Goal: Complete application form

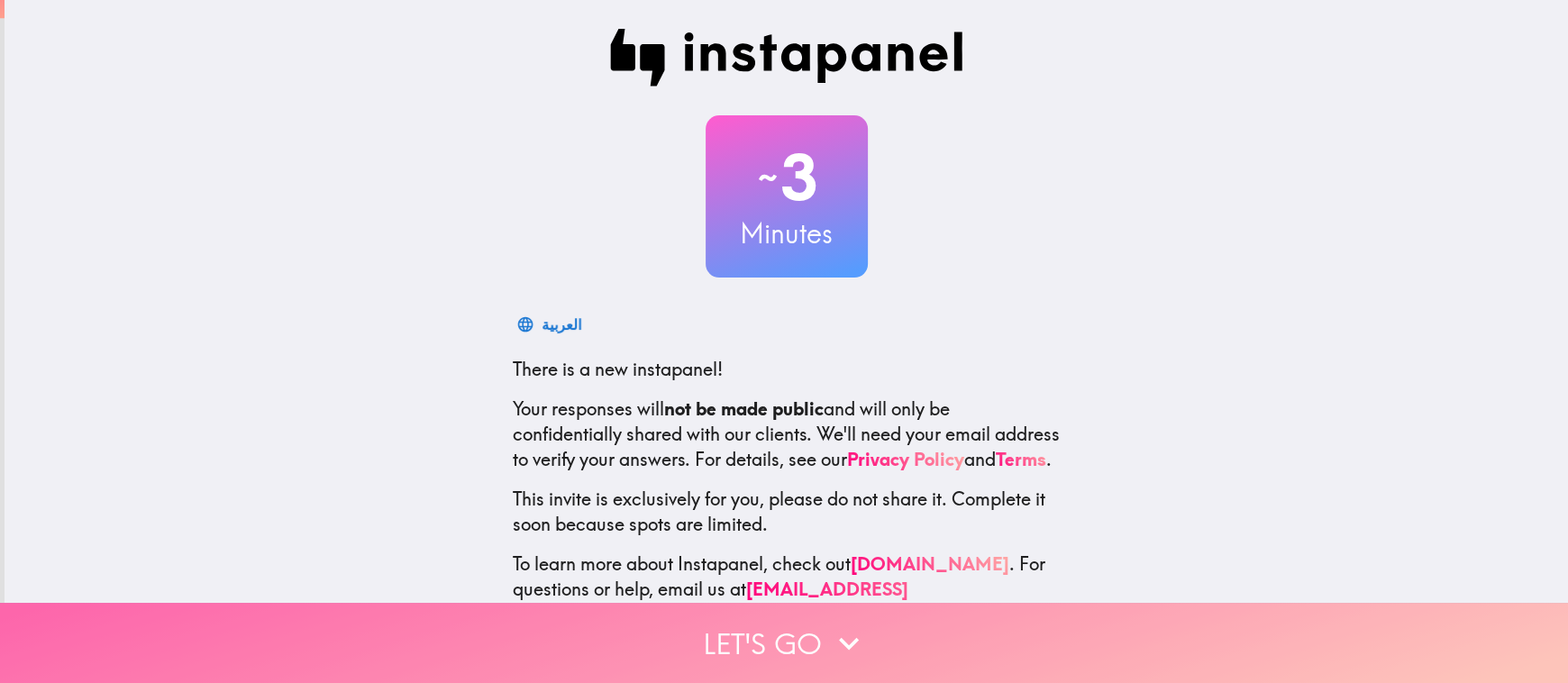
click at [828, 623] on icon "button" at bounding box center [848, 643] width 40 height 40
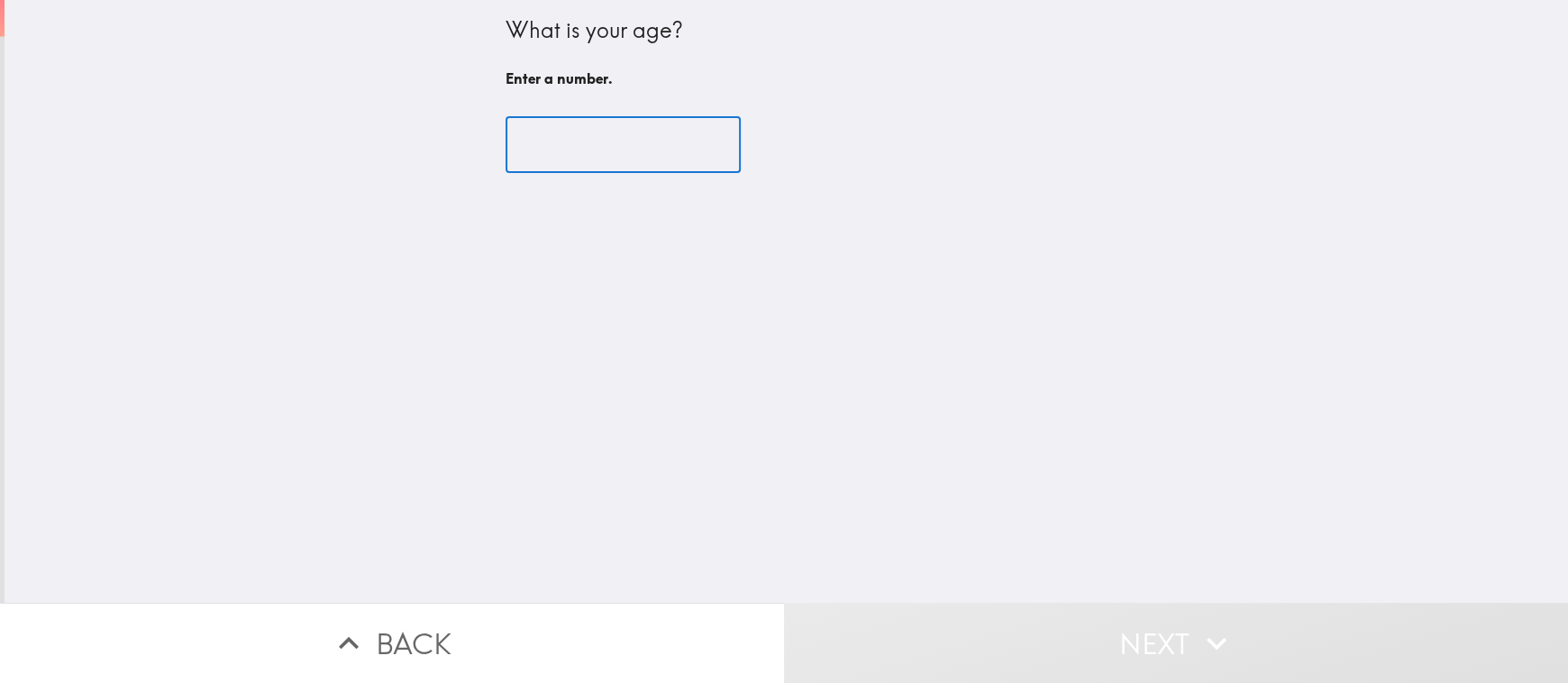
click at [527, 151] on input "number" at bounding box center [623, 145] width 235 height 56
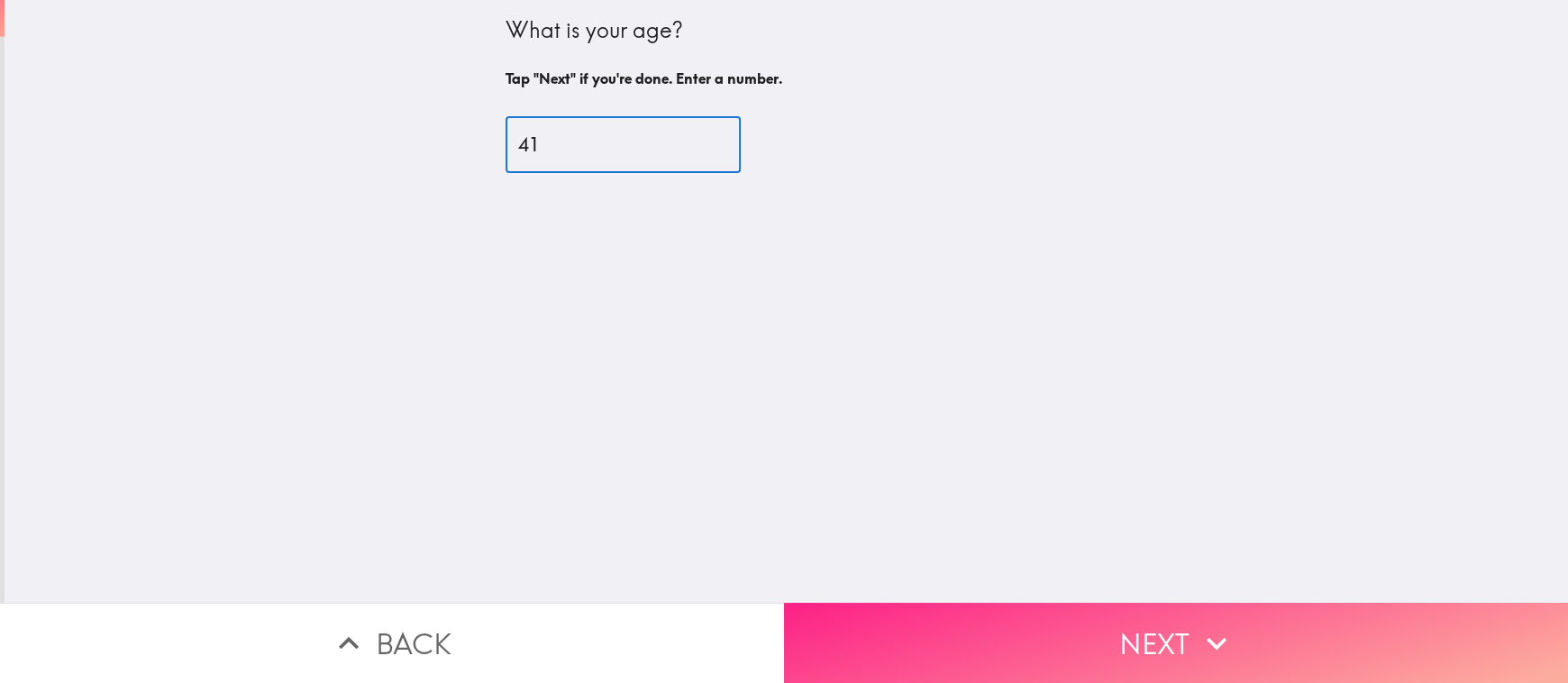
type input "41"
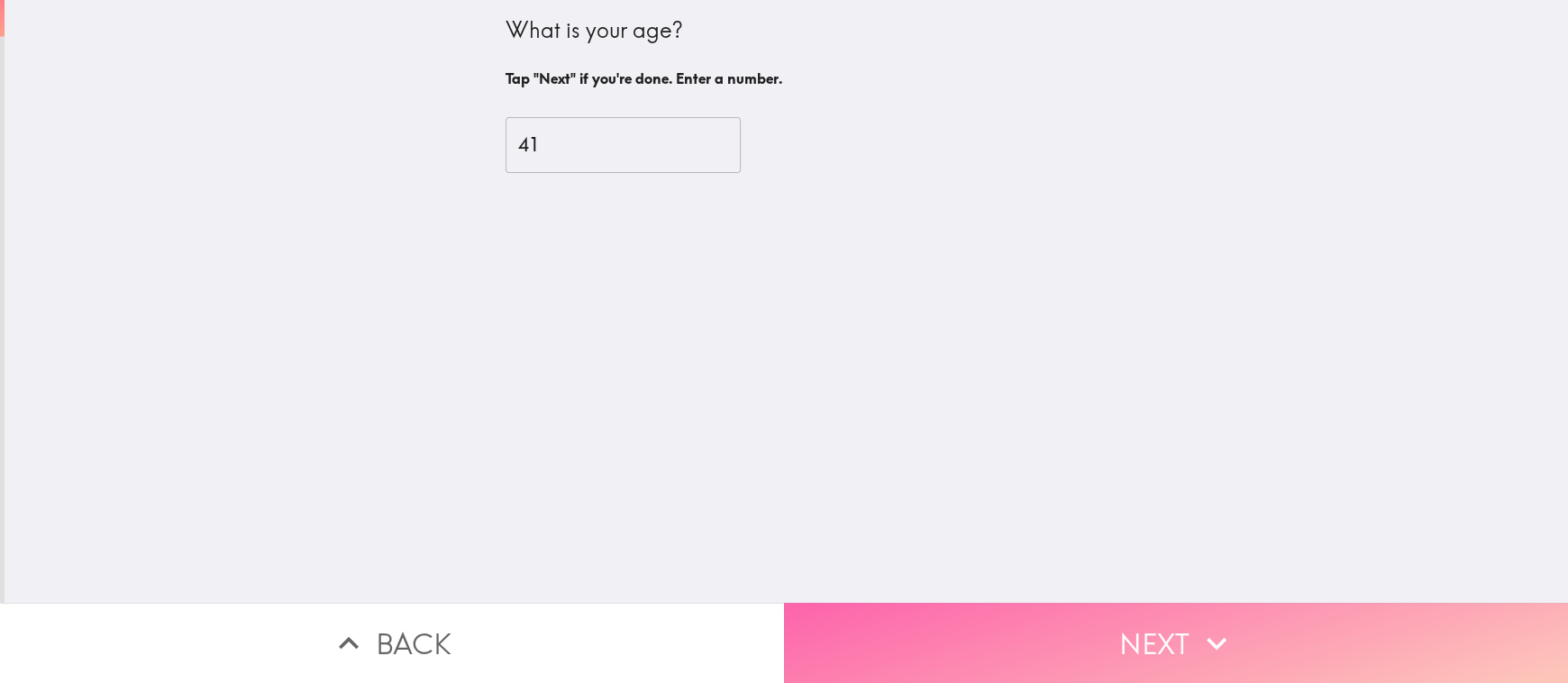
click at [1228, 603] on button "Next" at bounding box center [1175, 643] width 784 height 80
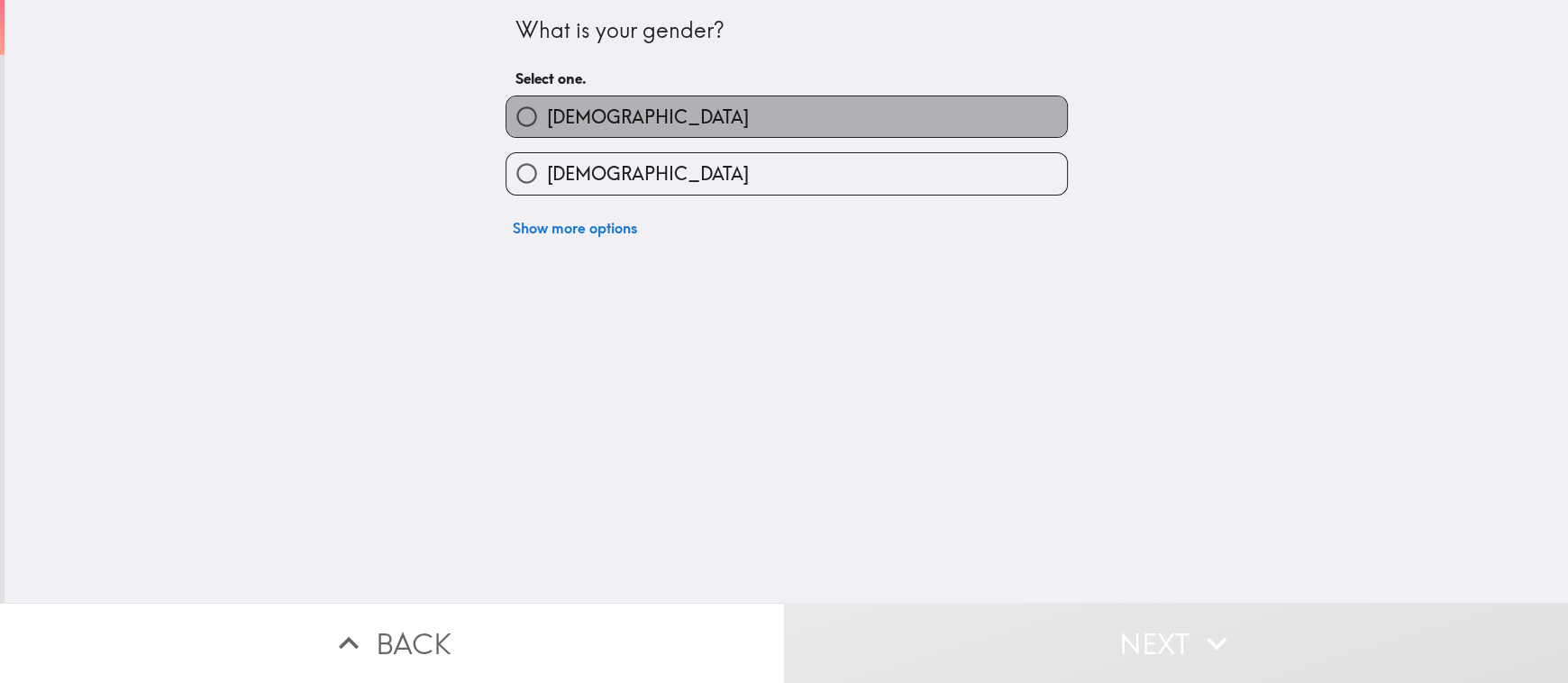
click at [553, 123] on span "[DEMOGRAPHIC_DATA]" at bounding box center [648, 117] width 201 height 25
click at [547, 123] on input "[DEMOGRAPHIC_DATA]" at bounding box center [526, 117] width 41 height 41
radio input "true"
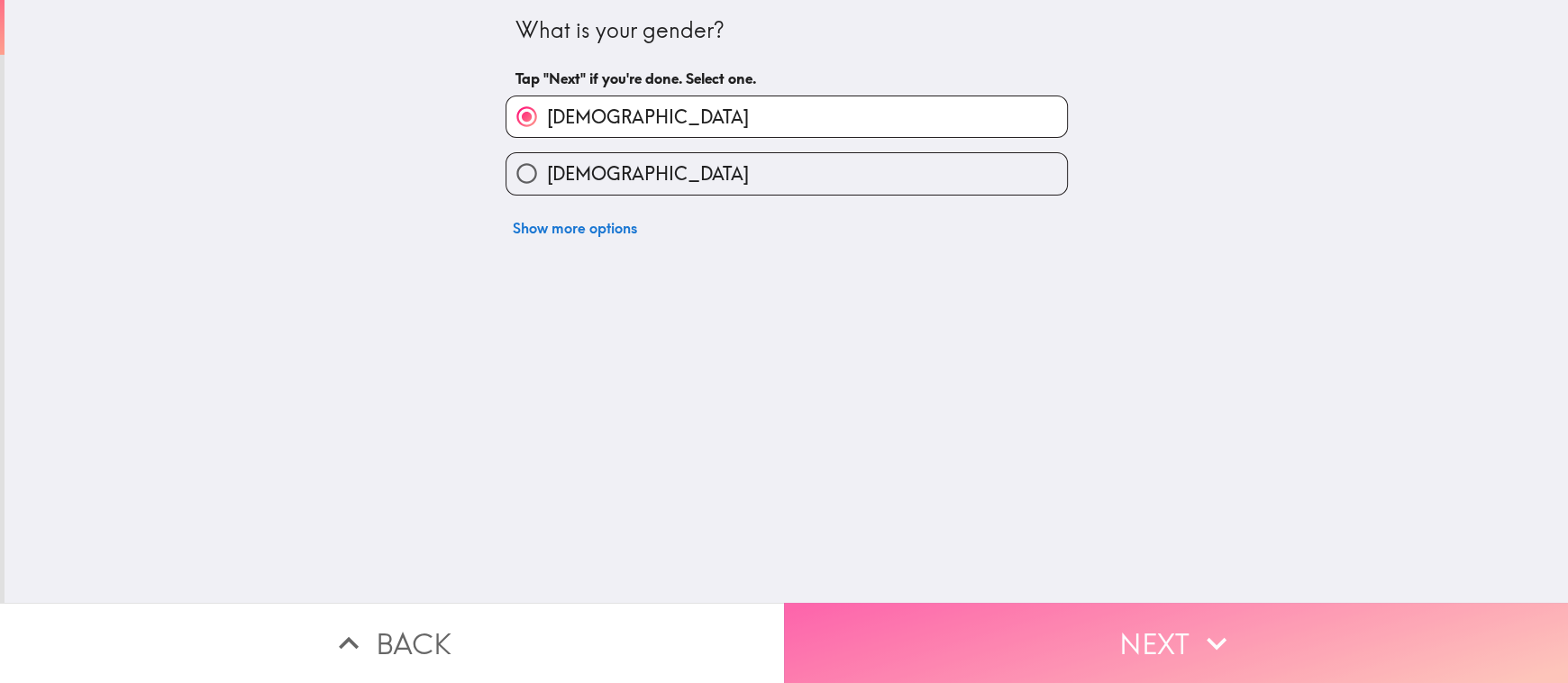
click at [1271, 613] on button "Next" at bounding box center [1175, 643] width 784 height 80
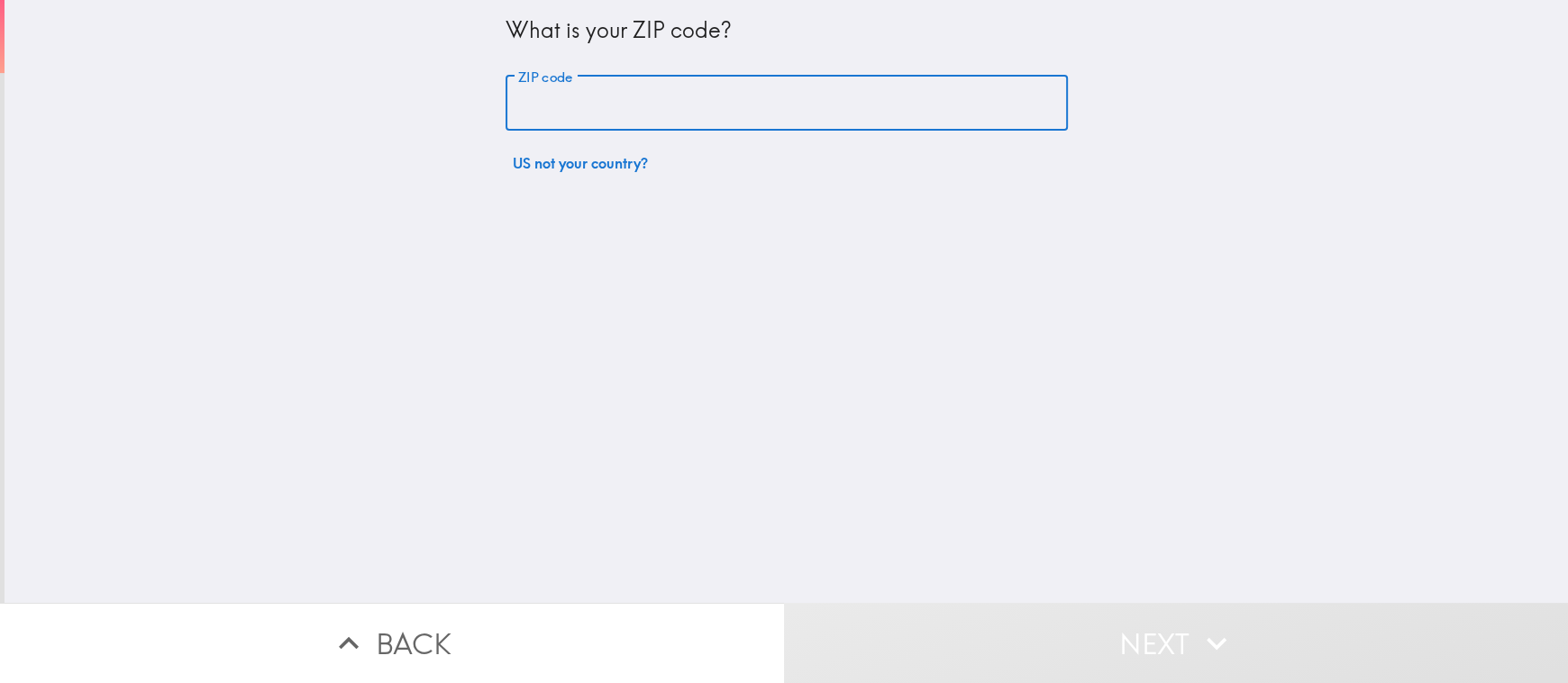
click at [520, 108] on input "ZIP code" at bounding box center [786, 104] width 562 height 56
type input "23508"
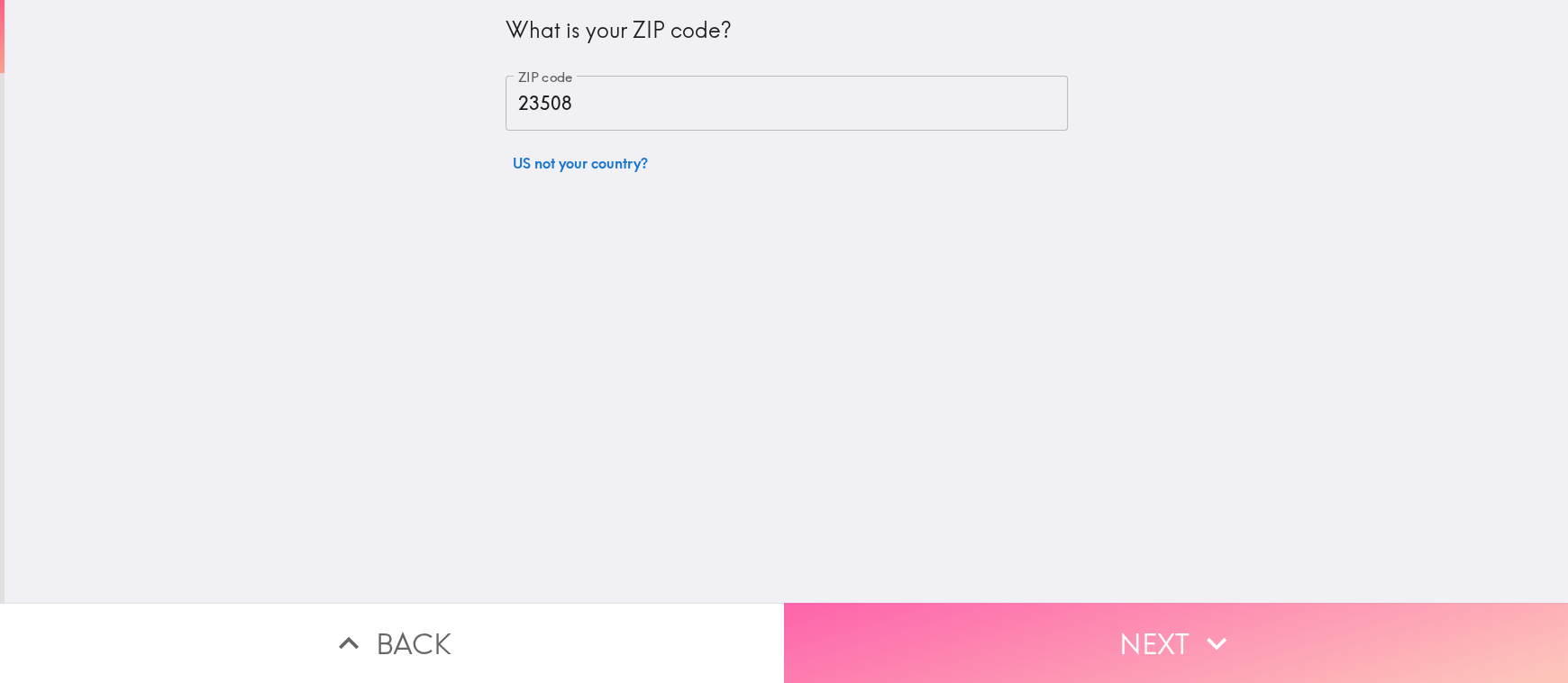
click at [1268, 635] on button "Next" at bounding box center [1175, 643] width 784 height 80
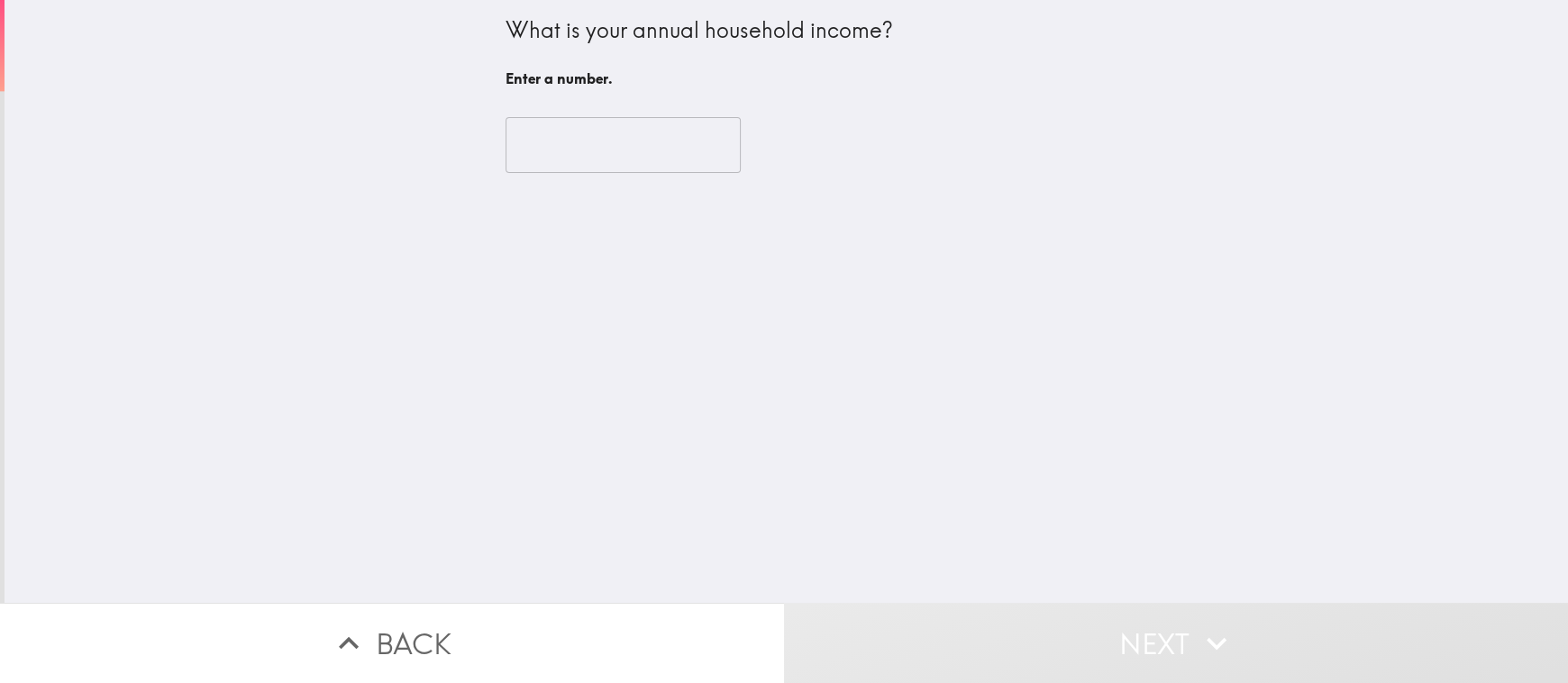
click at [520, 149] on input "number" at bounding box center [623, 145] width 235 height 56
type input "1"
type input "0"
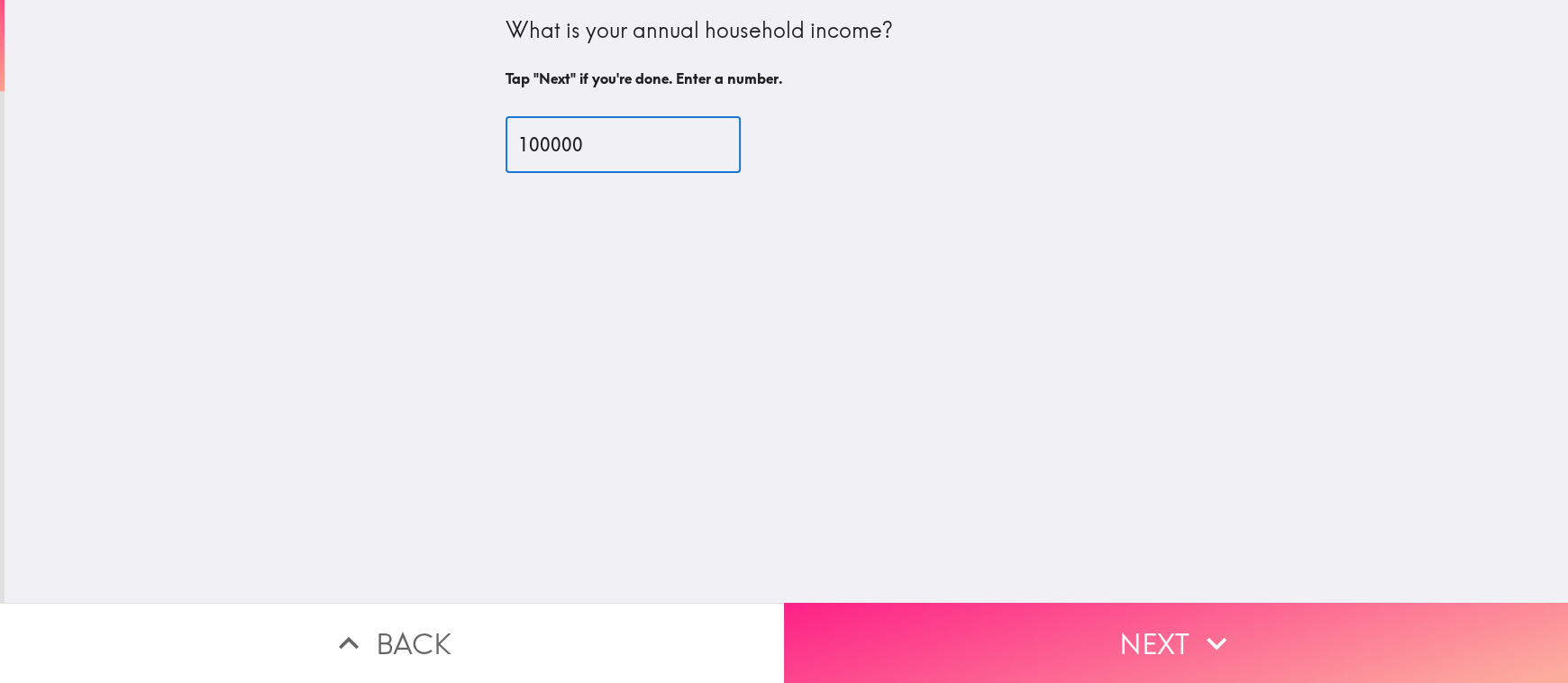
type input "100000"
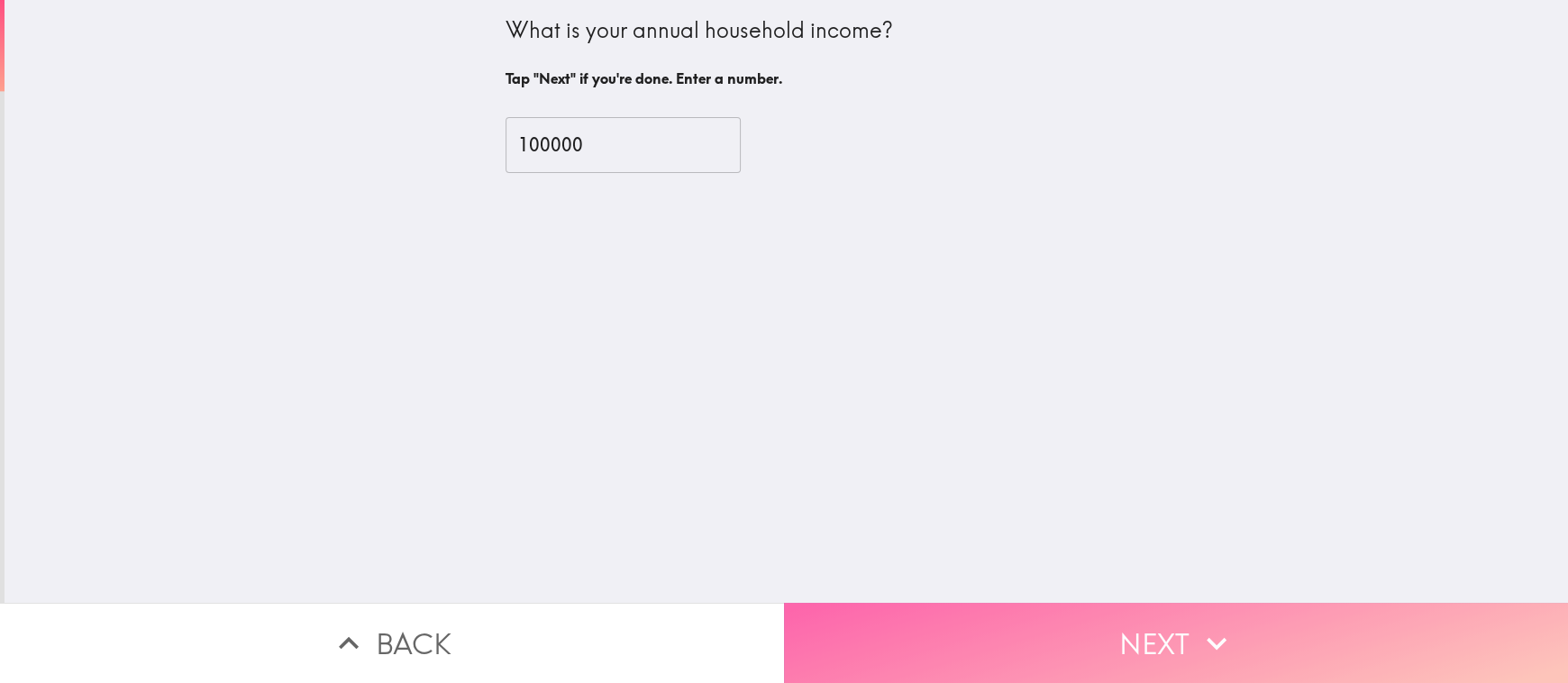
click at [1328, 631] on button "Next" at bounding box center [1175, 643] width 784 height 80
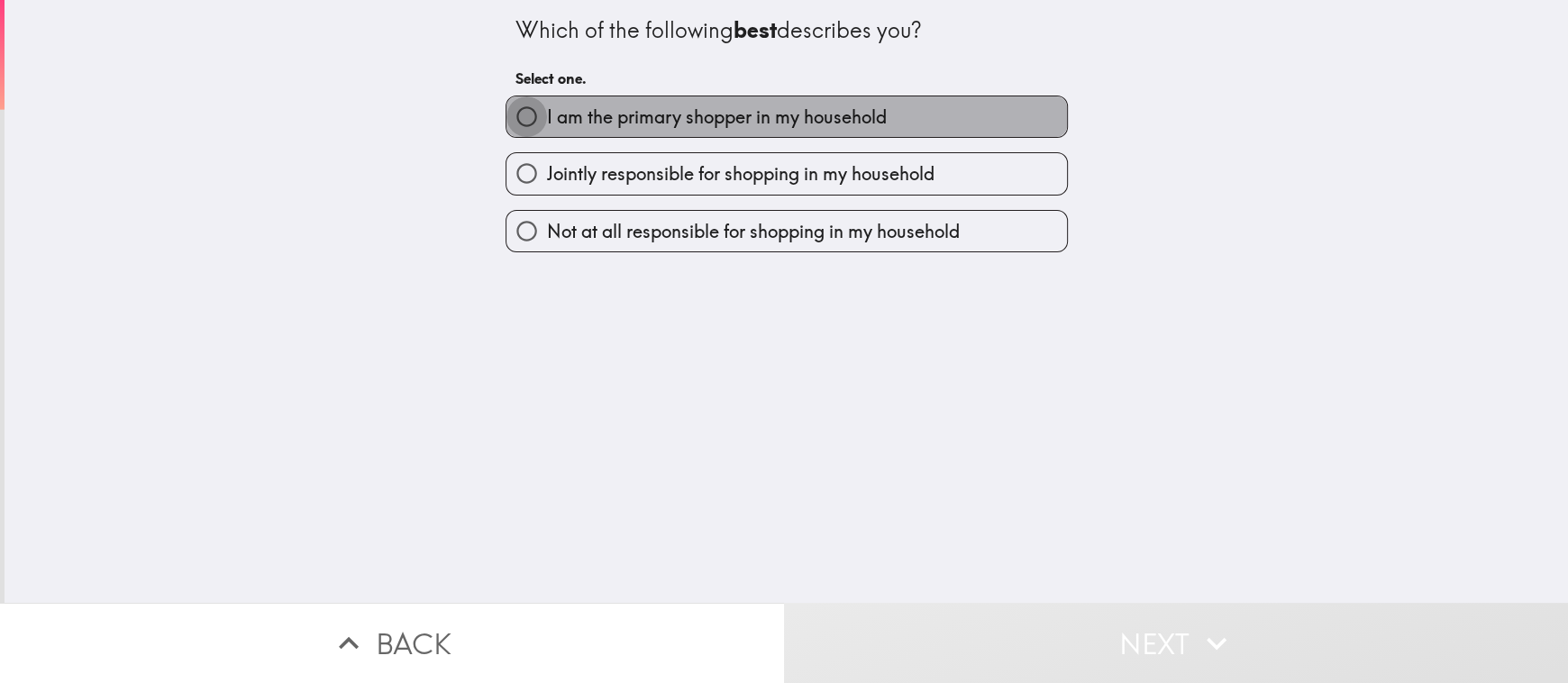
click at [522, 117] on input "I am the primary shopper in my household" at bounding box center [526, 117] width 41 height 41
radio input "true"
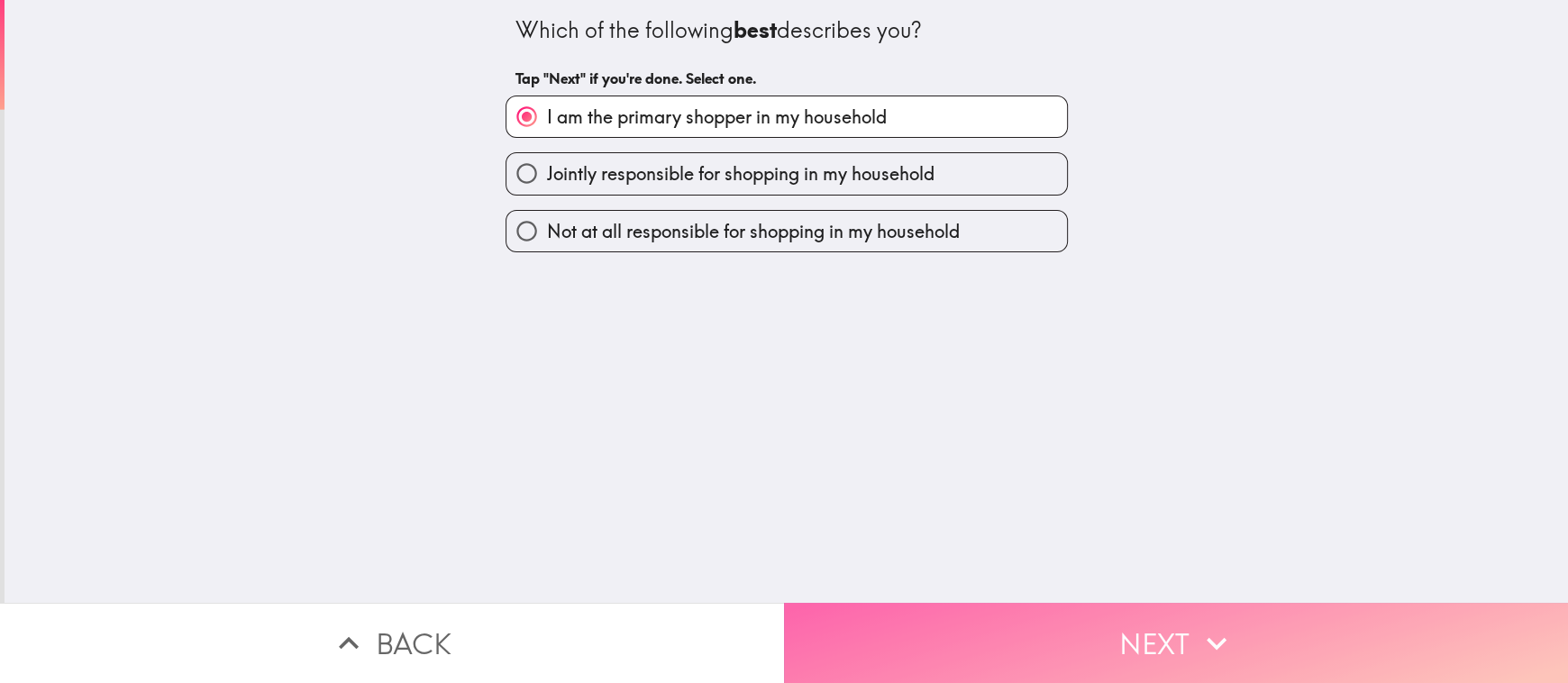
click at [1341, 623] on button "Next" at bounding box center [1175, 643] width 784 height 80
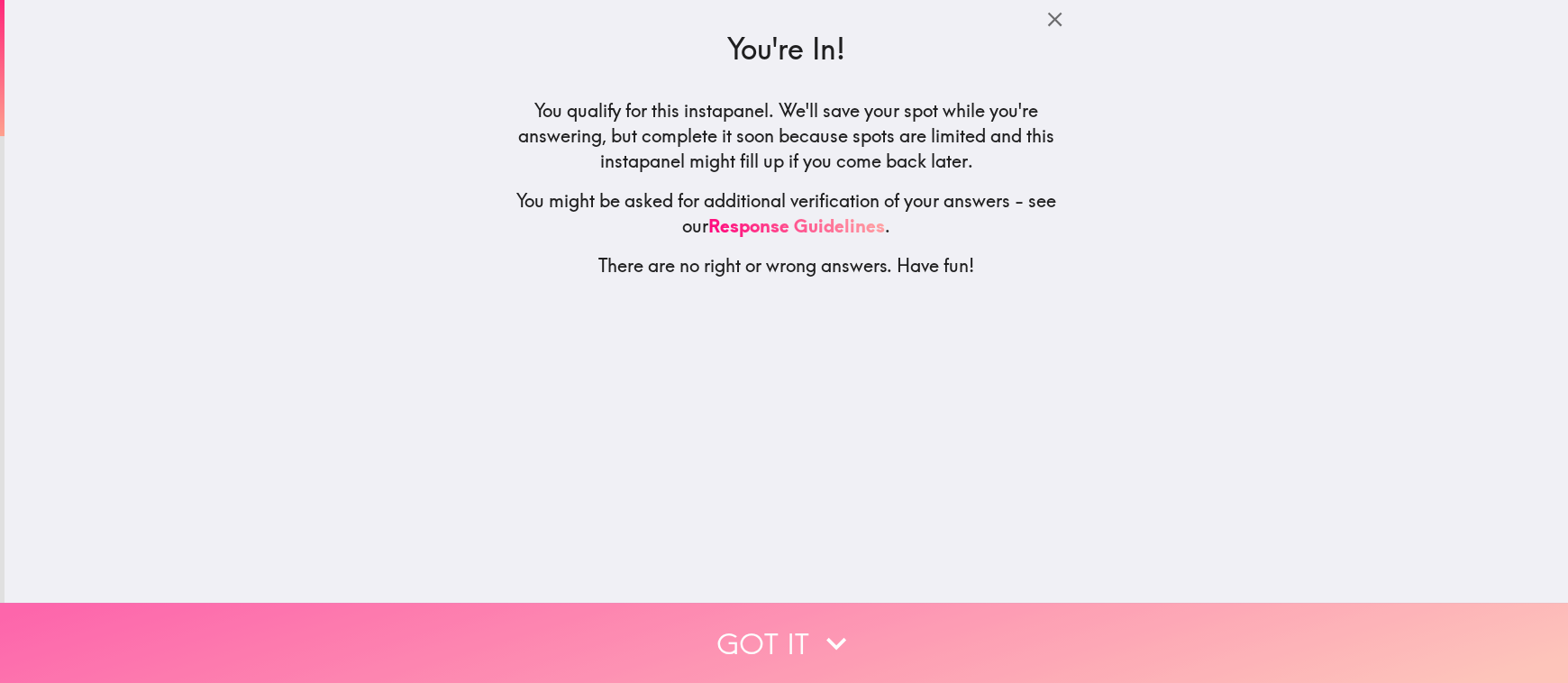
click at [834, 637] on icon "button" at bounding box center [836, 643] width 20 height 13
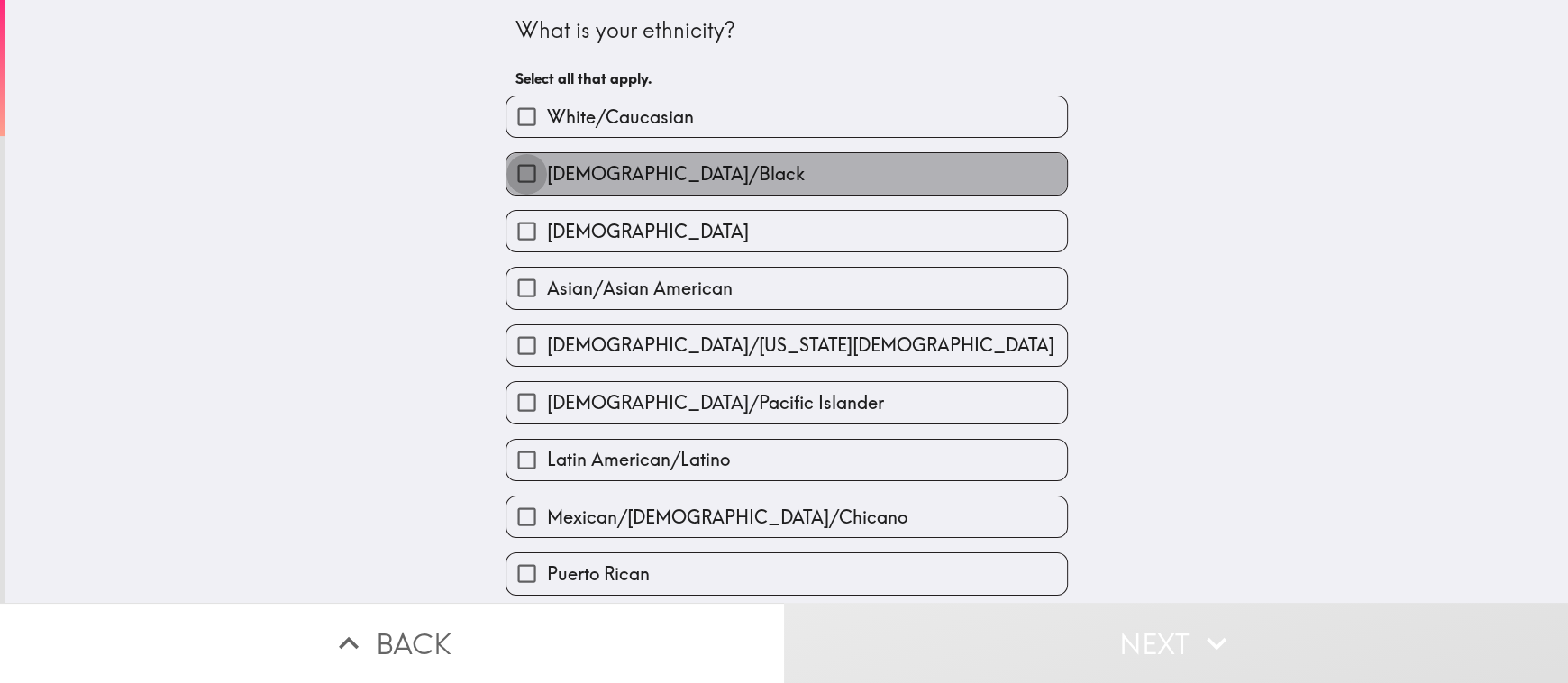
click at [528, 172] on input "[DEMOGRAPHIC_DATA]/Black" at bounding box center [526, 173] width 41 height 41
checkbox input "true"
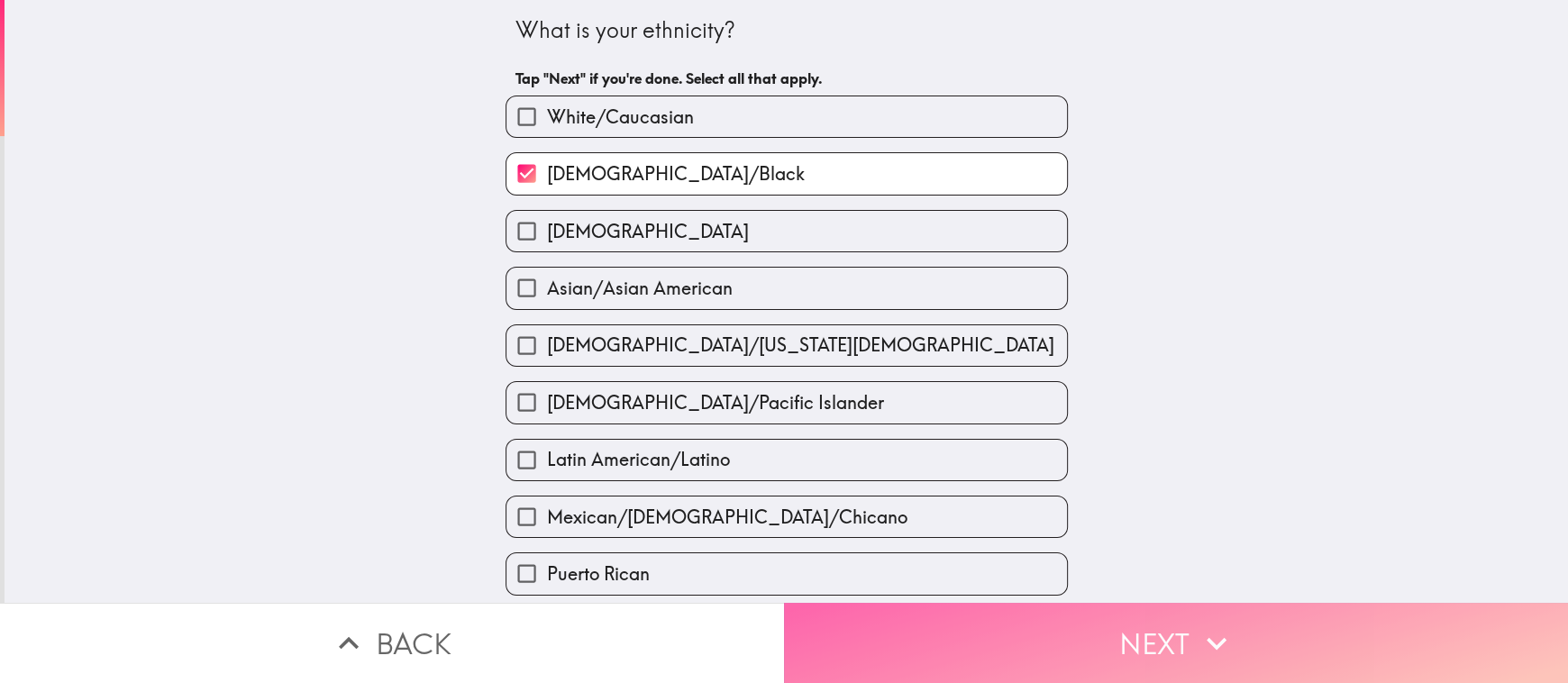
click at [1279, 631] on button "Next" at bounding box center [1175, 643] width 784 height 80
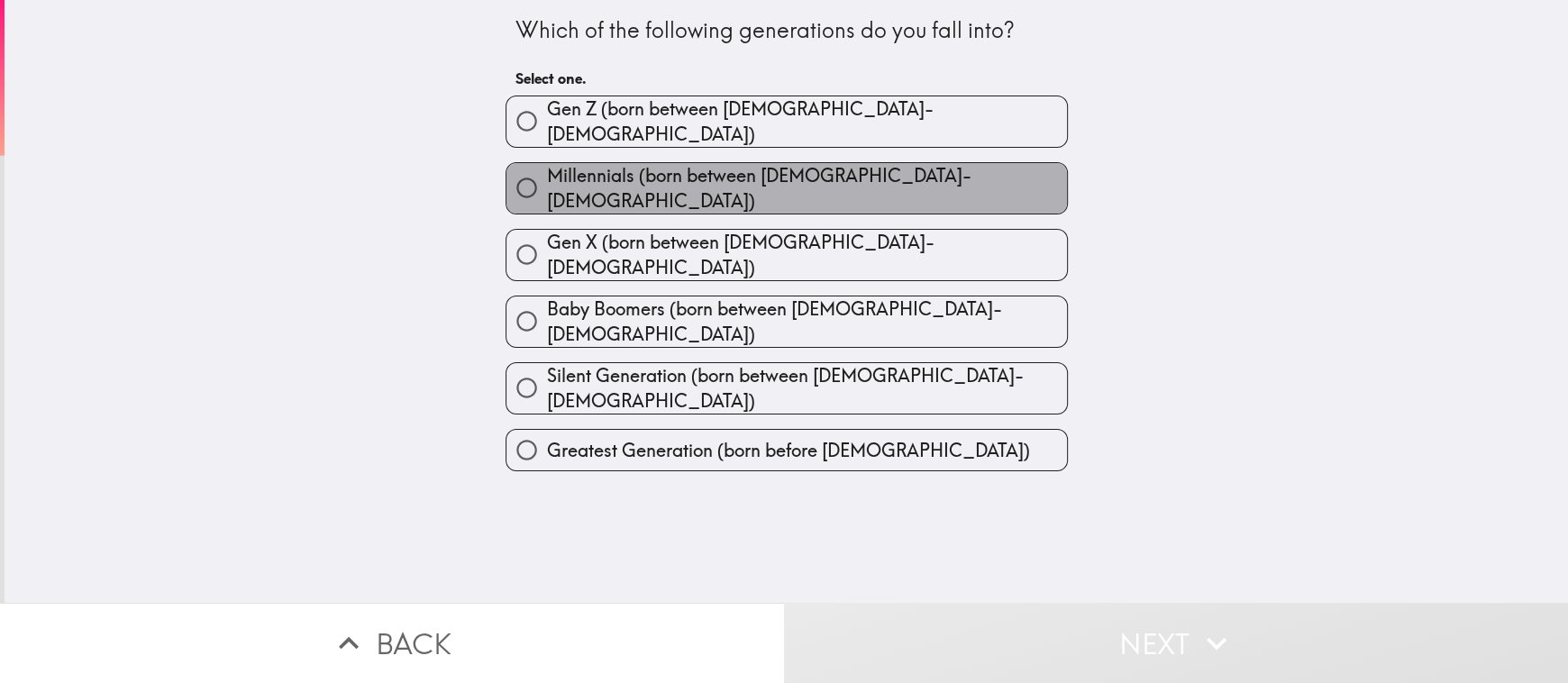
click at [547, 171] on span "Millennials (born between [DEMOGRAPHIC_DATA]-[DEMOGRAPHIC_DATA])" at bounding box center [806, 188] width 519 height 51
click at [532, 171] on input "Millennials (born between [DEMOGRAPHIC_DATA]-[DEMOGRAPHIC_DATA])" at bounding box center [526, 187] width 41 height 41
radio input "true"
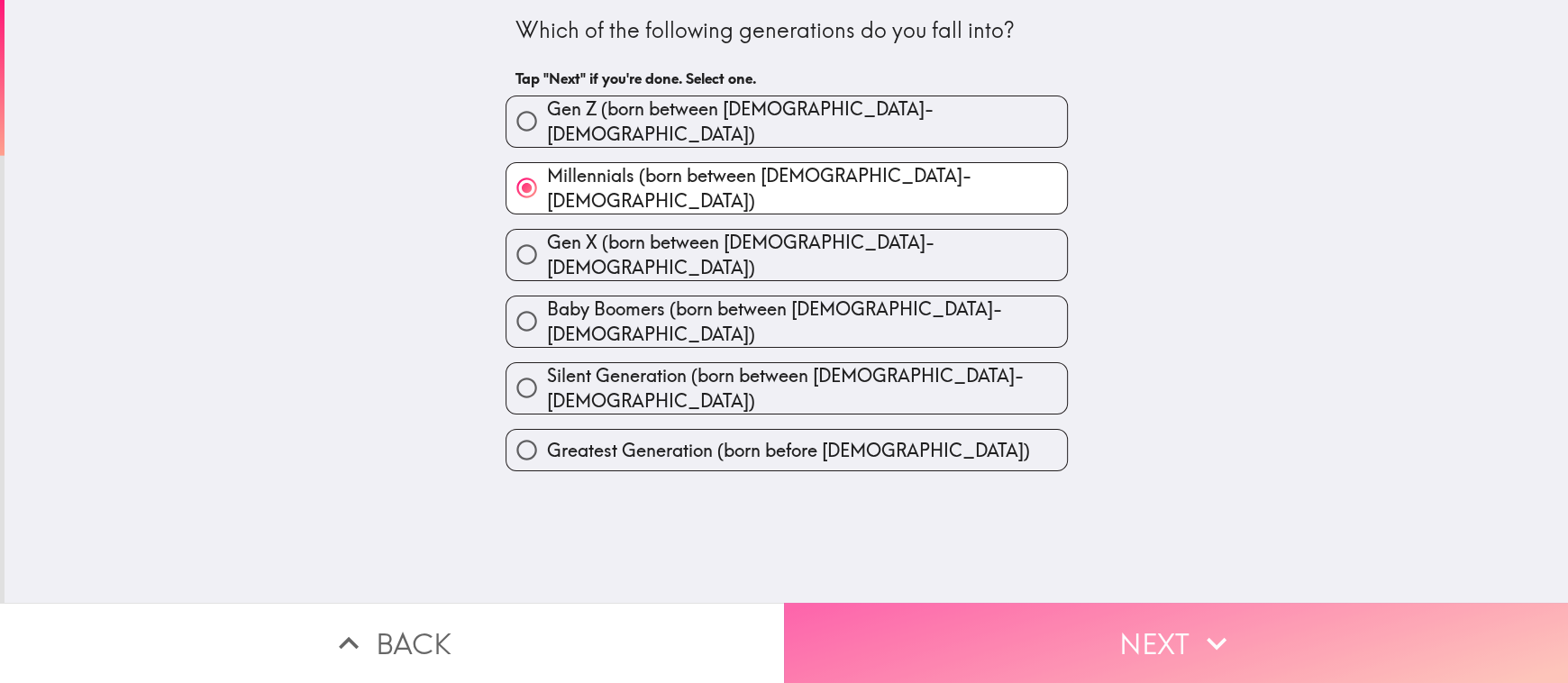
click at [1205, 623] on icon "button" at bounding box center [1216, 643] width 40 height 40
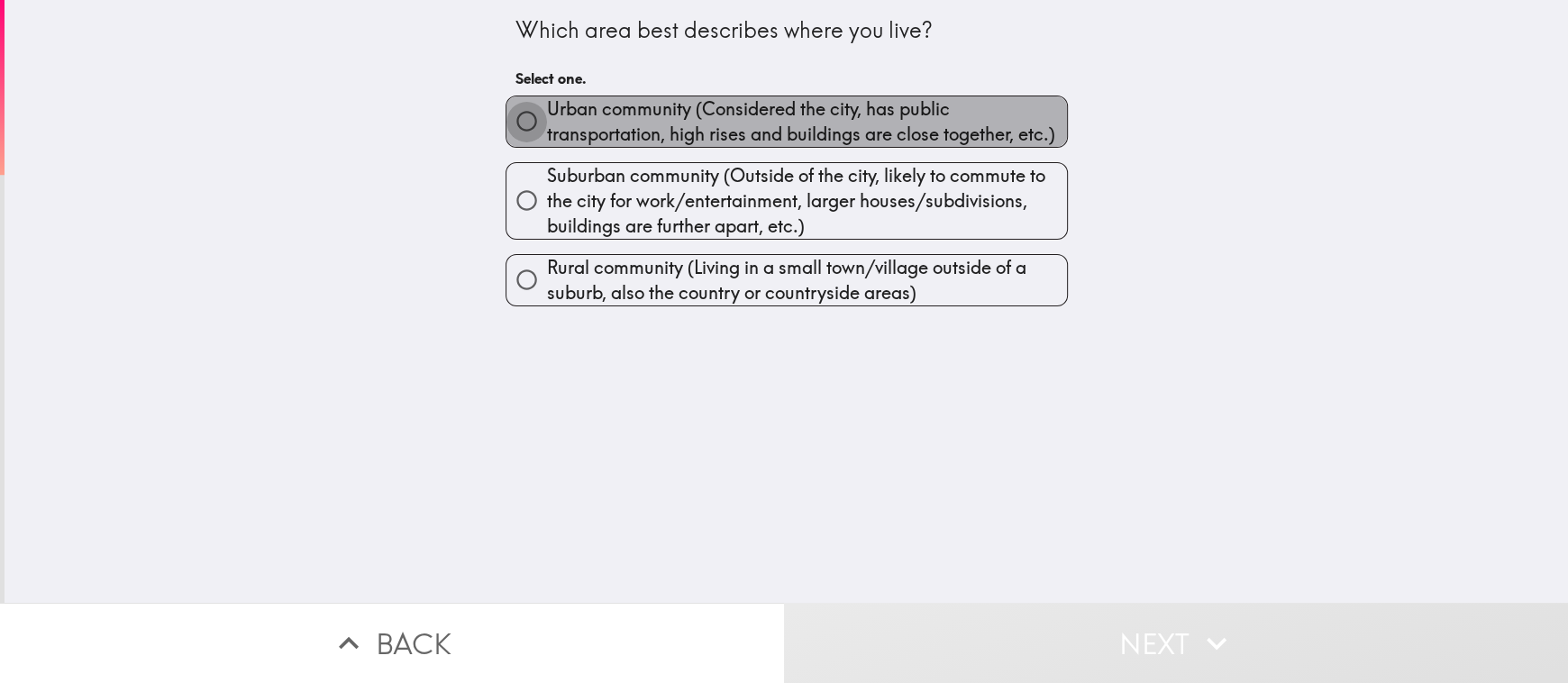
click at [528, 139] on input "Urban community (Considered the city, has public transportation, high rises and…" at bounding box center [526, 121] width 41 height 41
radio input "true"
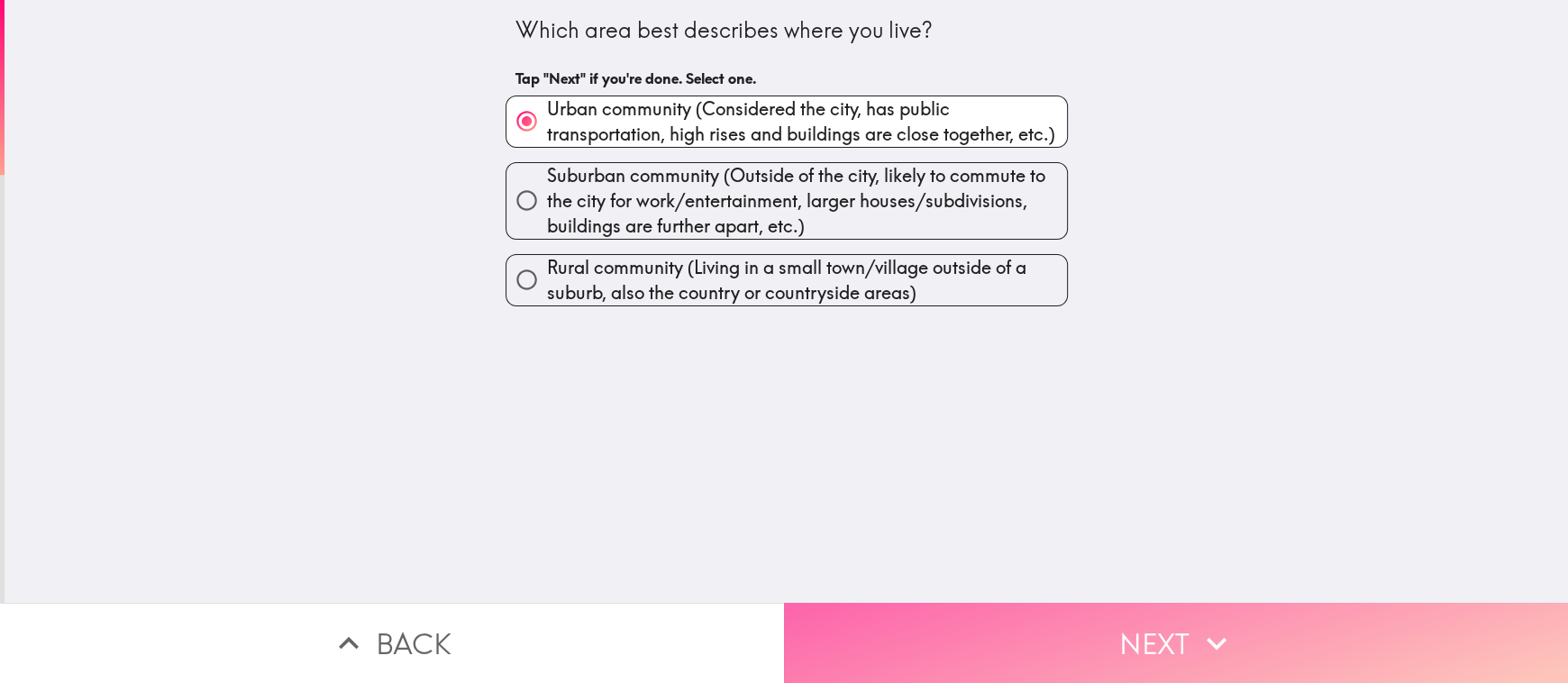
click at [1185, 632] on button "Next" at bounding box center [1175, 643] width 784 height 80
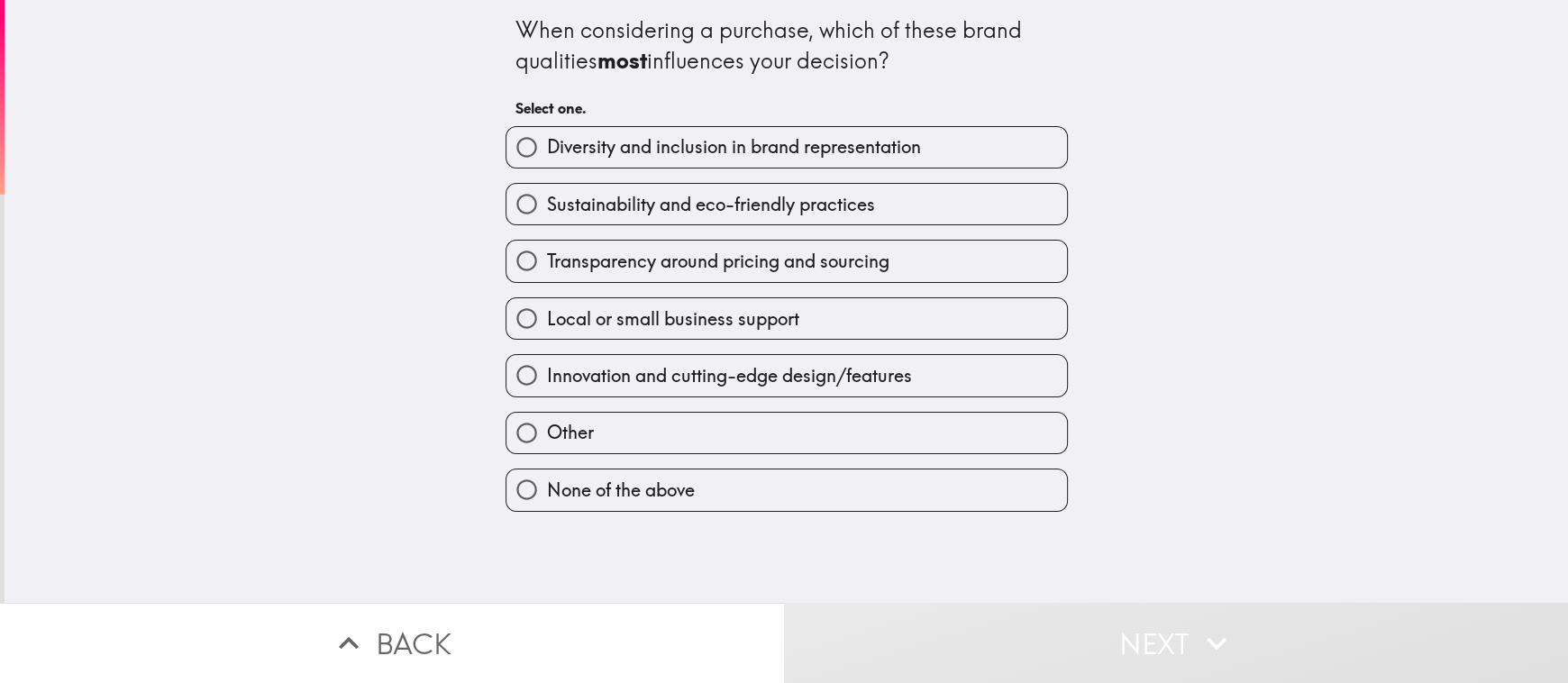
click at [512, 354] on div "Innovation and cutting-edge design/features" at bounding box center [786, 375] width 562 height 42
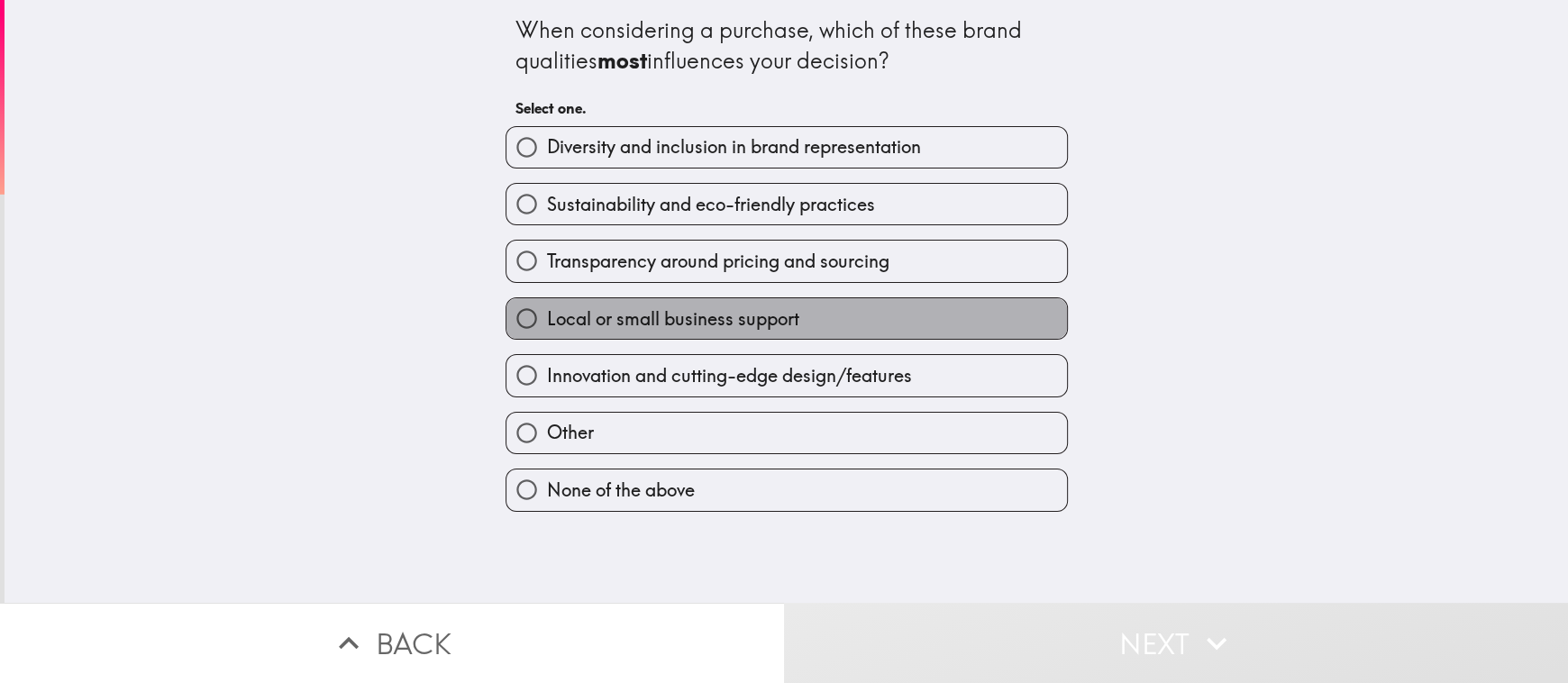
click at [566, 315] on span "Local or small business support" at bounding box center [673, 318] width 252 height 25
click at [547, 315] on input "Local or small business support" at bounding box center [526, 318] width 41 height 41
radio input "true"
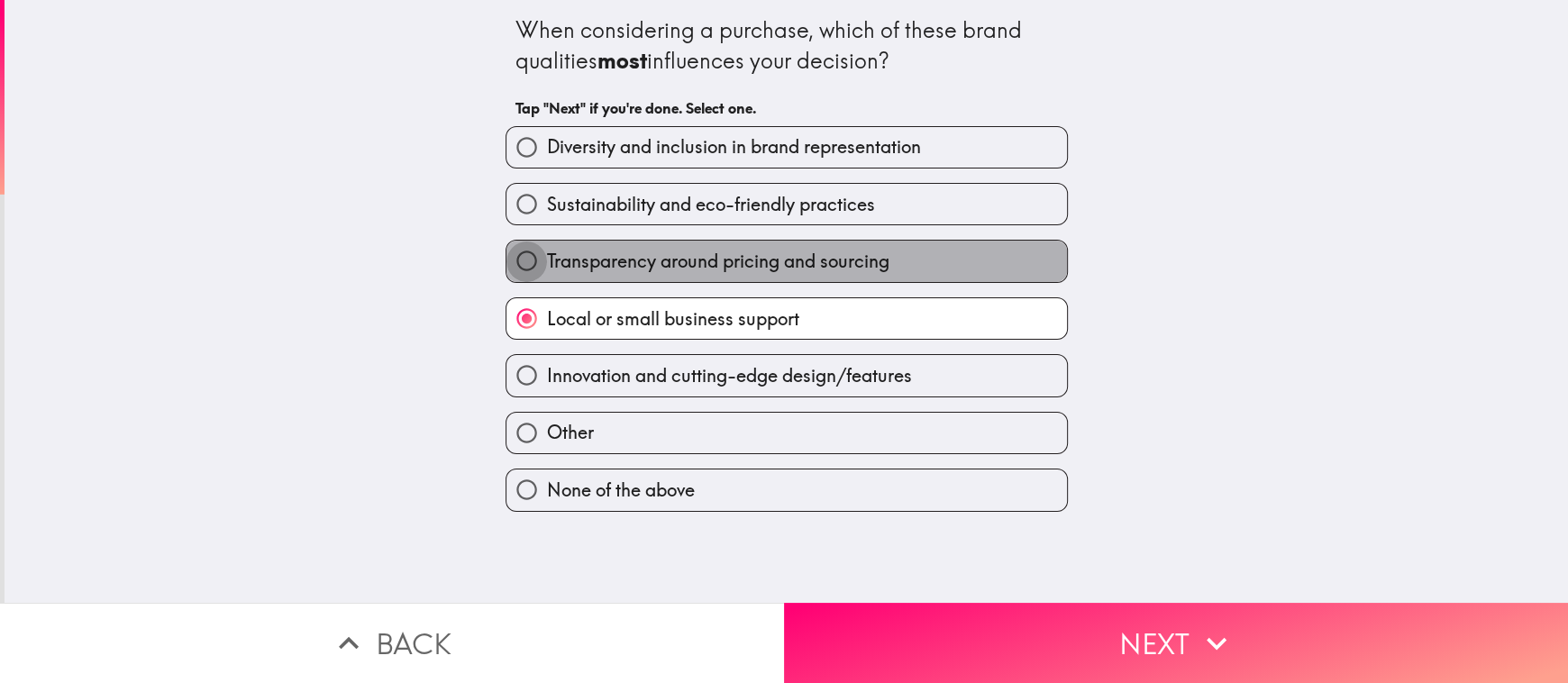
click at [516, 267] on input "Transparency around pricing and sourcing" at bounding box center [526, 260] width 41 height 41
radio input "true"
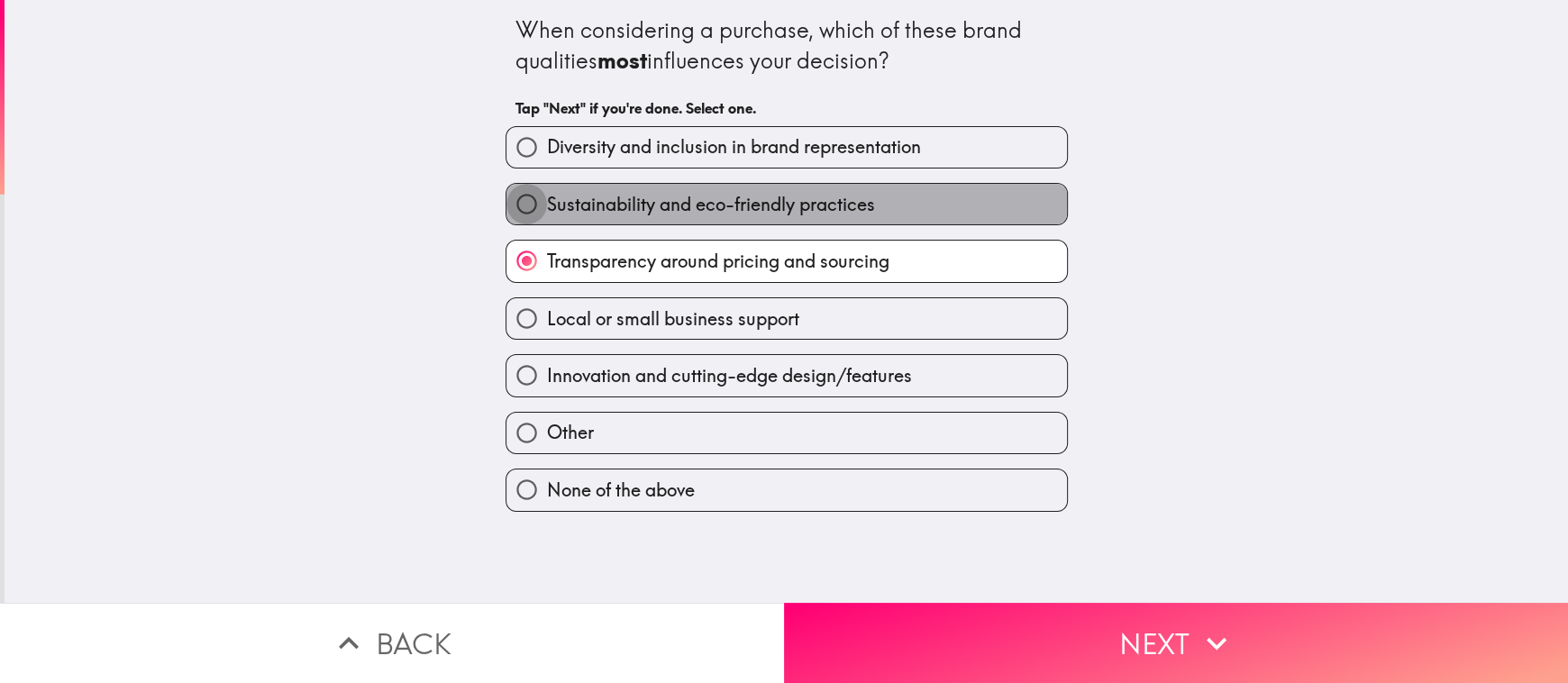
click at [506, 206] on input "Sustainability and eco-friendly practices" at bounding box center [526, 203] width 41 height 41
radio input "true"
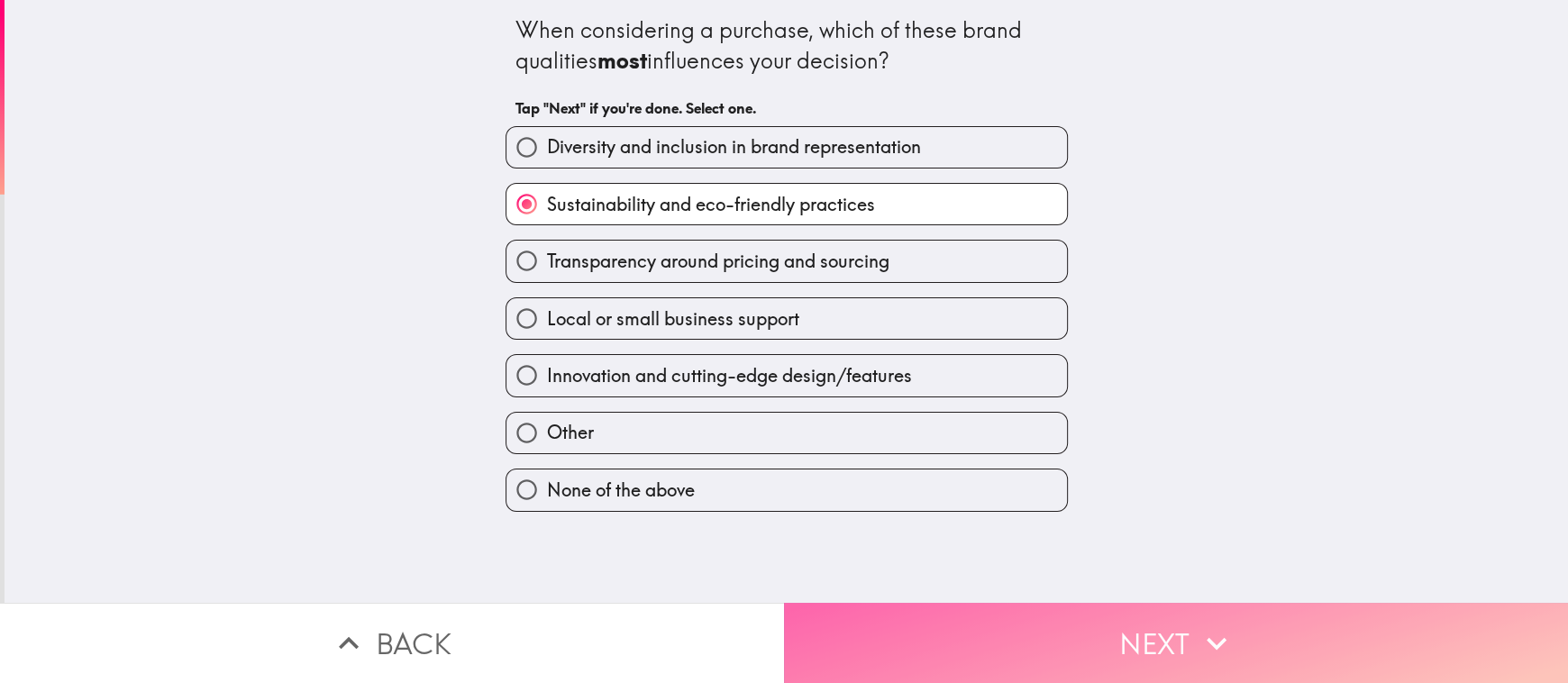
click at [1163, 633] on button "Next" at bounding box center [1175, 643] width 784 height 80
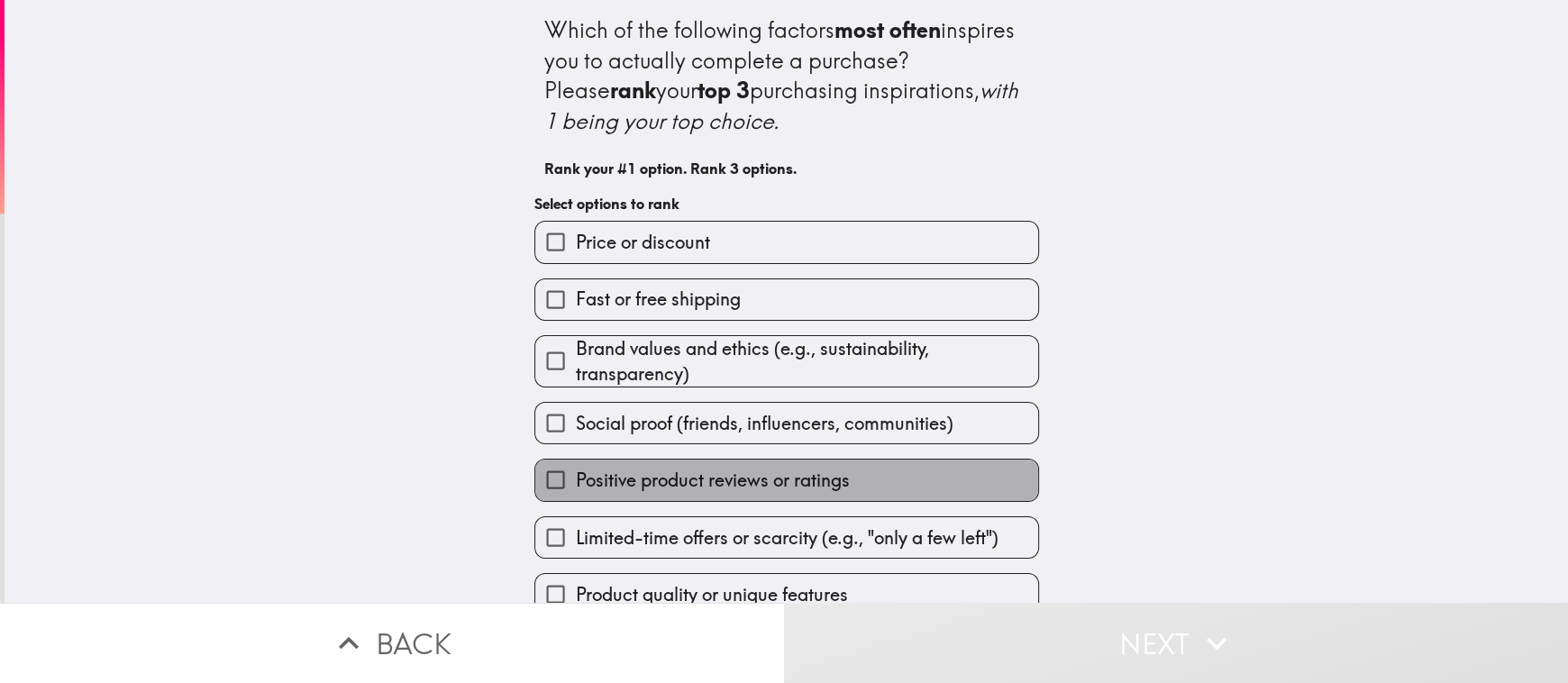
click at [875, 483] on label "Positive product reviews or ratings" at bounding box center [786, 480] width 502 height 41
click at [575, 483] on input "Positive product reviews or ratings" at bounding box center [555, 480] width 41 height 41
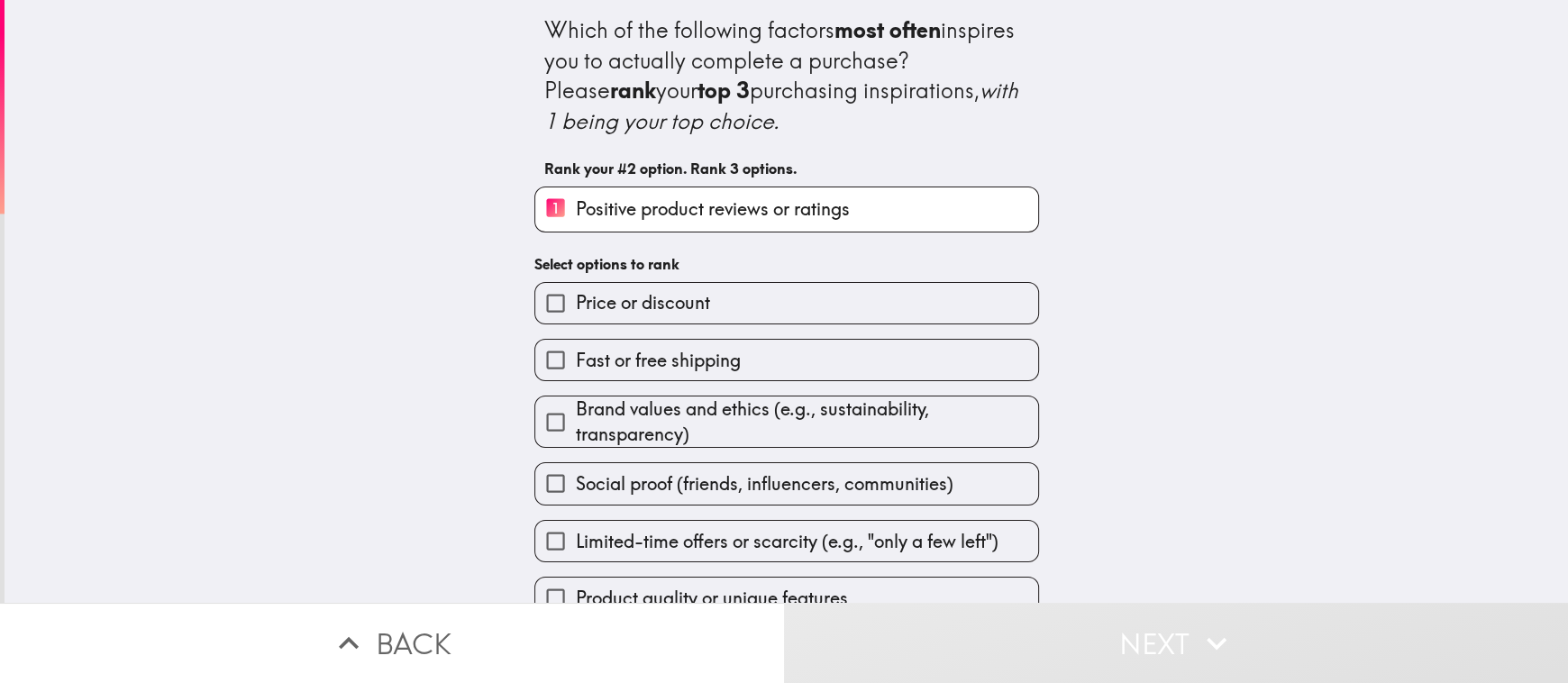
click at [892, 448] on div "Social proof (friends, influencers, communities)" at bounding box center [779, 476] width 519 height 57
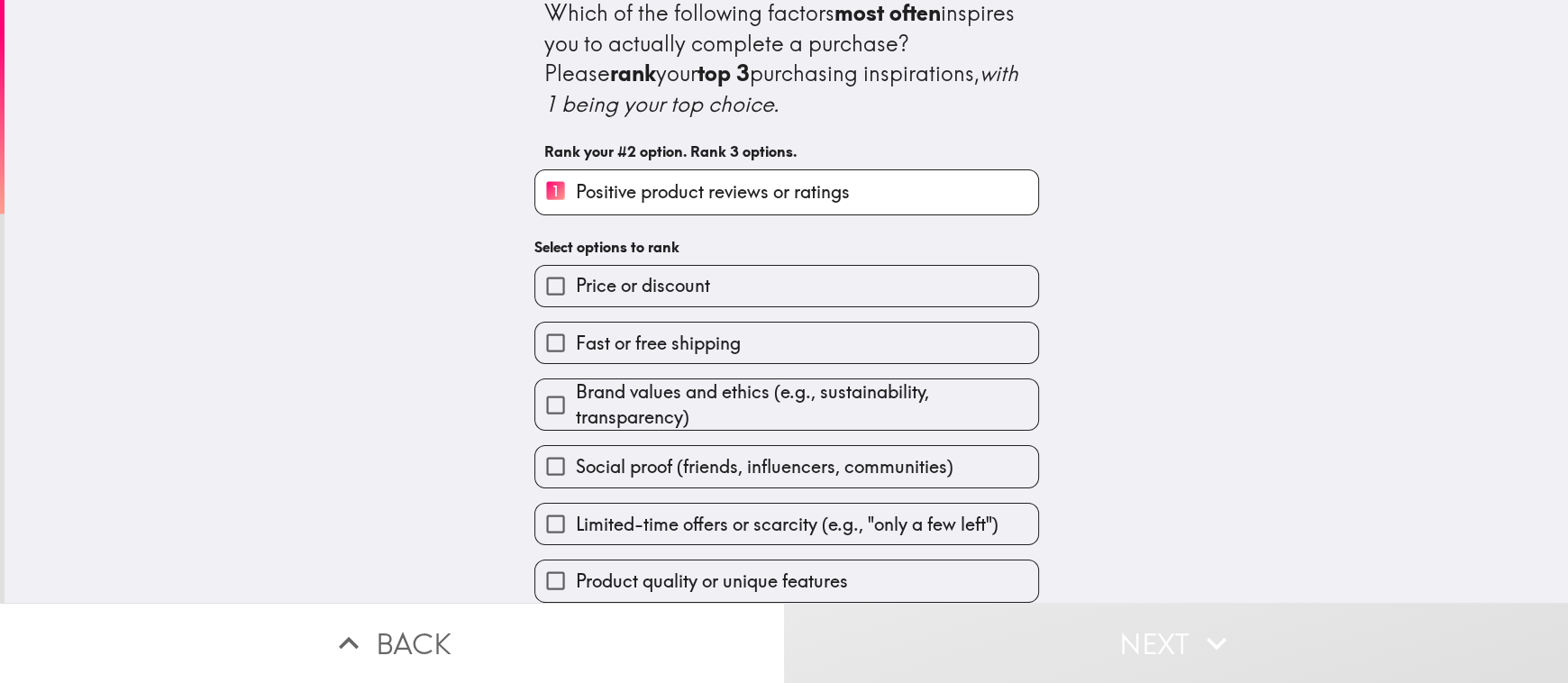
click at [292, 267] on div "Which of the following factors most often inspires you to actually complete a p…" at bounding box center [786, 284] width 1563 height 603
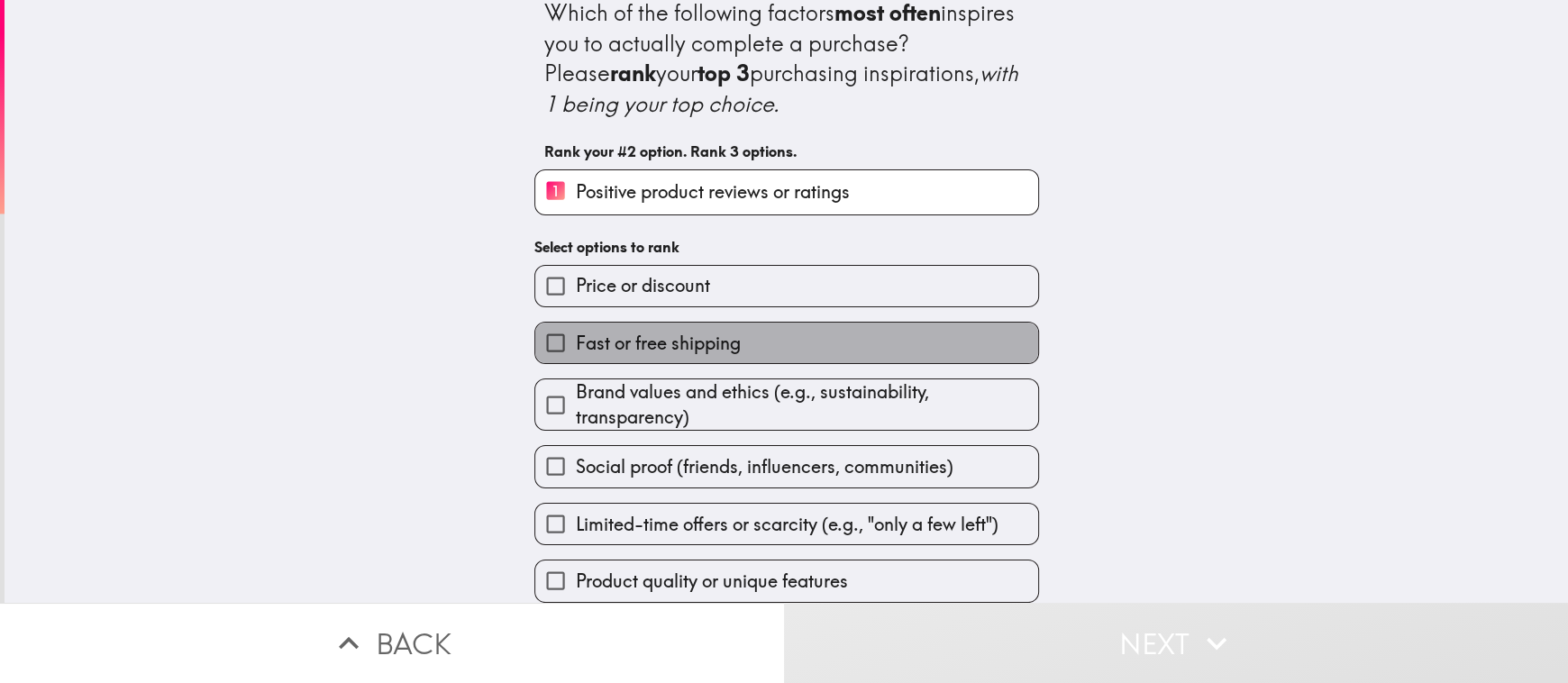
click at [575, 331] on span "Fast or free shipping" at bounding box center [657, 343] width 164 height 25
click at [570, 330] on input "Fast or free shipping" at bounding box center [555, 343] width 41 height 41
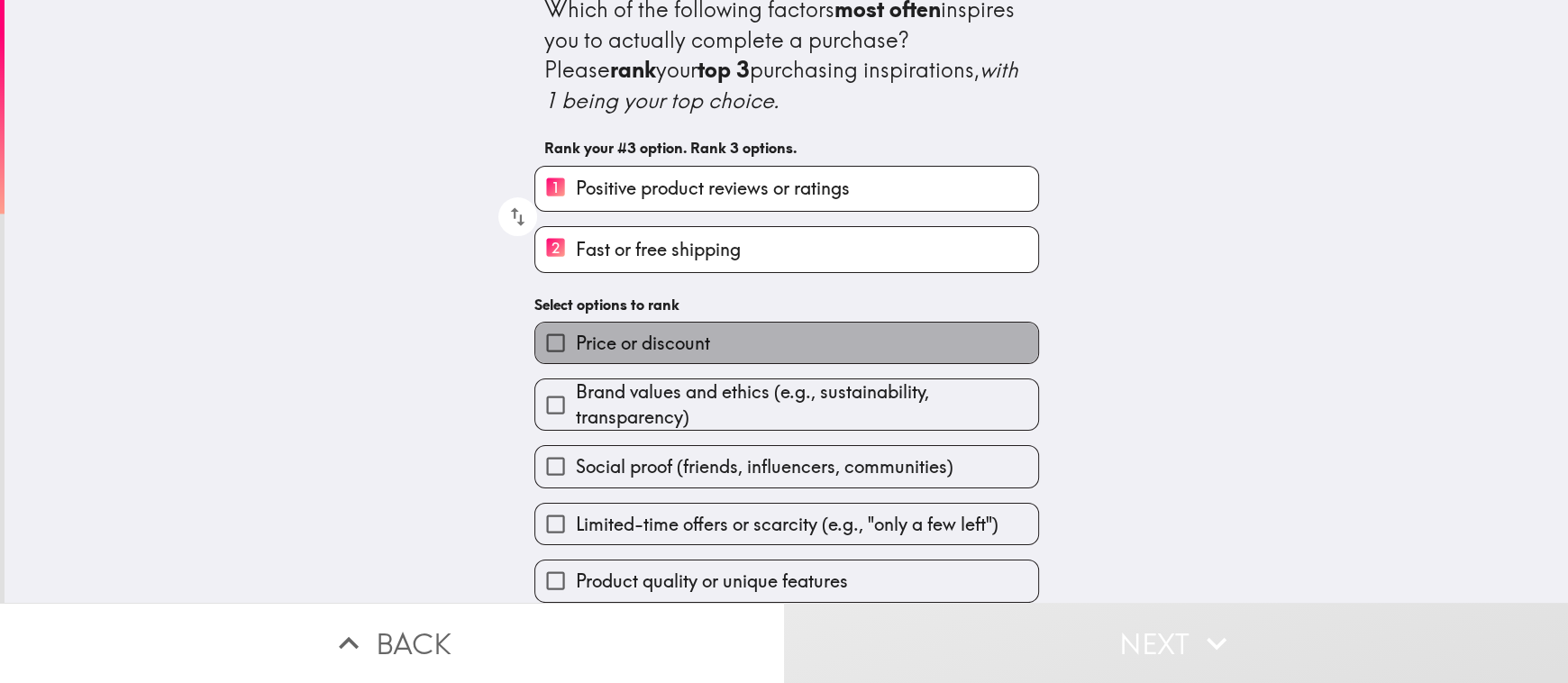
click at [575, 331] on span "Price or discount" at bounding box center [642, 343] width 135 height 25
click at [572, 330] on input "Price or discount" at bounding box center [555, 343] width 41 height 41
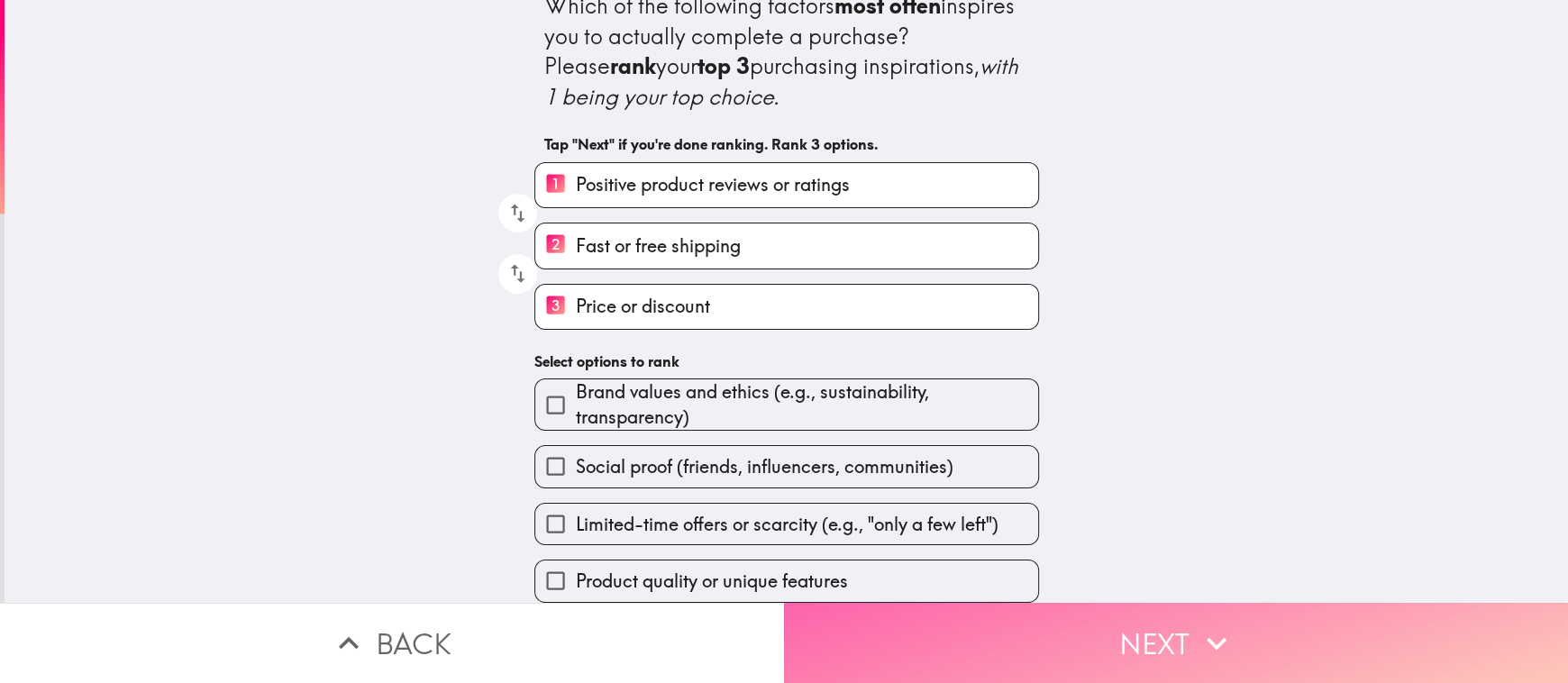
click at [1268, 628] on button "Next" at bounding box center [1175, 643] width 784 height 80
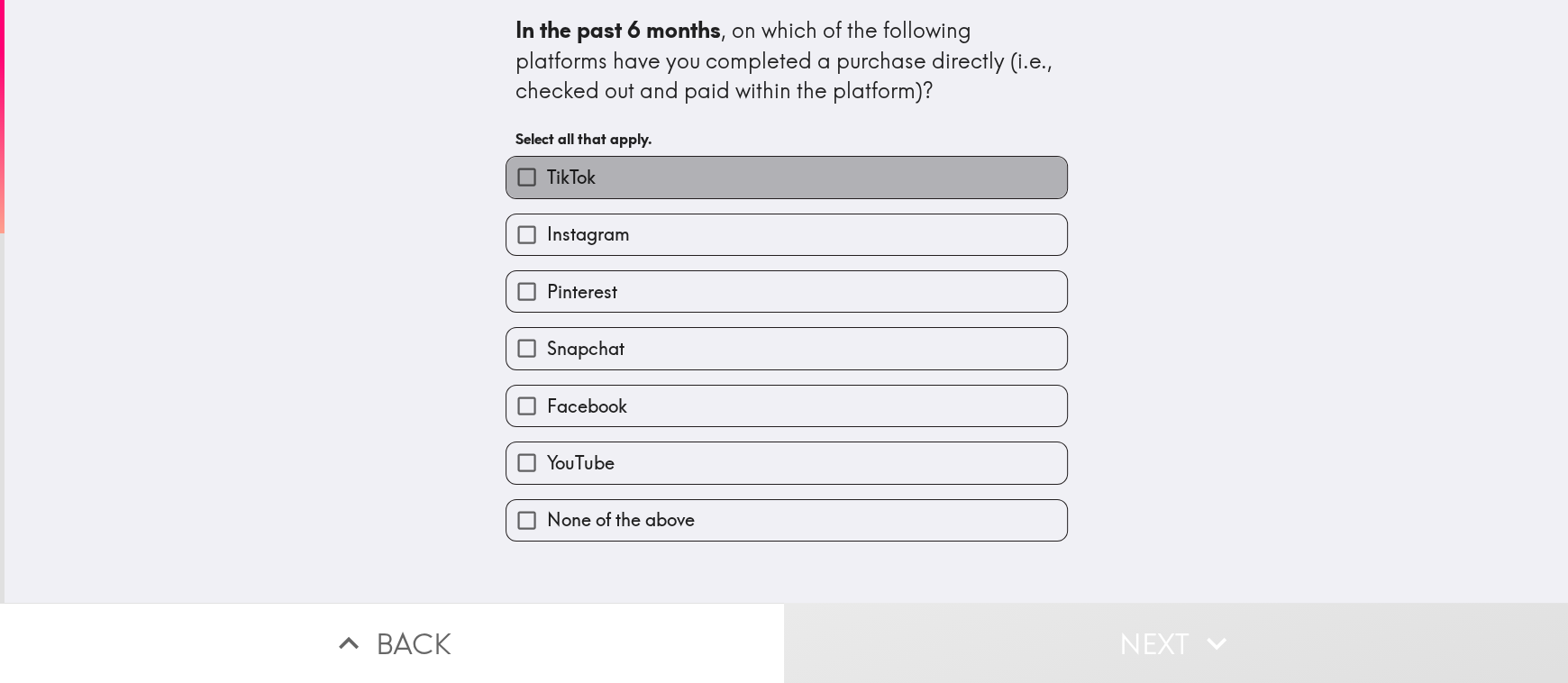
click at [547, 179] on span "TikTok" at bounding box center [571, 176] width 49 height 25
click at [543, 179] on input "TikTok" at bounding box center [526, 176] width 41 height 41
checkbox input "true"
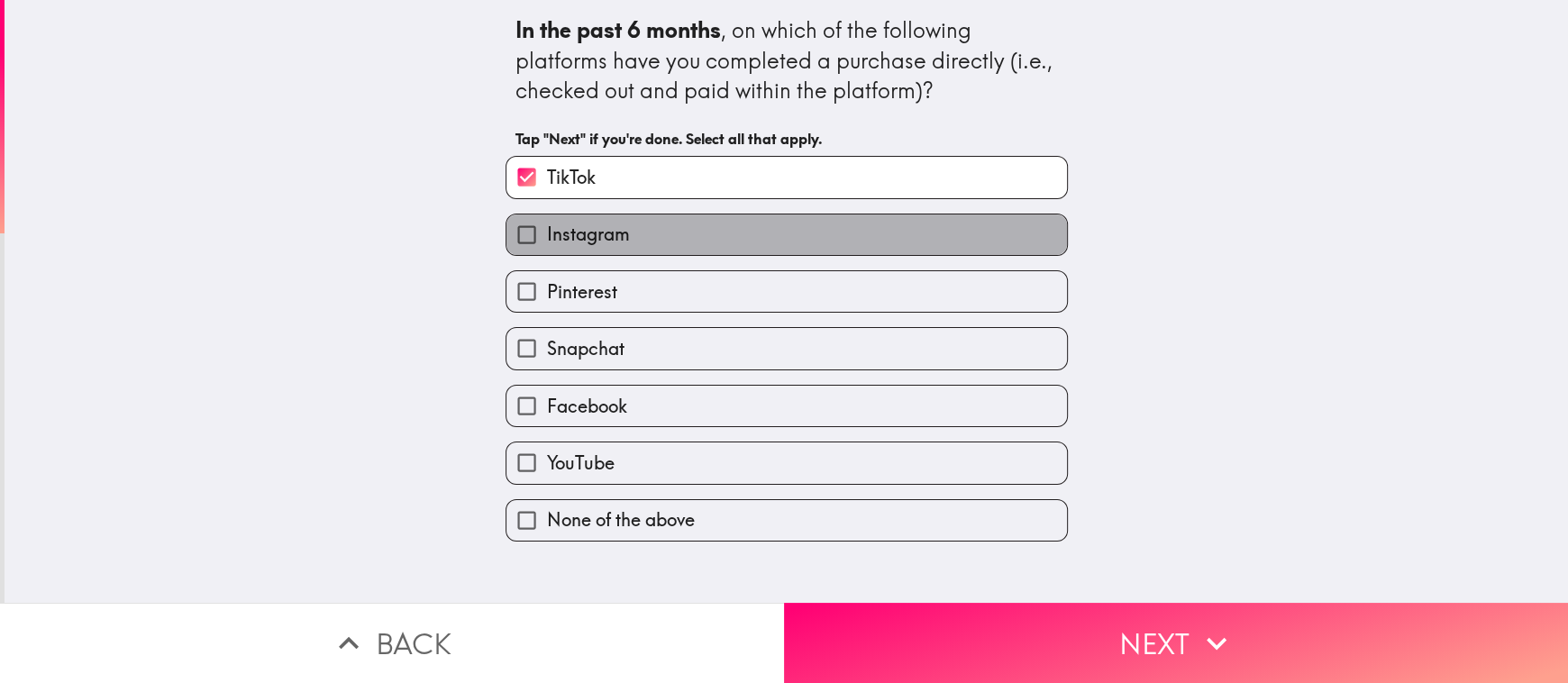
click at [547, 224] on span "Instagram" at bounding box center [588, 233] width 83 height 25
click at [538, 224] on input "Instagram" at bounding box center [526, 234] width 41 height 41
checkbox input "true"
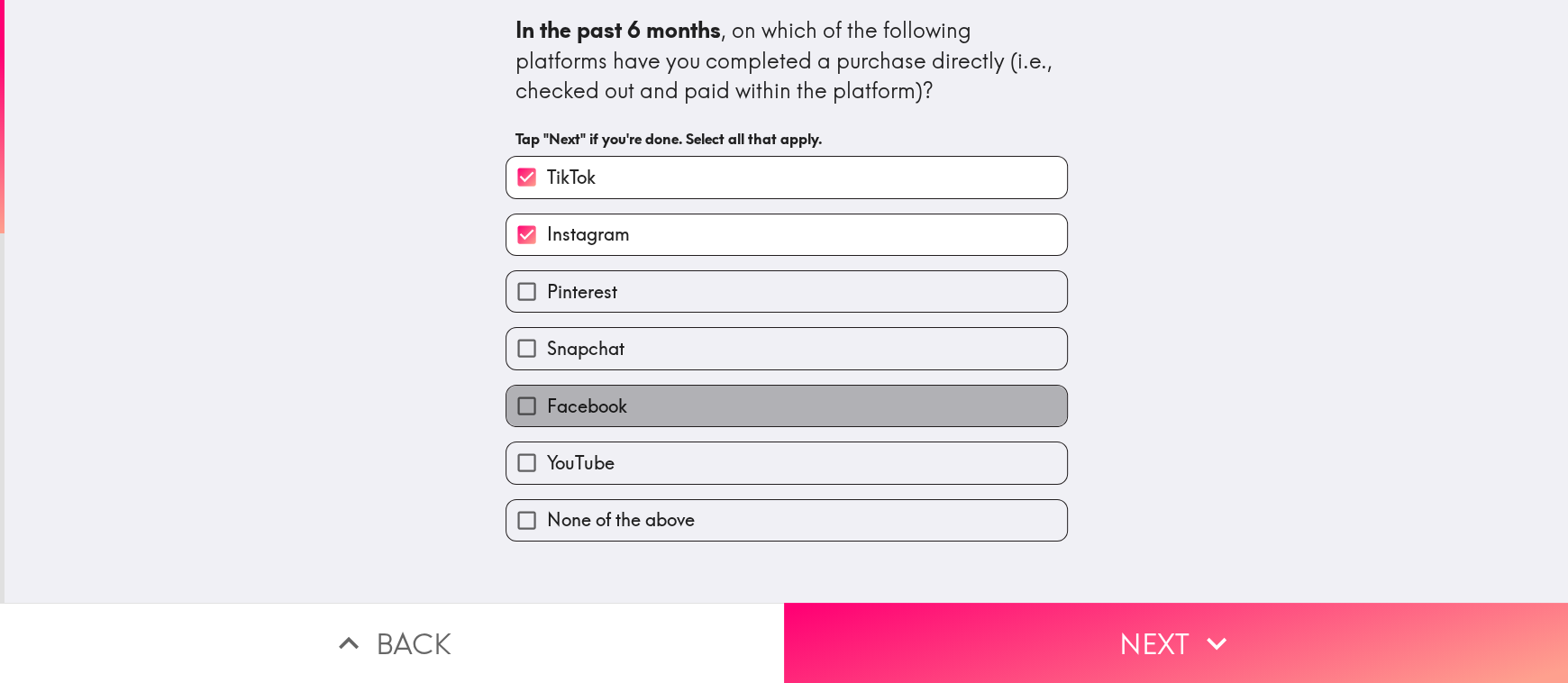
click at [566, 407] on span "Facebook" at bounding box center [587, 406] width 80 height 25
click at [547, 407] on input "Facebook" at bounding box center [526, 406] width 41 height 41
click at [566, 407] on span "Facebook" at bounding box center [587, 406] width 80 height 25
click at [547, 407] on input "Facebook" at bounding box center [526, 406] width 41 height 41
checkbox input "false"
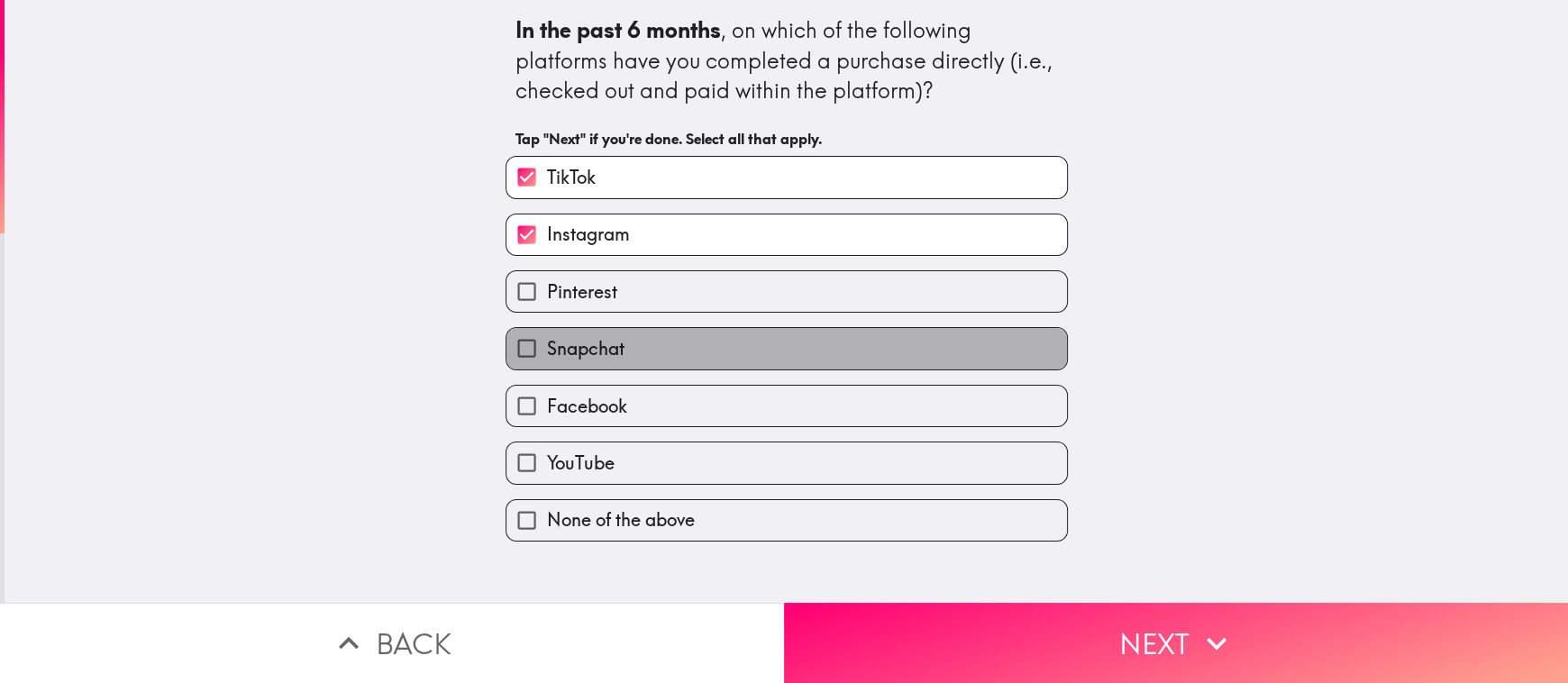
click at [547, 346] on span "Snapchat" at bounding box center [586, 348] width 78 height 25
click at [534, 346] on input "Snapchat" at bounding box center [526, 348] width 41 height 41
checkbox input "true"
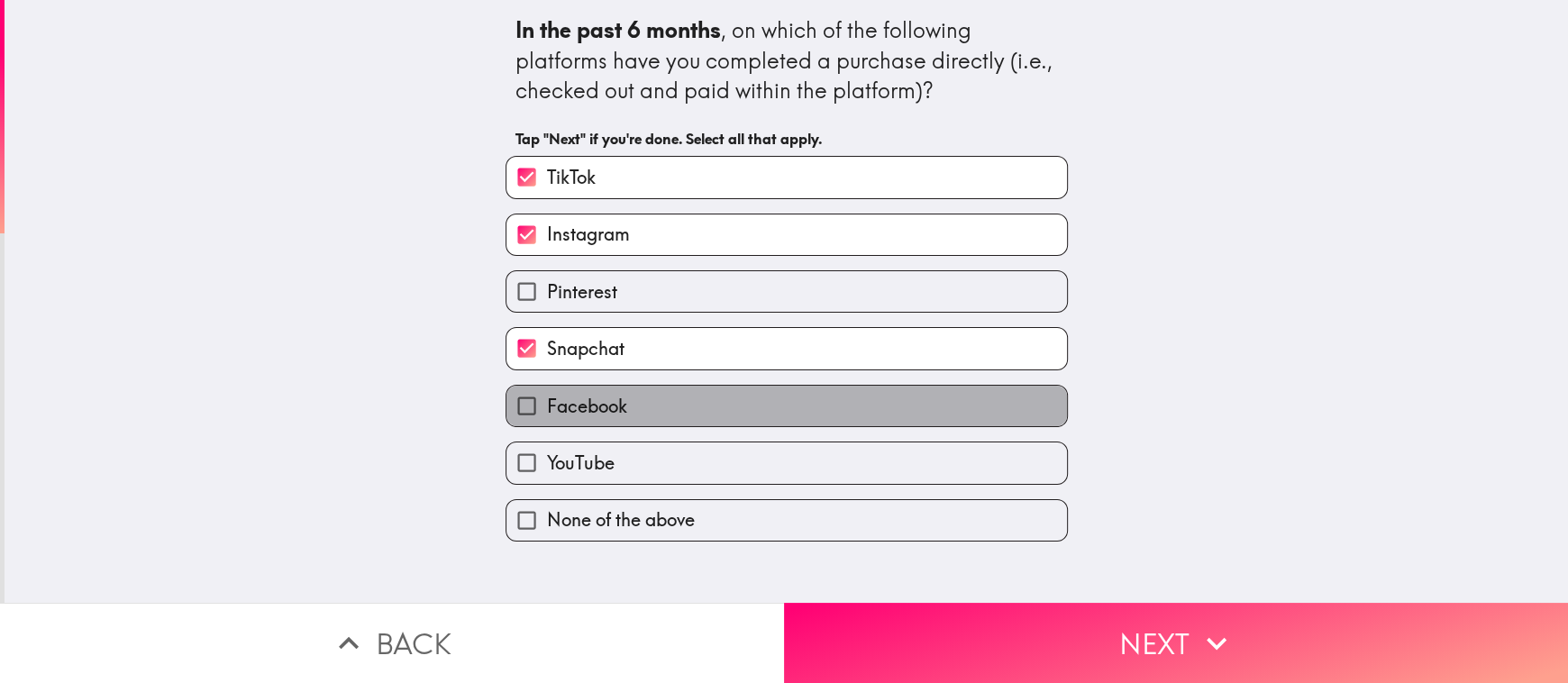
click at [547, 395] on span "Facebook" at bounding box center [587, 406] width 80 height 25
click at [536, 395] on input "Facebook" at bounding box center [526, 406] width 41 height 41
checkbox input "true"
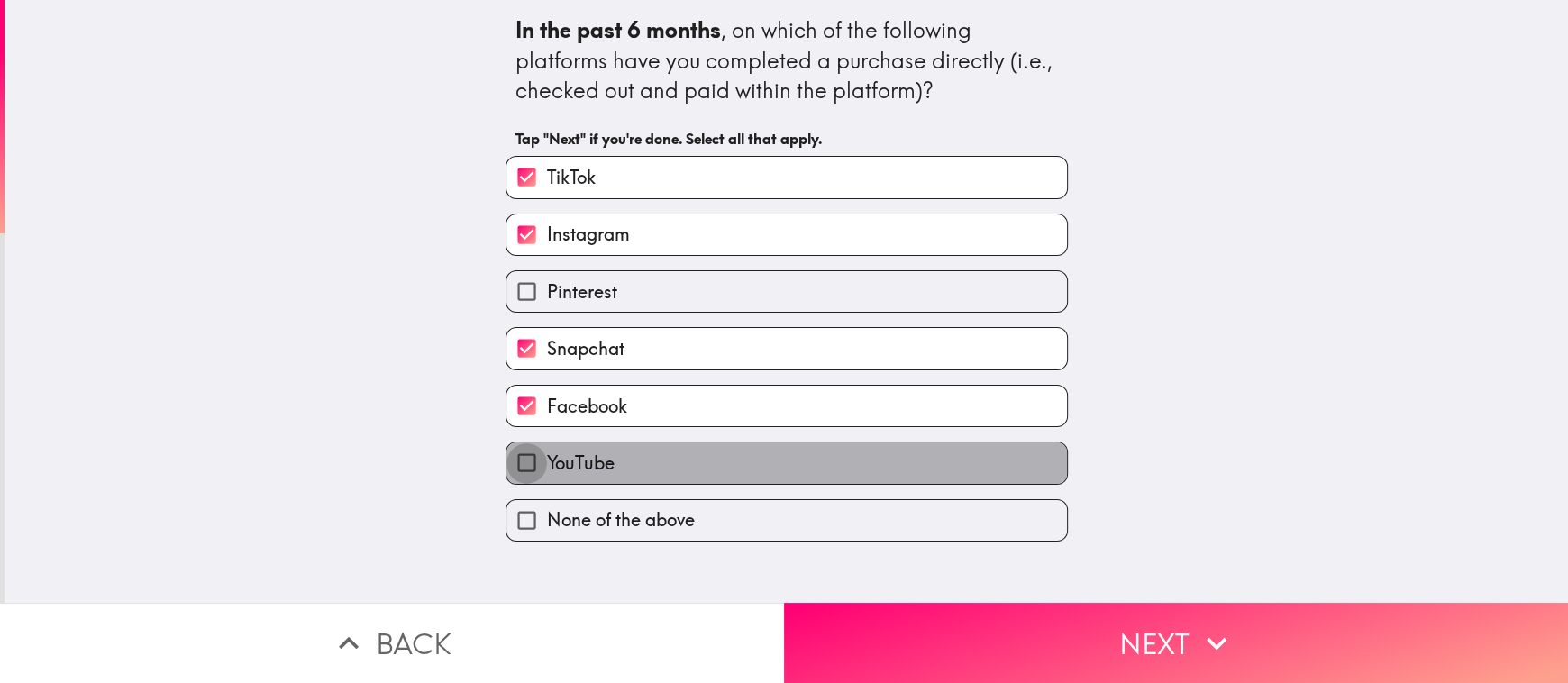
click at [528, 462] on input "YouTube" at bounding box center [526, 463] width 41 height 41
checkbox input "true"
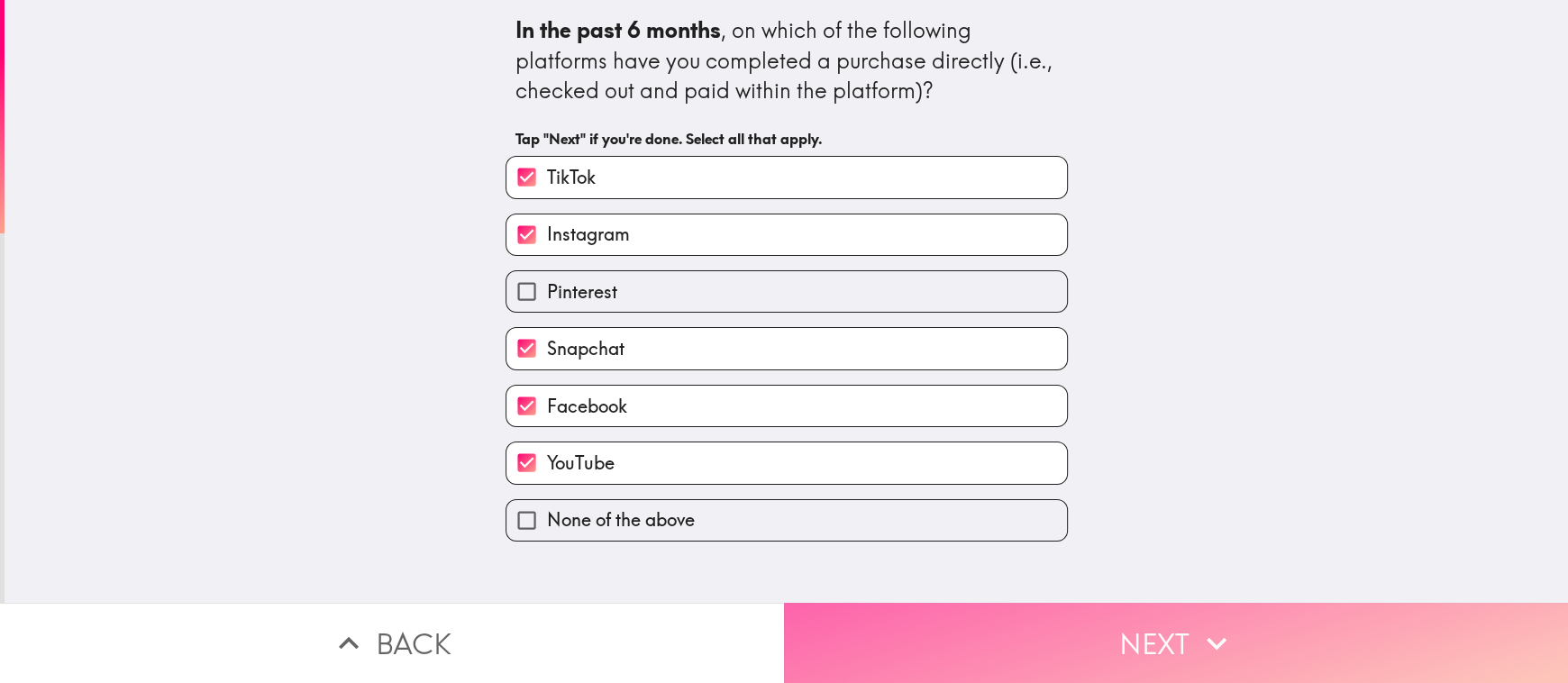
click at [1276, 641] on button "Next" at bounding box center [1175, 643] width 784 height 80
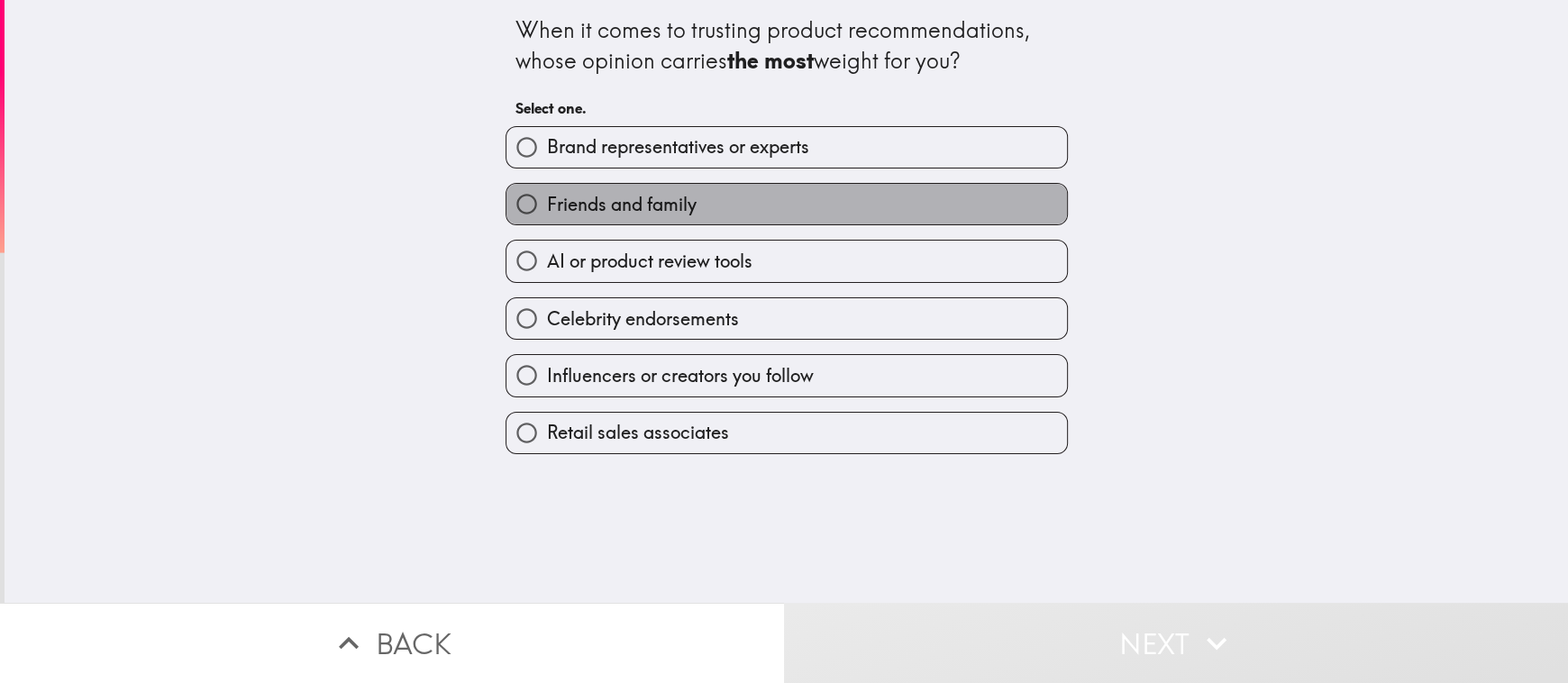
click at [547, 198] on span "Friends and family" at bounding box center [622, 203] width 150 height 25
click at [547, 198] on input "Friends and family" at bounding box center [526, 203] width 41 height 41
radio input "true"
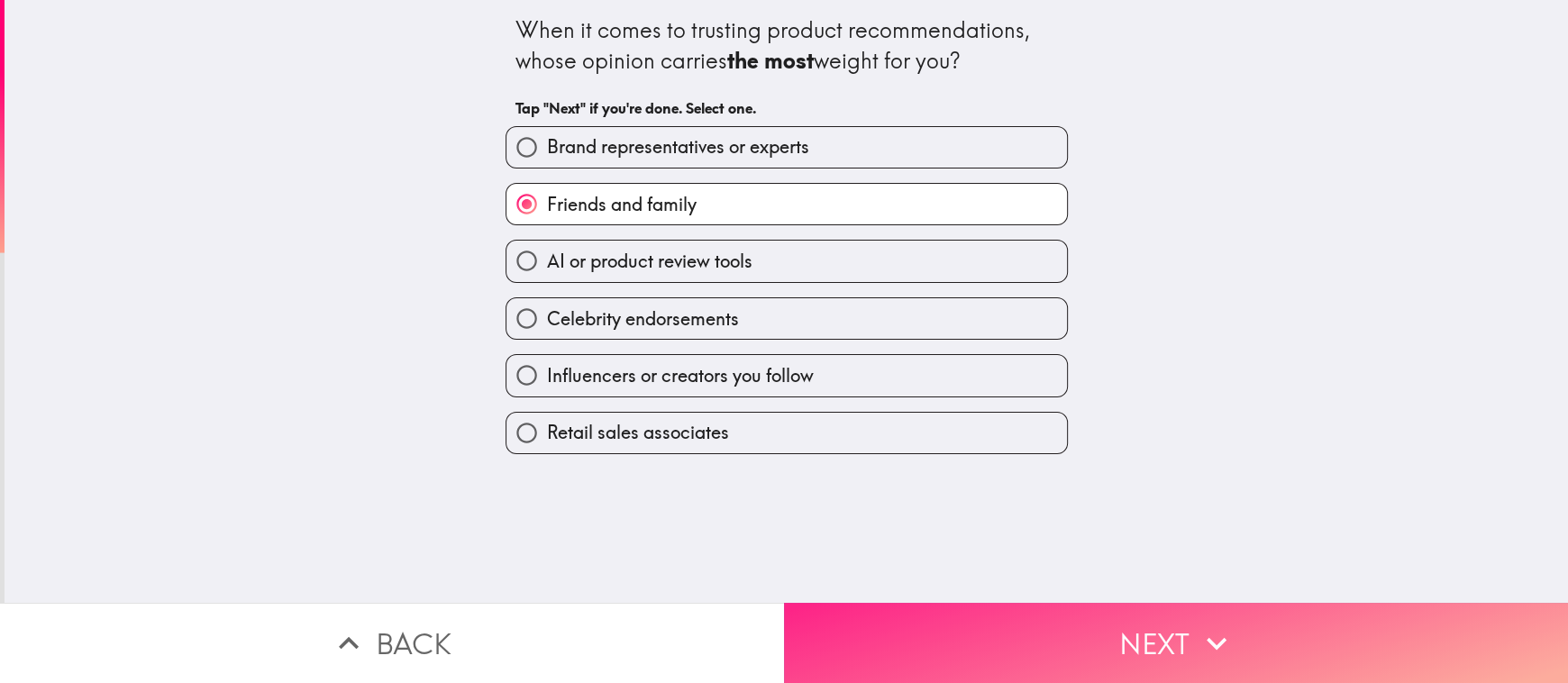
click at [1232, 611] on button "Next" at bounding box center [1175, 643] width 784 height 80
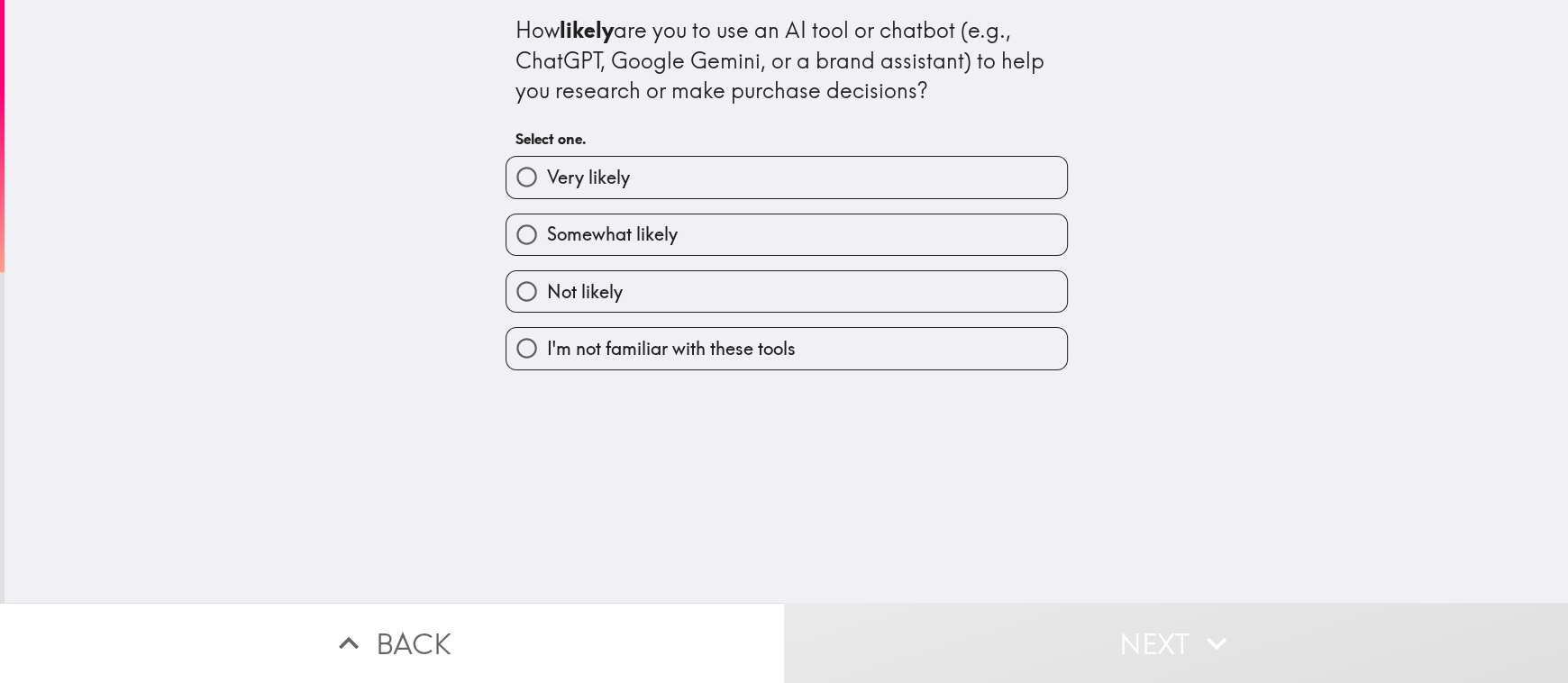
click at [537, 156] on div "Very likely" at bounding box center [786, 176] width 562 height 42
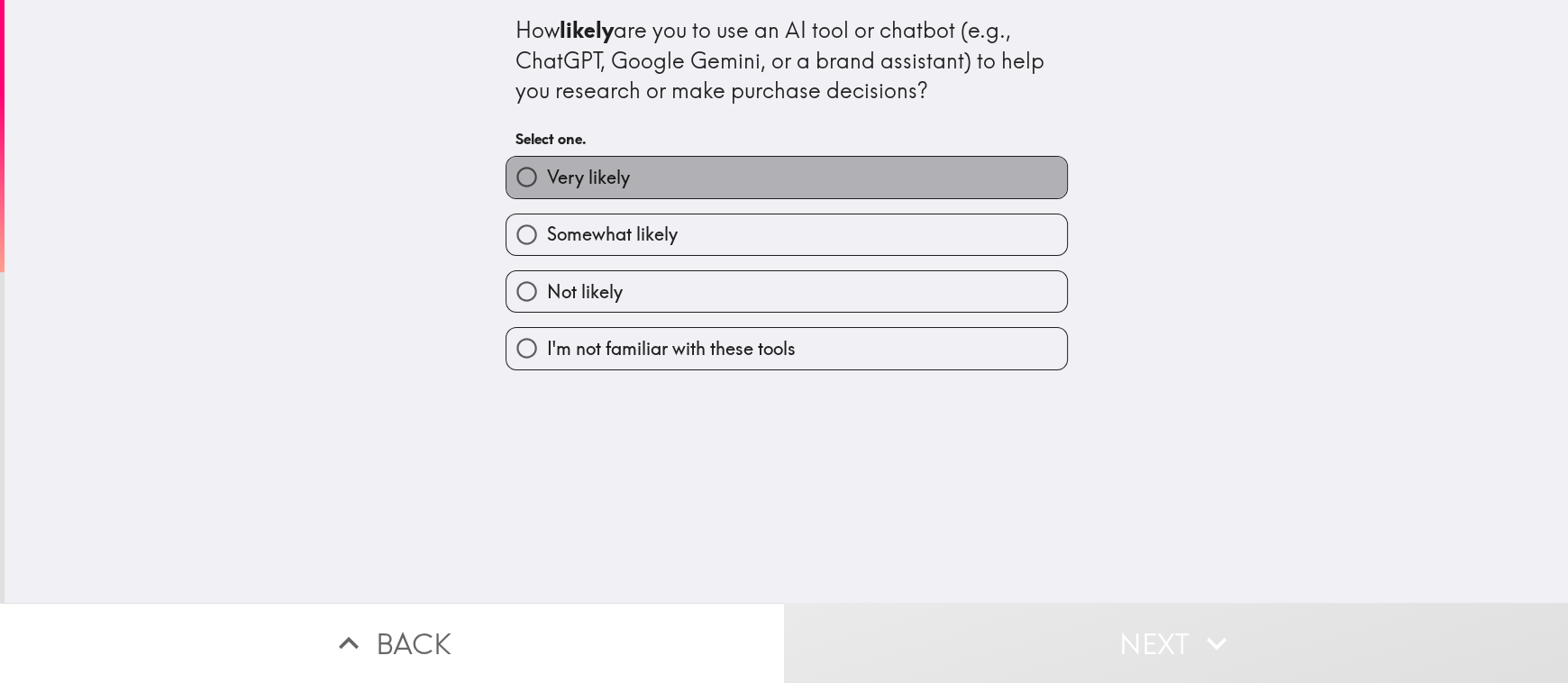
click at [553, 193] on label "Very likely" at bounding box center [786, 176] width 560 height 41
click at [547, 193] on input "Very likely" at bounding box center [526, 176] width 41 height 41
radio input "true"
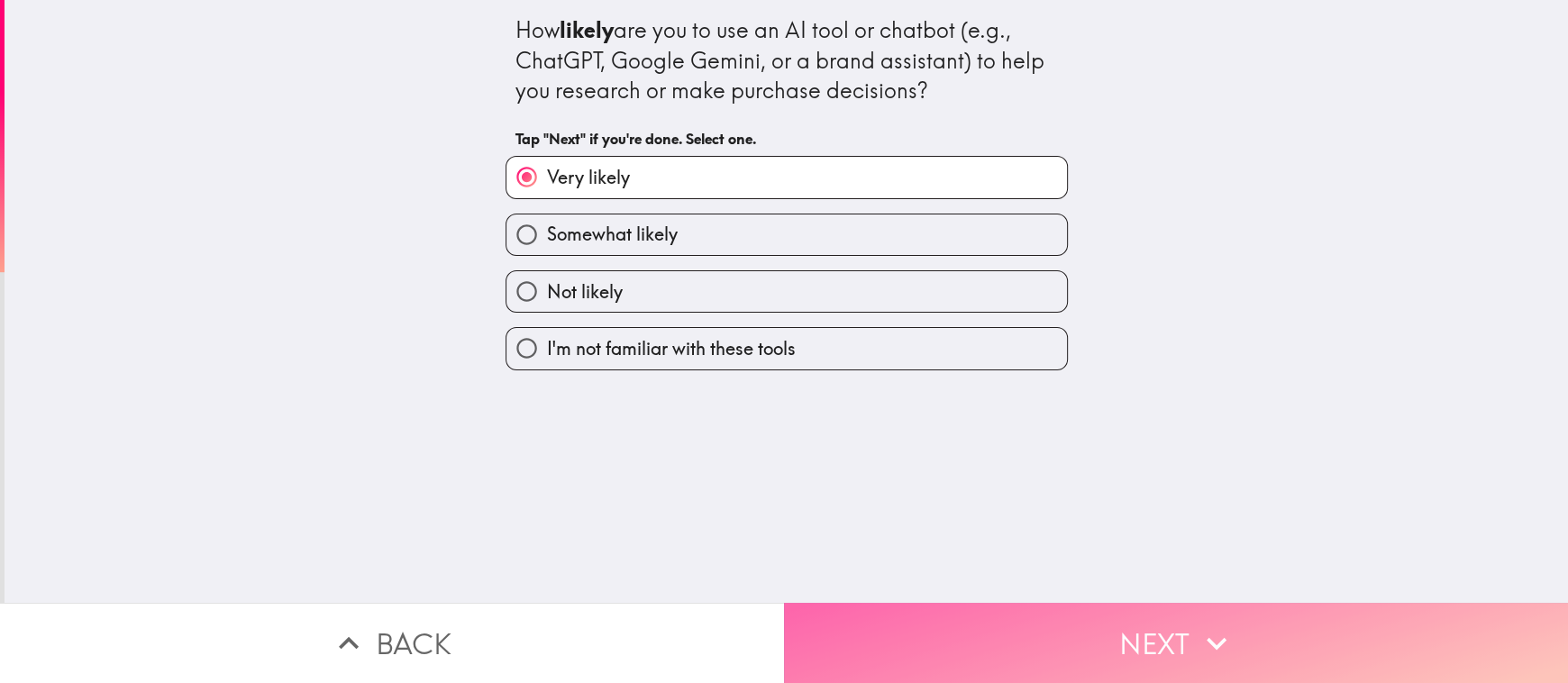
click at [1300, 615] on button "Next" at bounding box center [1175, 643] width 784 height 80
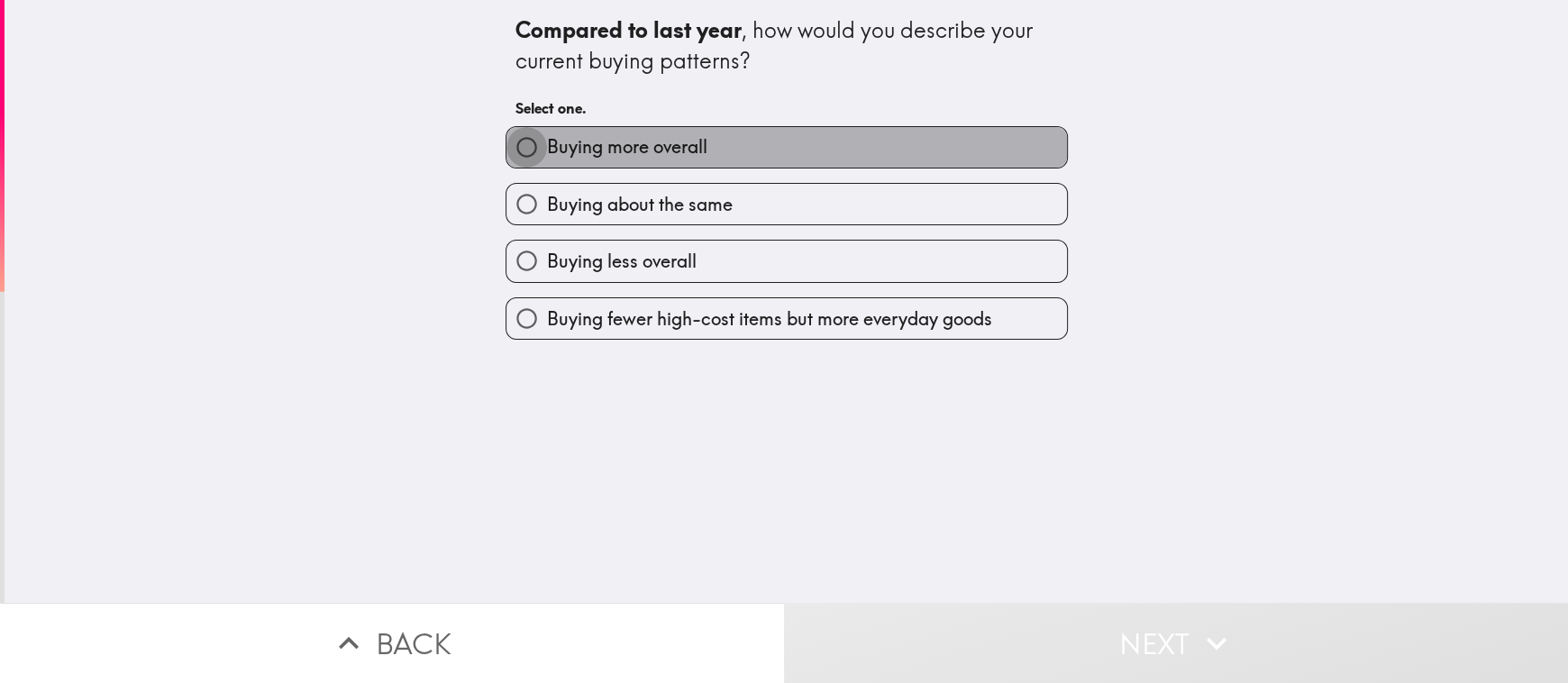
click at [517, 144] on input "Buying more overall" at bounding box center [526, 147] width 41 height 41
radio input "true"
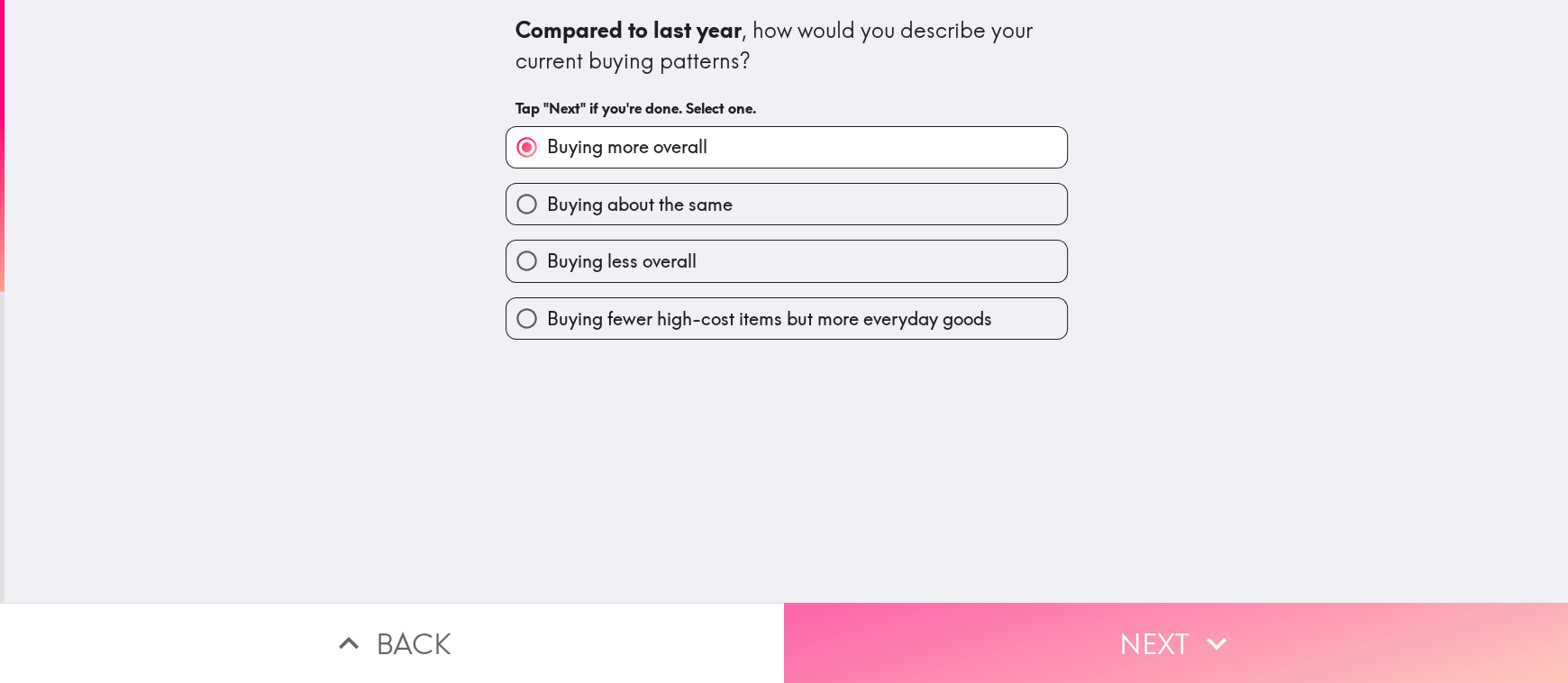
click at [1249, 617] on button "Next" at bounding box center [1175, 643] width 784 height 80
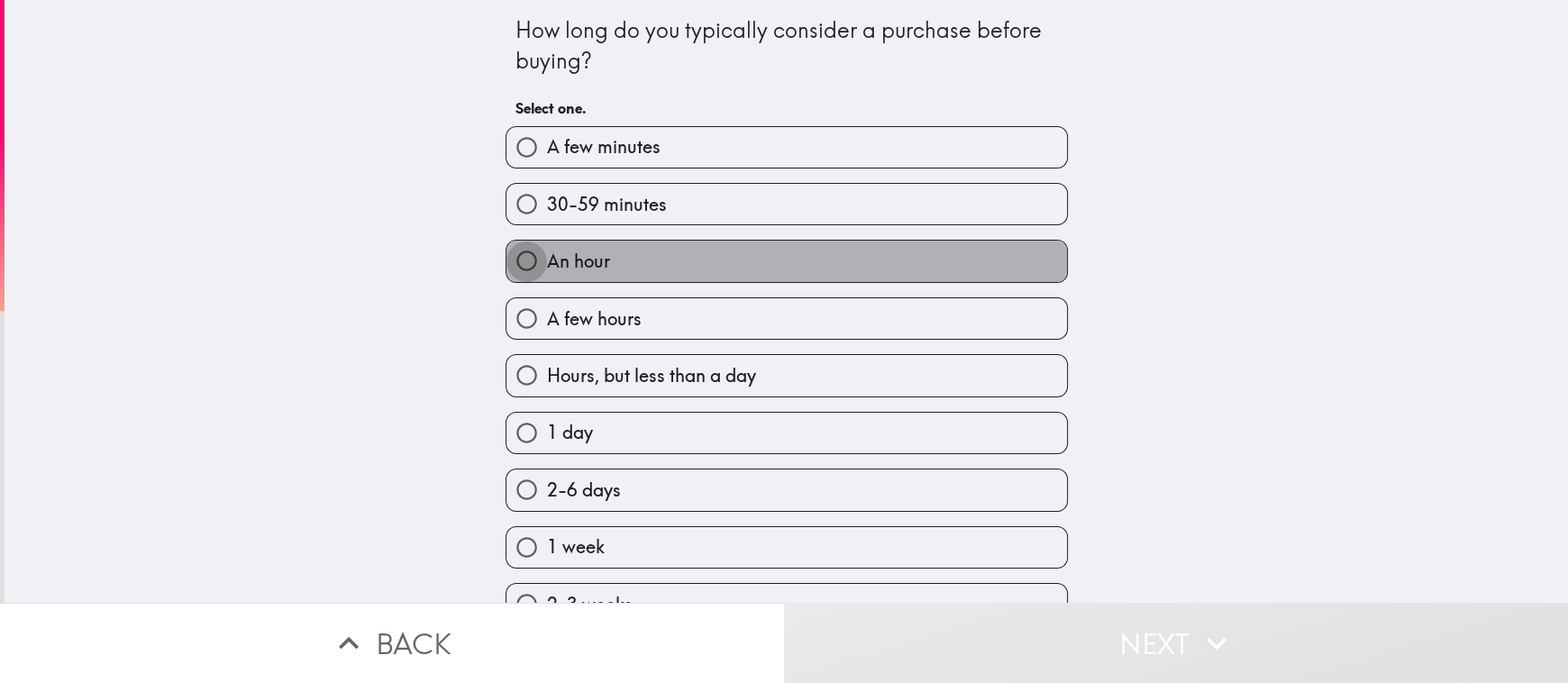
click at [528, 263] on input "An hour" at bounding box center [526, 260] width 41 height 41
radio input "true"
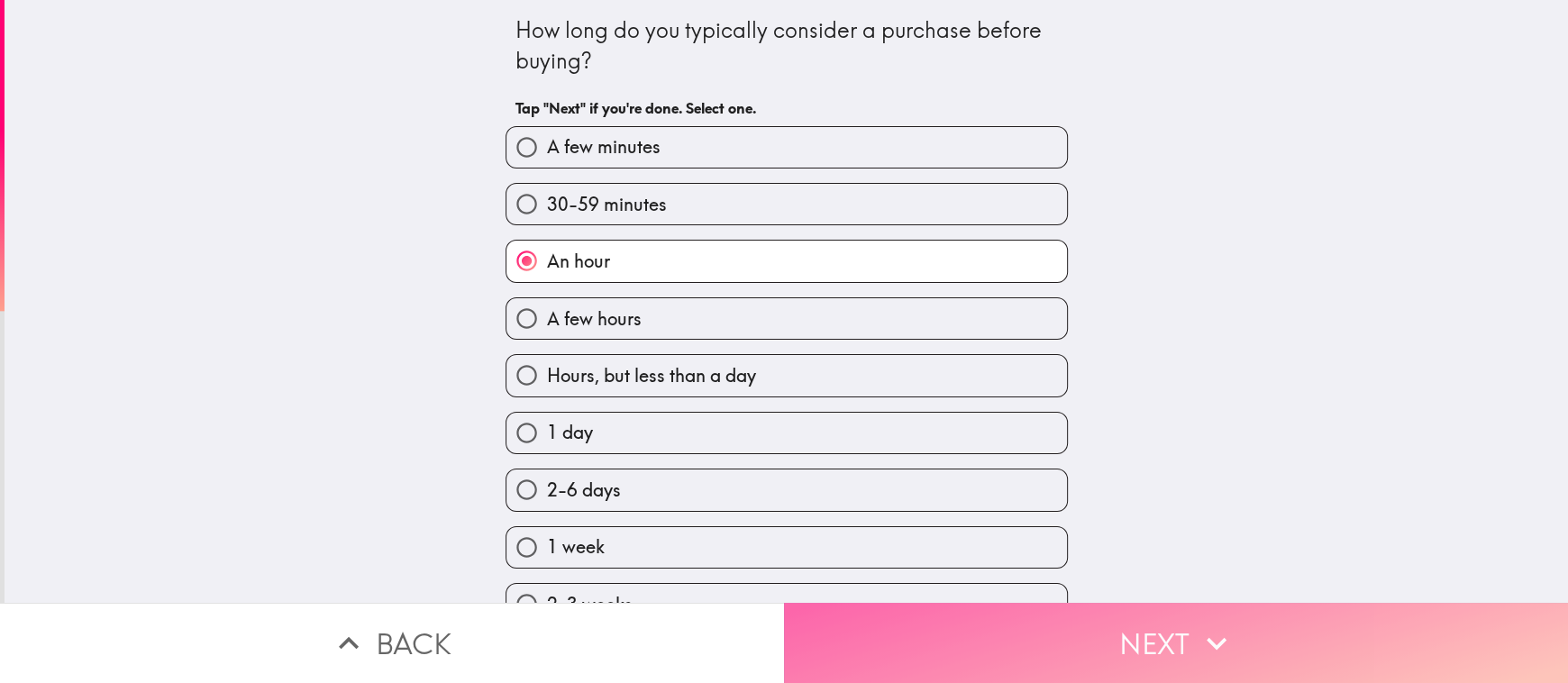
click at [1240, 632] on button "Next" at bounding box center [1175, 643] width 784 height 80
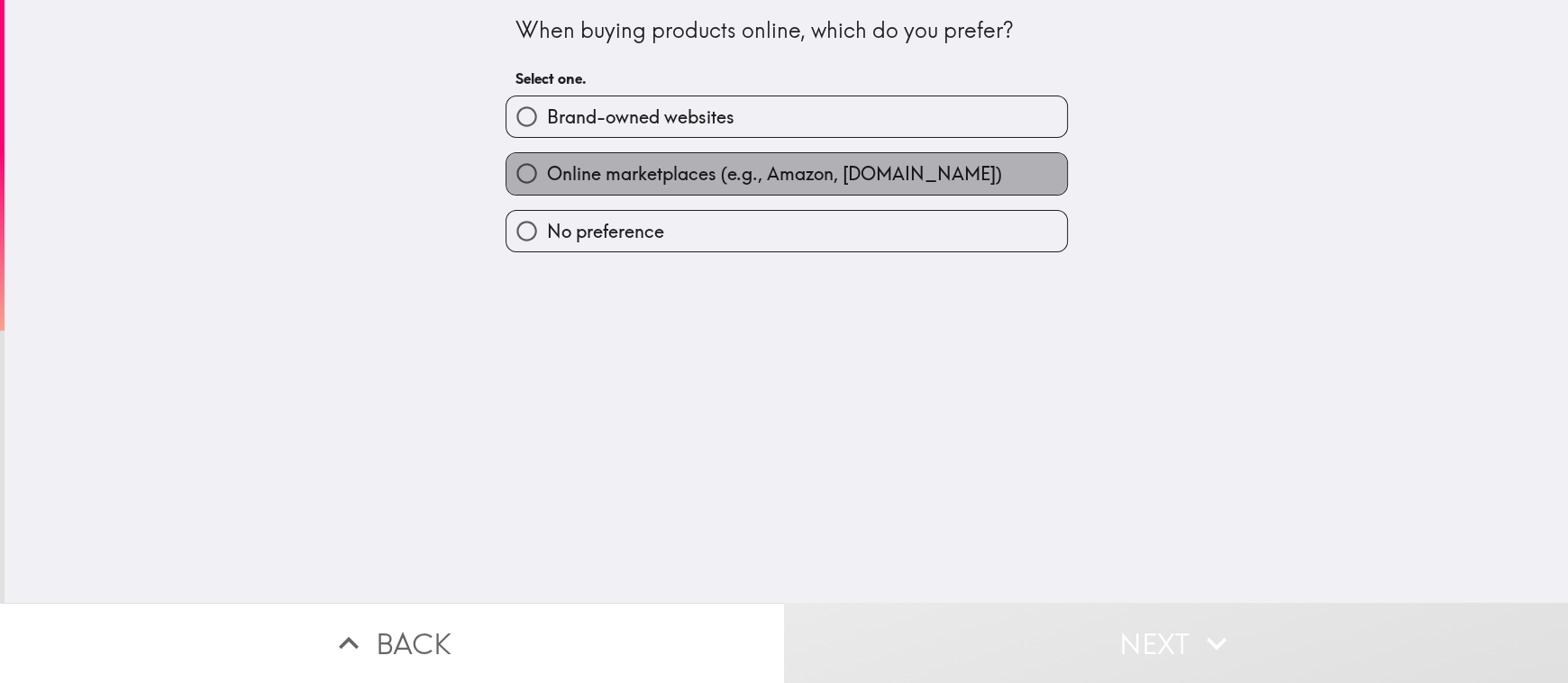
click at [547, 167] on span "Online marketplaces (e.g., Amazon, [DOMAIN_NAME])" at bounding box center [775, 173] width 455 height 25
click at [544, 167] on input "Online marketplaces (e.g., Amazon, [DOMAIN_NAME])" at bounding box center [526, 173] width 41 height 41
radio input "true"
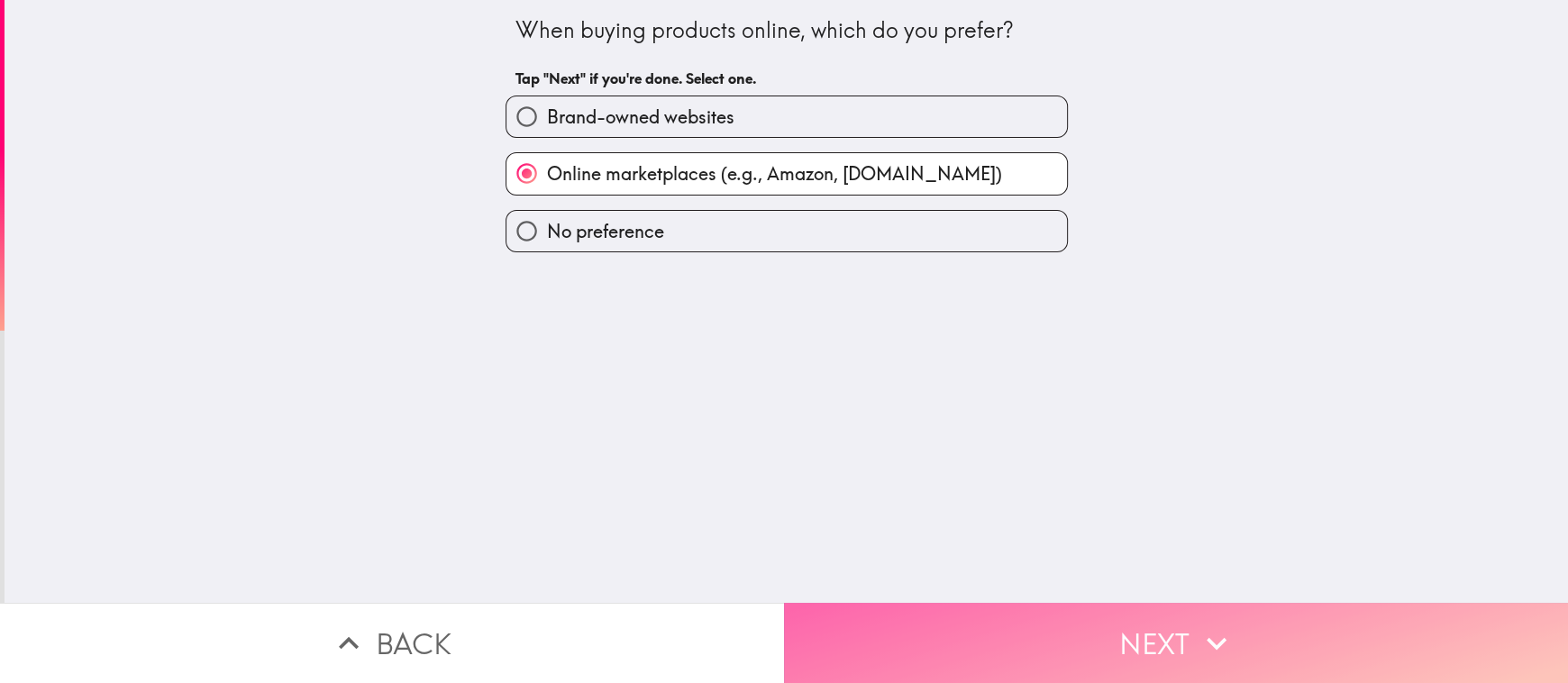
click at [1215, 637] on icon "button" at bounding box center [1216, 643] width 20 height 13
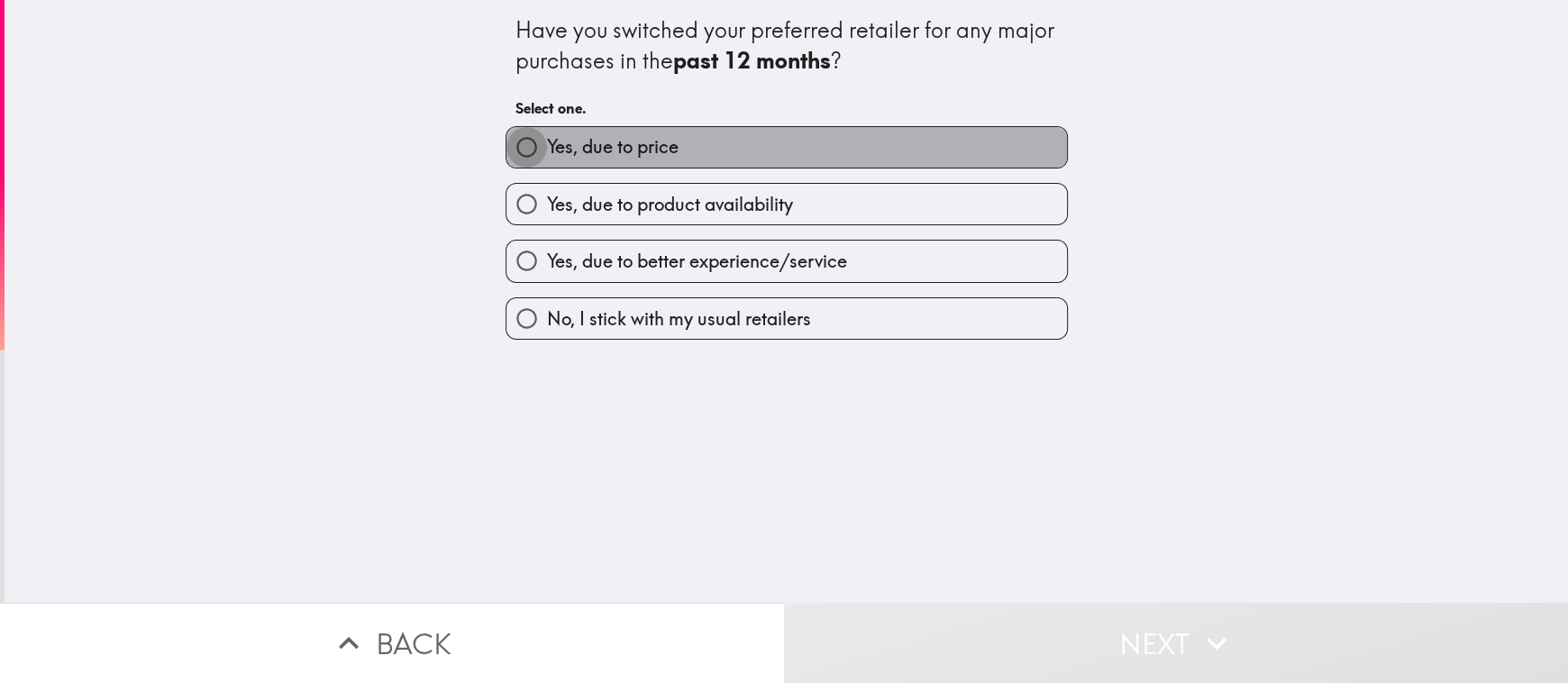
click at [517, 129] on input "Yes, due to price" at bounding box center [526, 147] width 41 height 41
radio input "true"
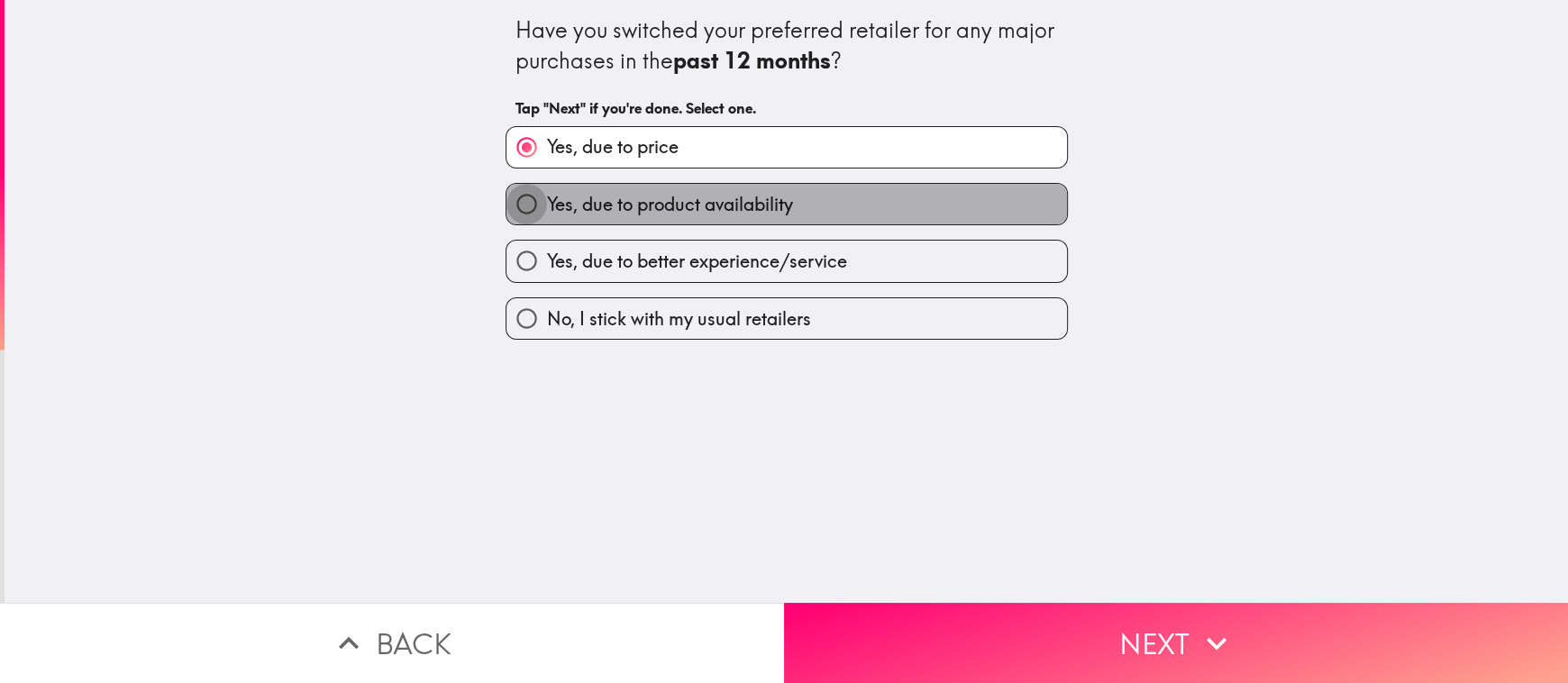
click at [506, 207] on input "Yes, due to product availability" at bounding box center [526, 203] width 41 height 41
radio input "true"
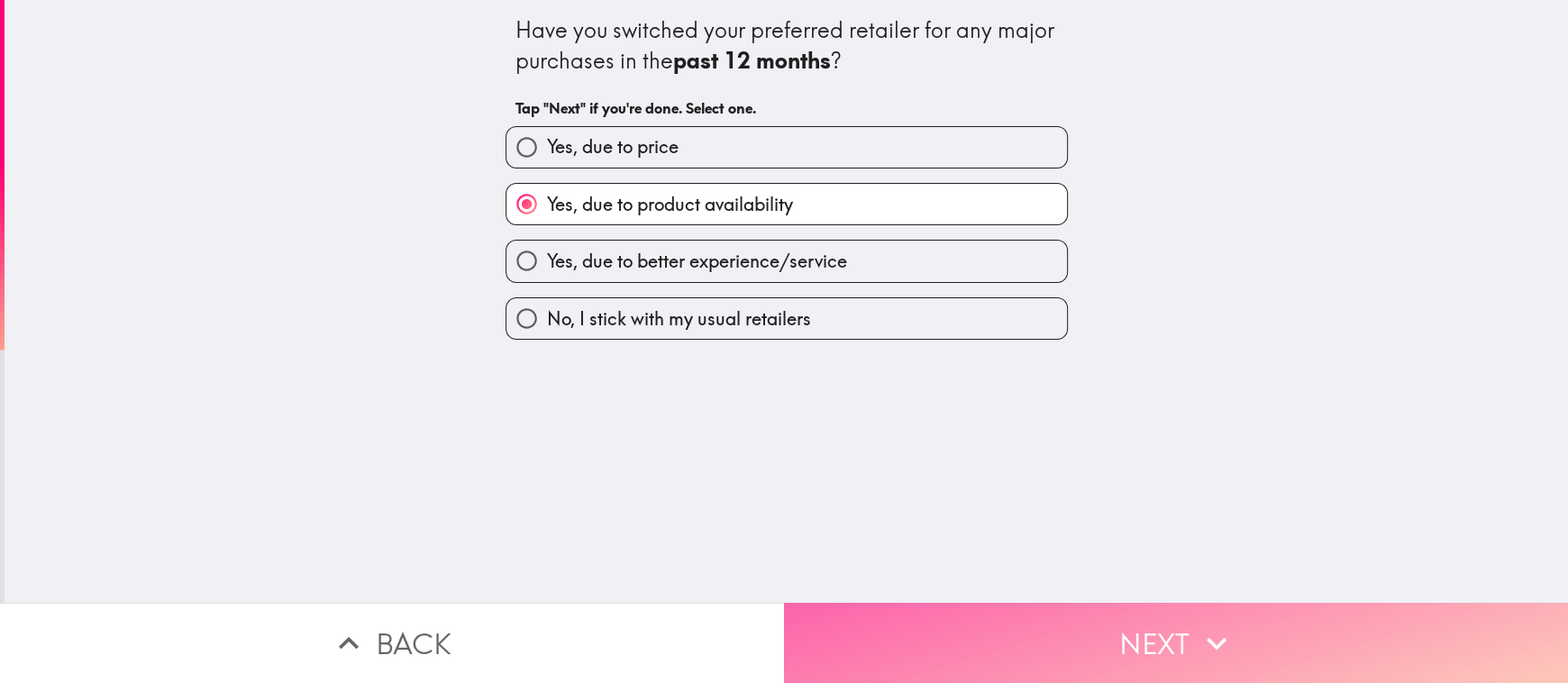
click at [1180, 645] on button "Next" at bounding box center [1175, 643] width 784 height 80
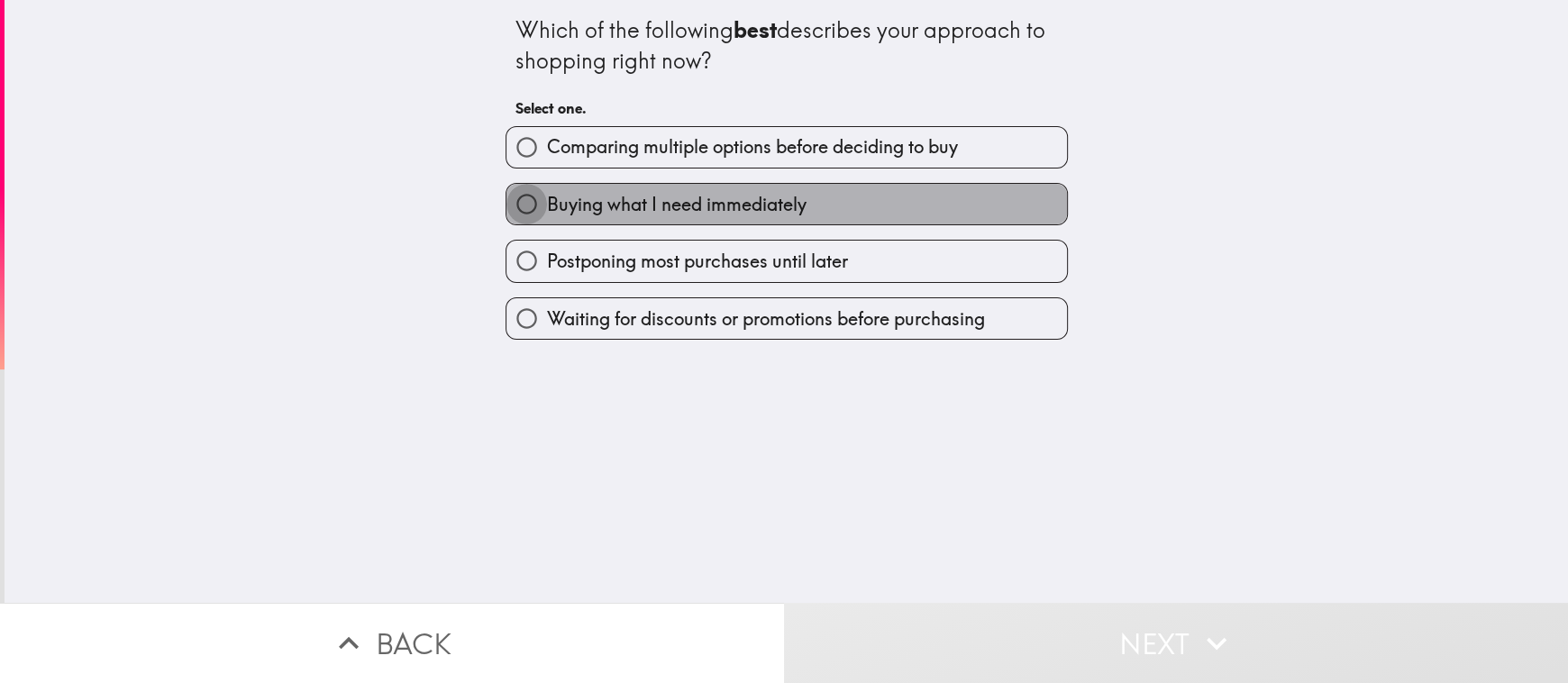
click at [530, 192] on input "Buying what I need immediately" at bounding box center [526, 203] width 41 height 41
radio input "true"
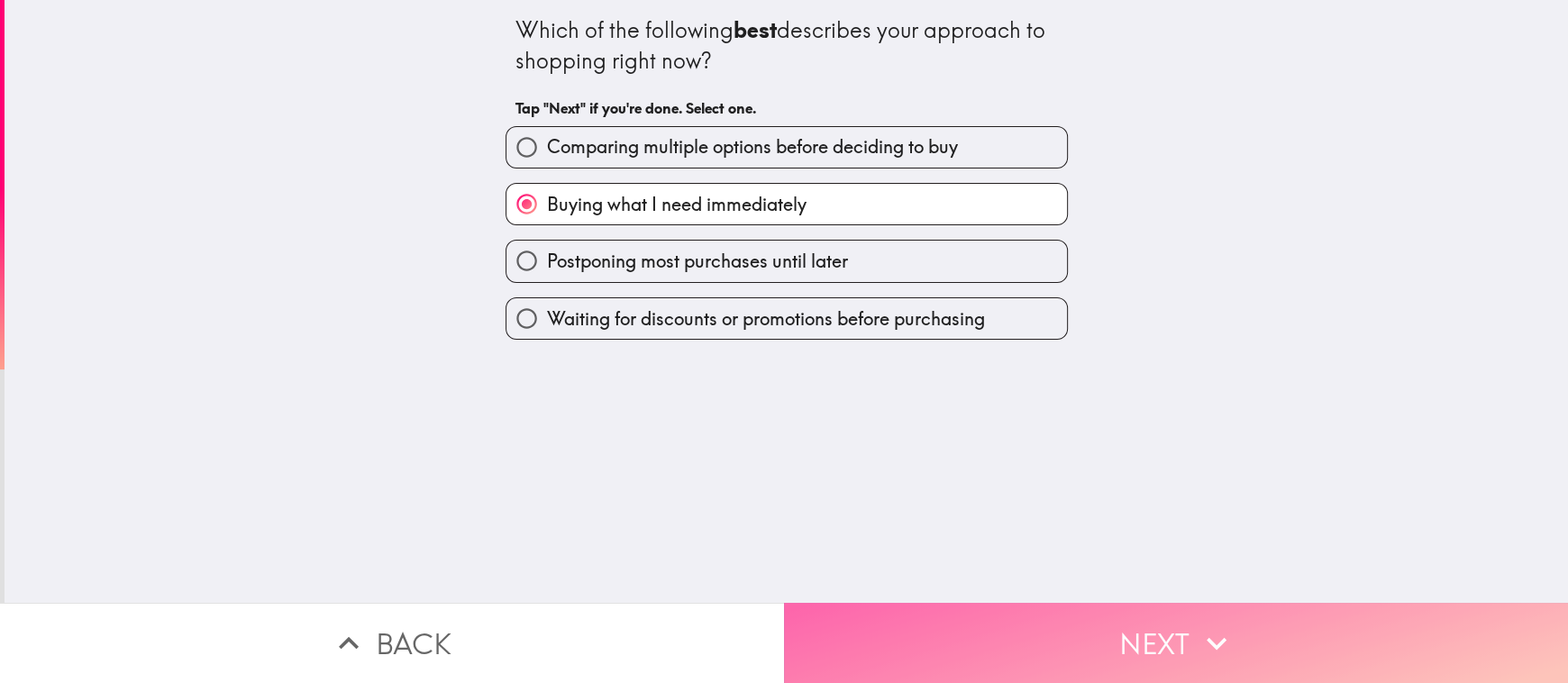
click at [1204, 640] on icon "button" at bounding box center [1216, 643] width 40 height 40
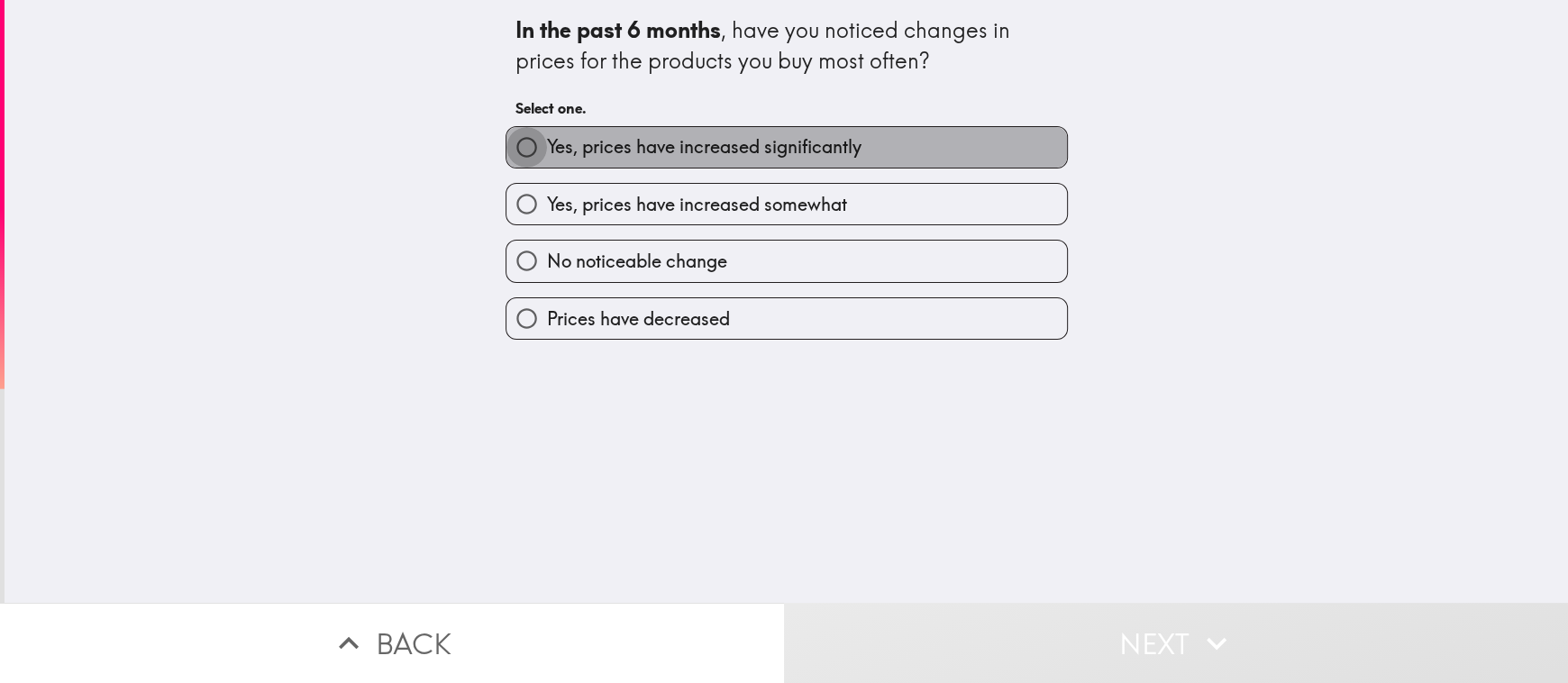
click at [525, 144] on input "Yes, prices have increased significantly" at bounding box center [526, 147] width 41 height 41
radio input "true"
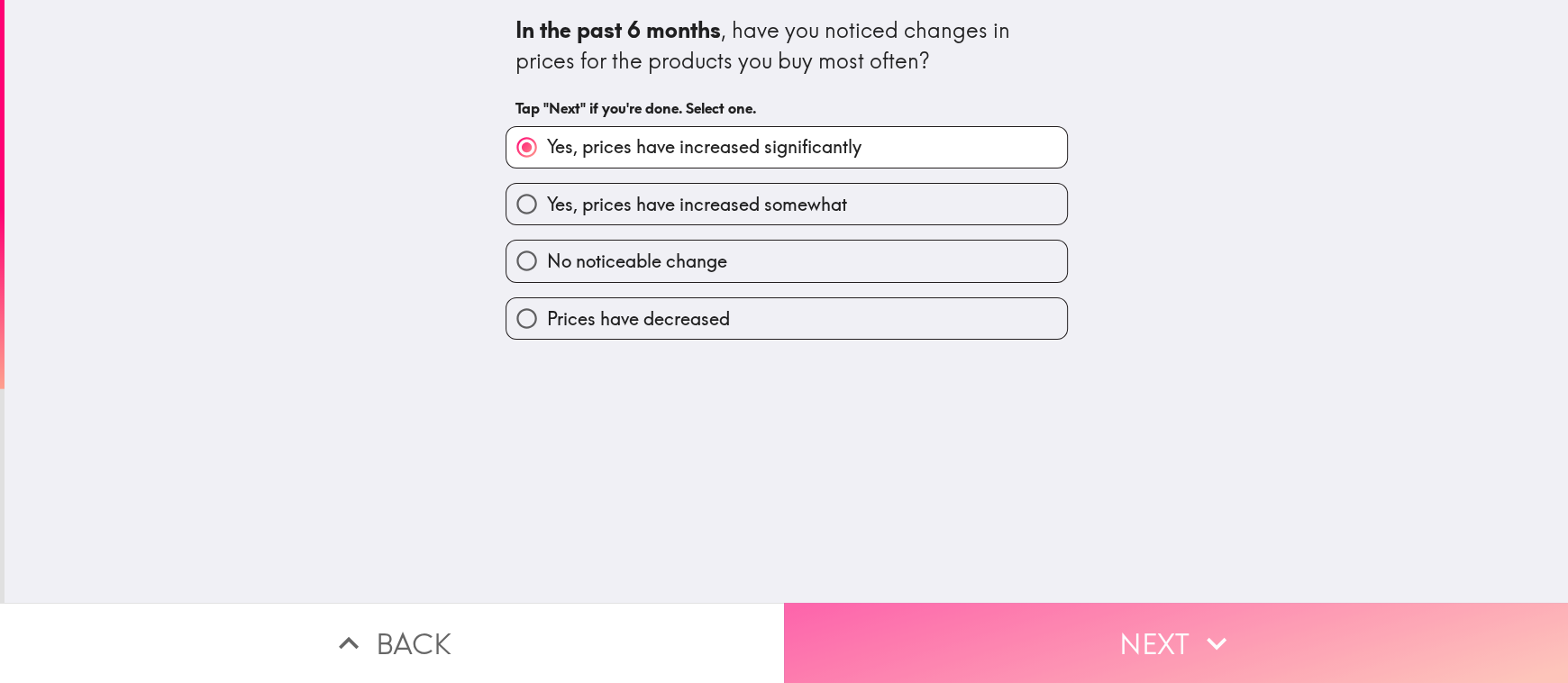
click at [1232, 617] on button "Next" at bounding box center [1175, 643] width 784 height 80
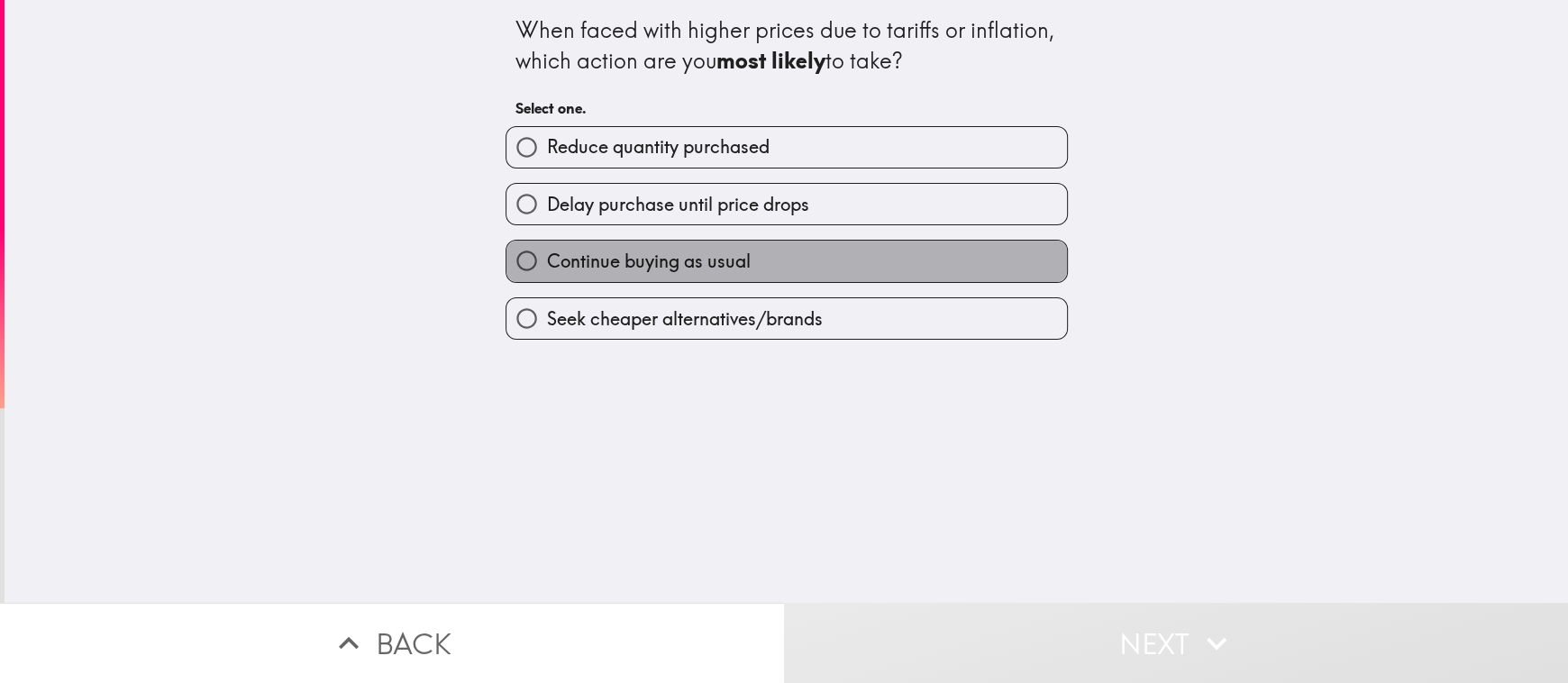
click at [538, 241] on label "Continue buying as usual" at bounding box center [786, 260] width 560 height 41
click at [538, 241] on input "Continue buying as usual" at bounding box center [526, 260] width 41 height 41
radio input "true"
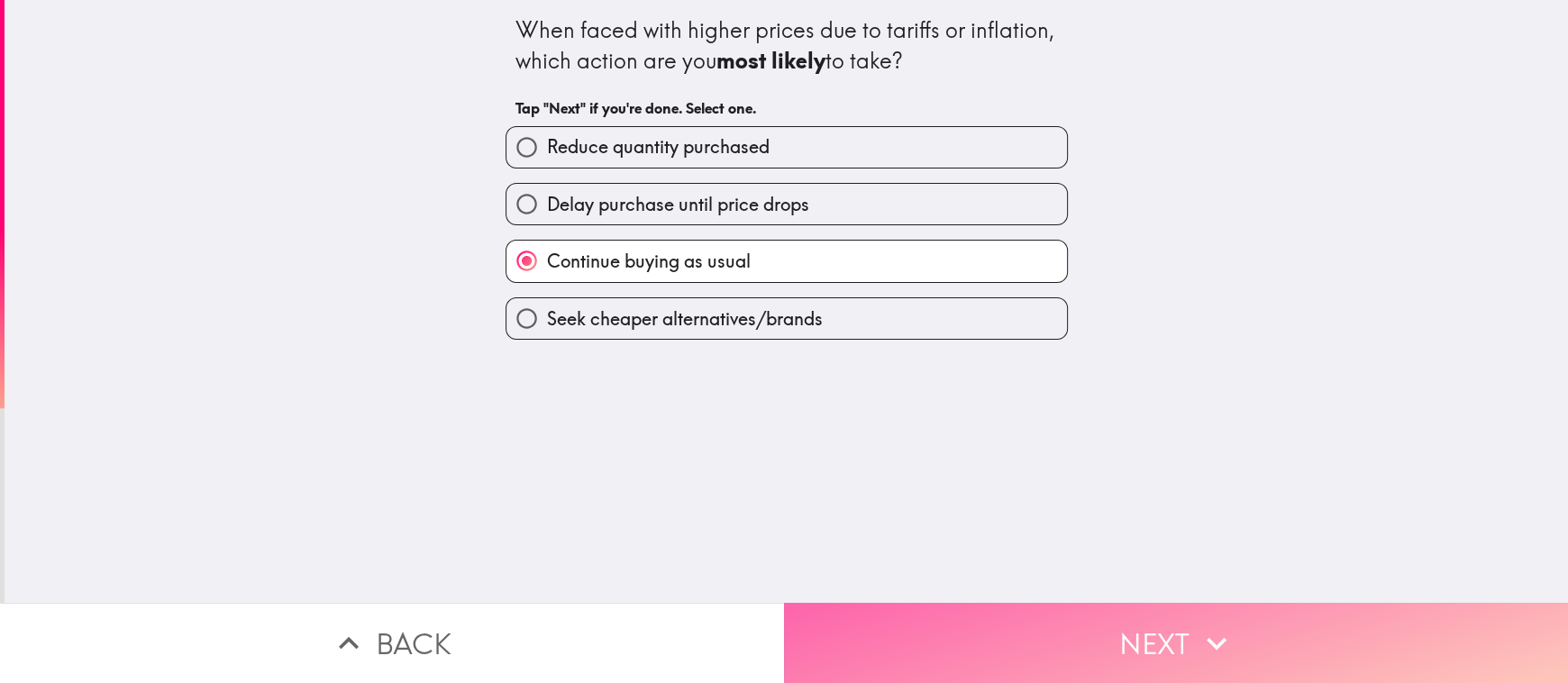
click at [1228, 634] on icon "button" at bounding box center [1216, 643] width 40 height 40
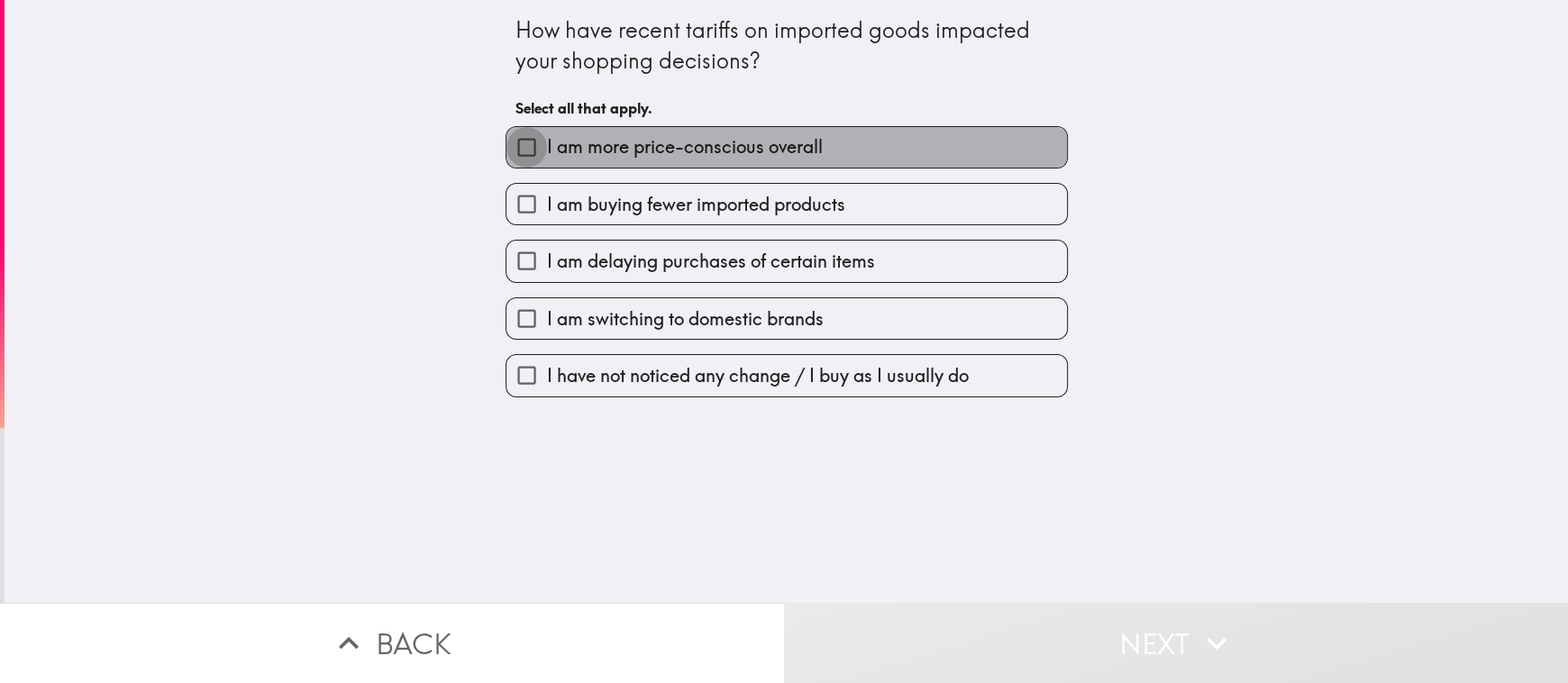
click at [516, 142] on input "I am more price-conscious overall" at bounding box center [526, 147] width 41 height 41
checkbox input "true"
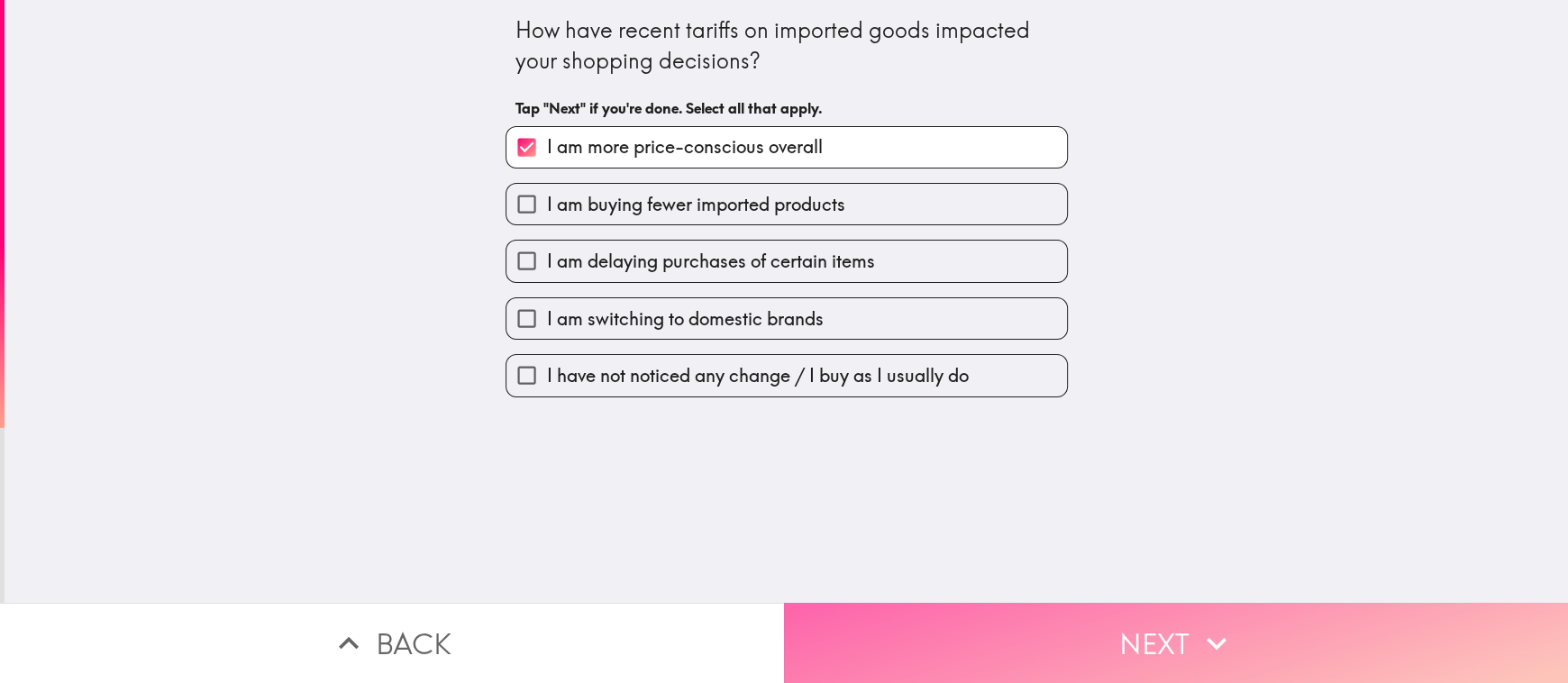
click at [1202, 639] on icon "button" at bounding box center [1216, 643] width 40 height 40
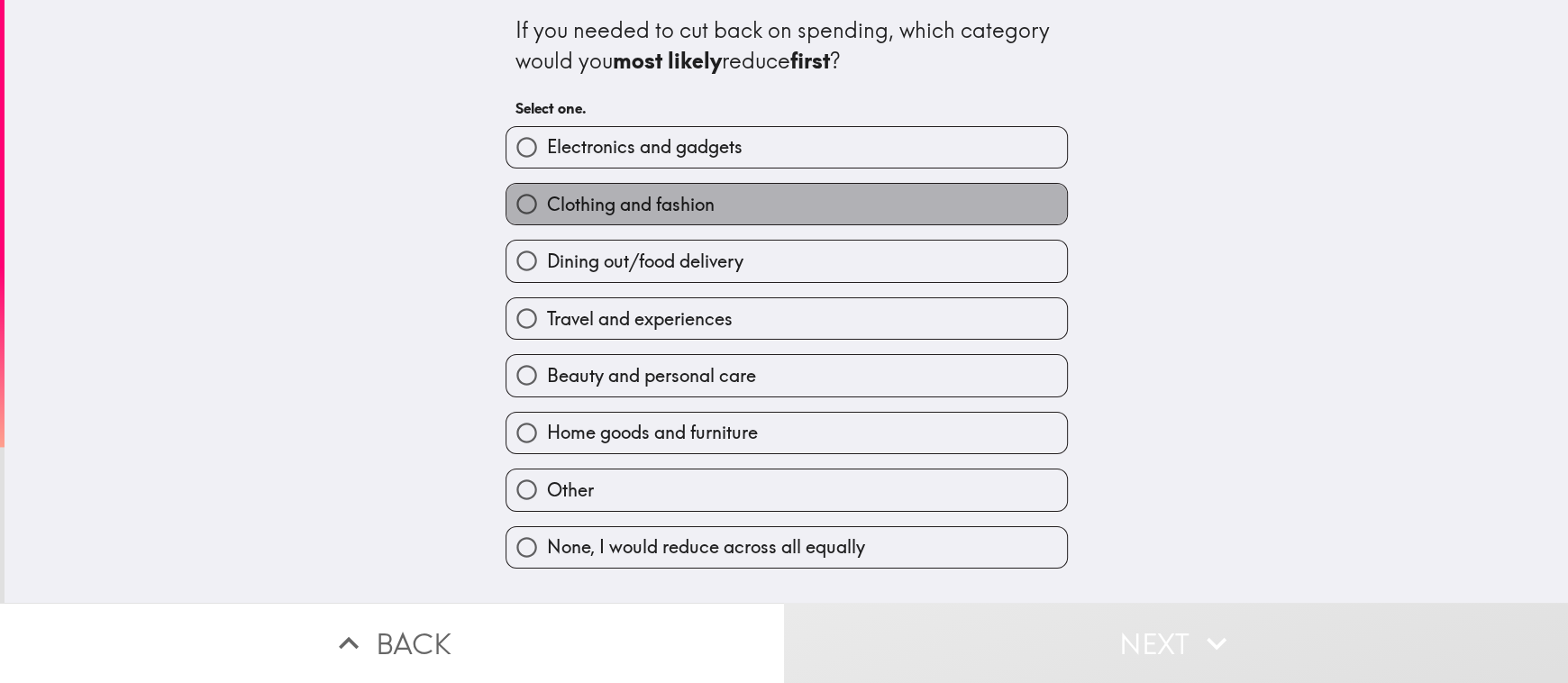
click at [547, 205] on span "Clothing and fashion" at bounding box center [631, 203] width 167 height 25
click at [534, 205] on input "Clothing and fashion" at bounding box center [526, 203] width 41 height 41
radio input "true"
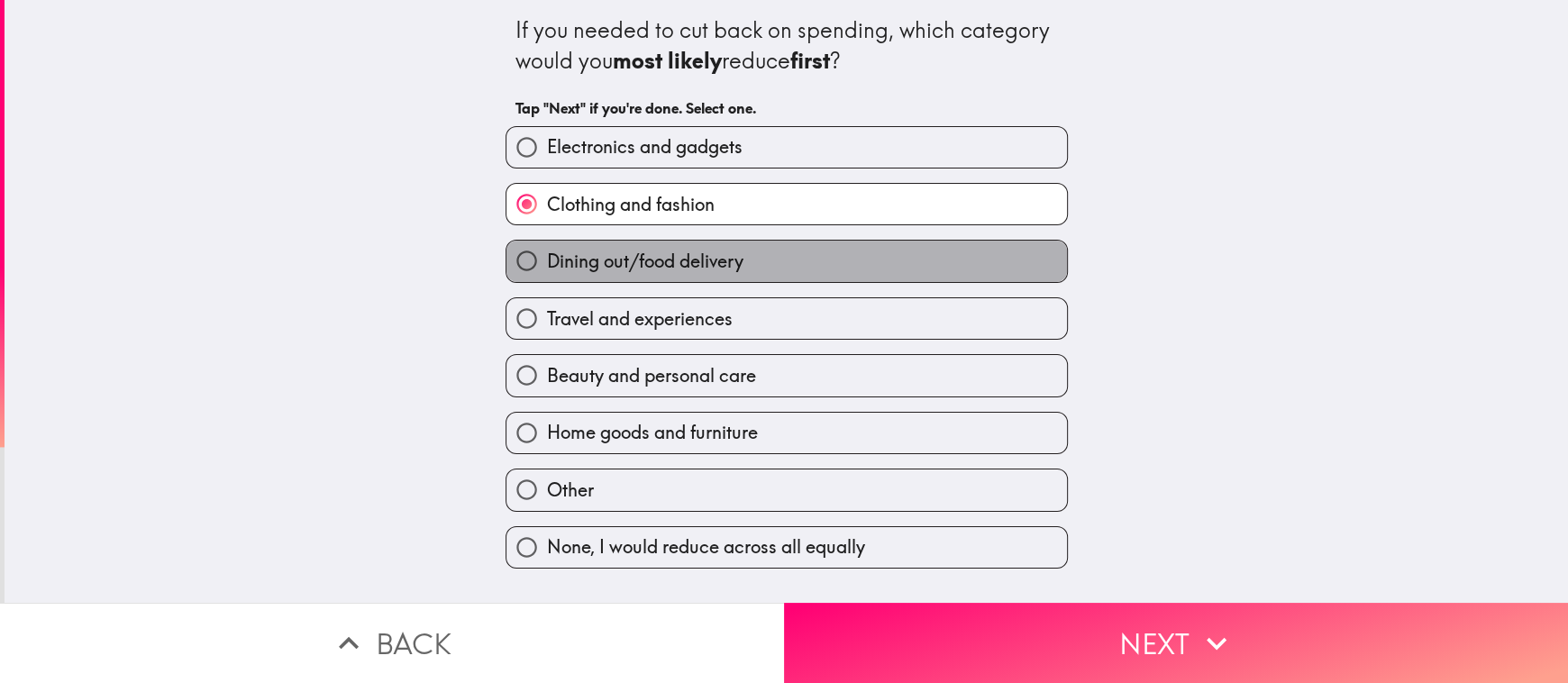
click at [551, 254] on span "Dining out/food delivery" at bounding box center [645, 260] width 196 height 25
click at [547, 254] on input "Dining out/food delivery" at bounding box center [526, 260] width 41 height 41
radio input "true"
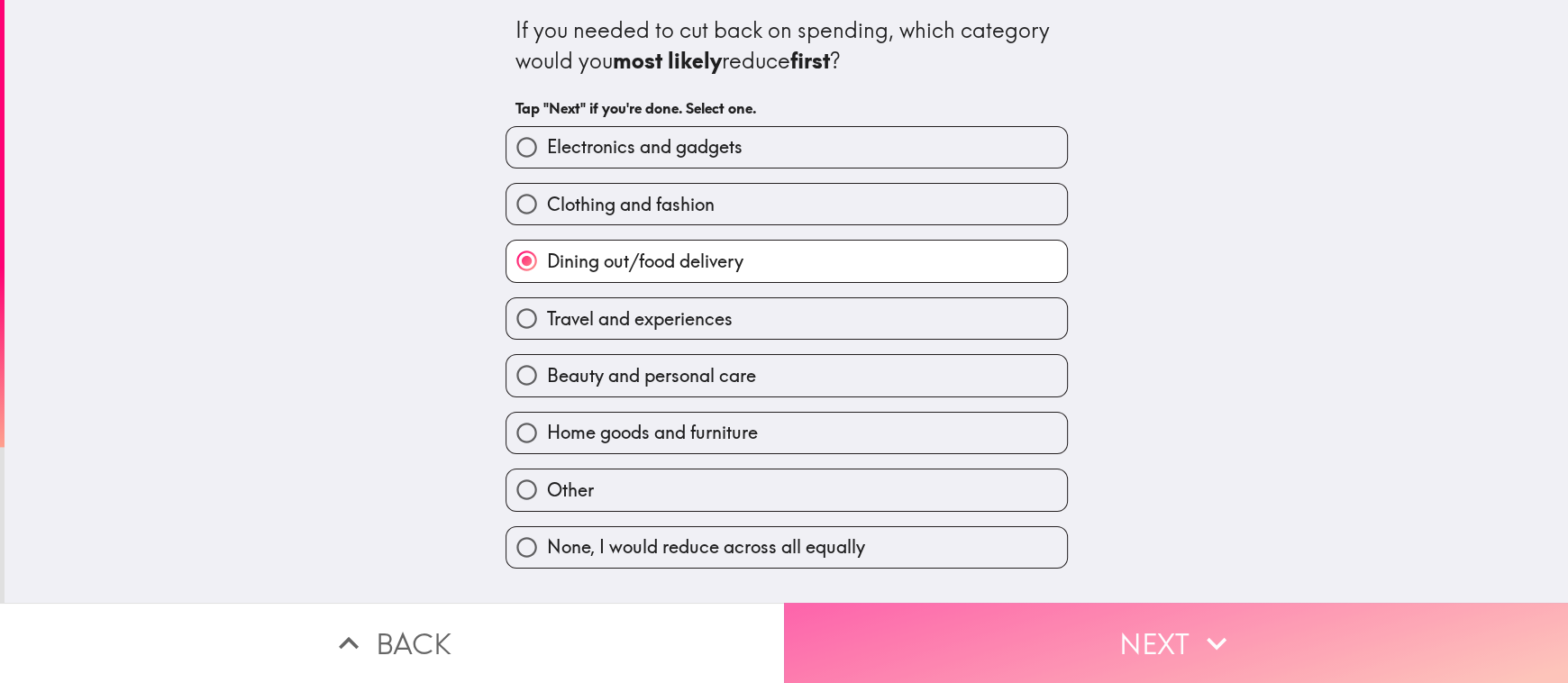
click at [1157, 635] on button "Next" at bounding box center [1175, 643] width 784 height 80
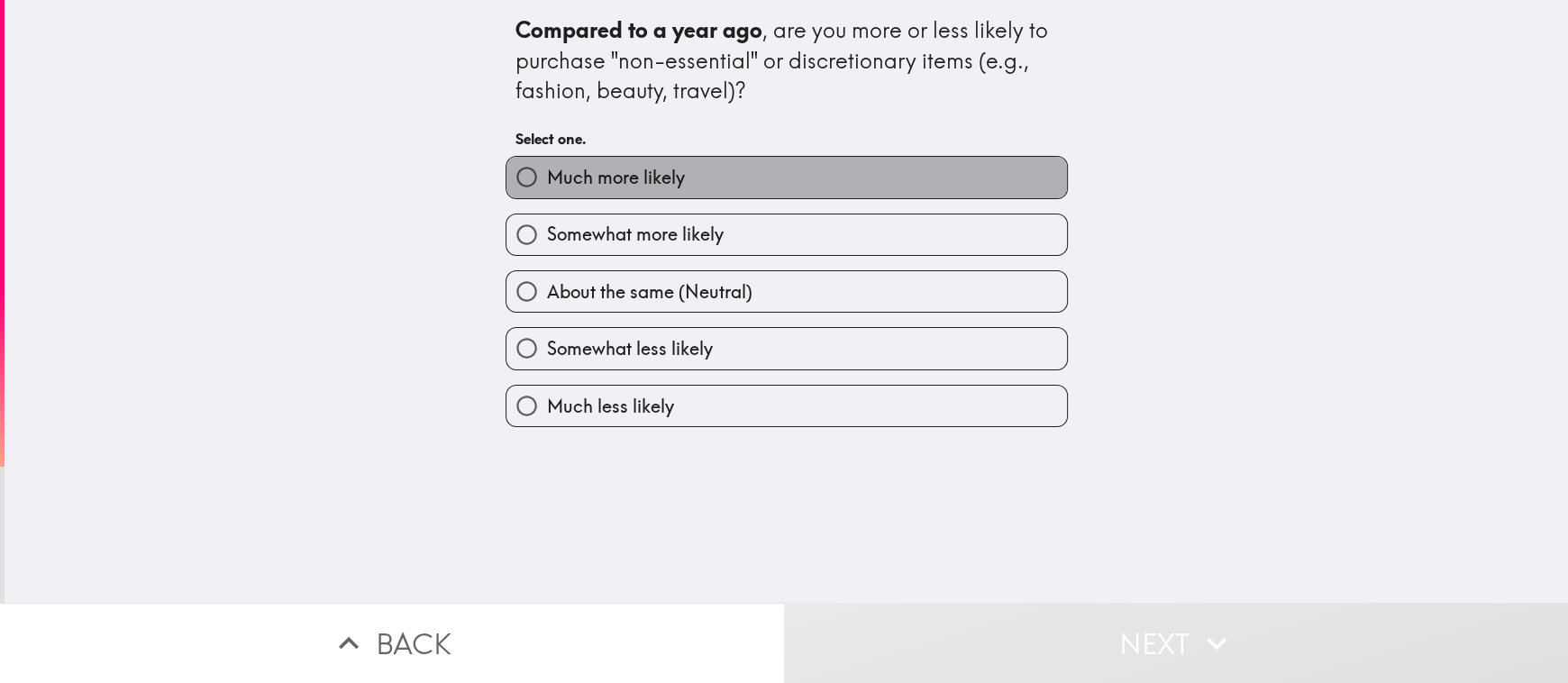
click at [547, 172] on span "Much more likely" at bounding box center [616, 176] width 138 height 25
click at [543, 172] on input "Much more likely" at bounding box center [526, 176] width 41 height 41
radio input "true"
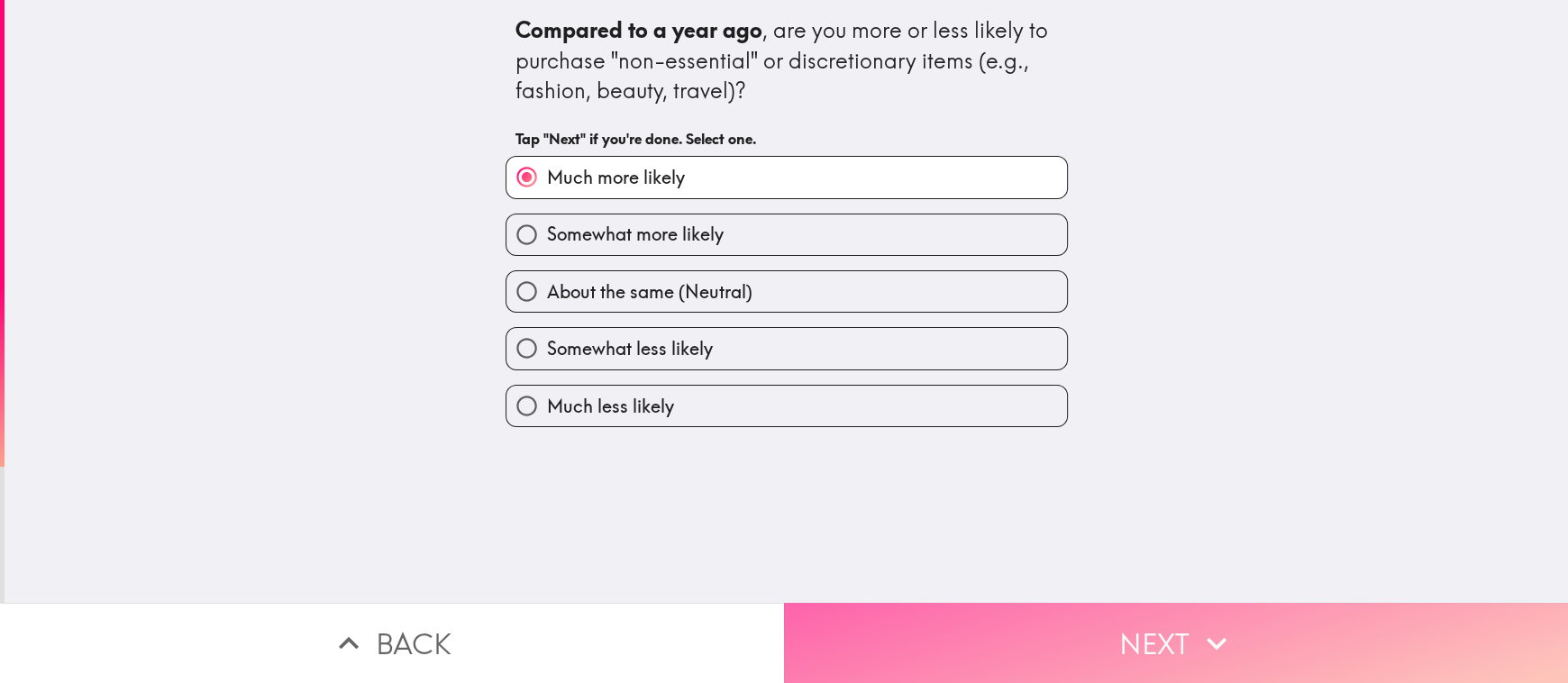
click at [1236, 603] on button "Next" at bounding box center [1175, 643] width 784 height 80
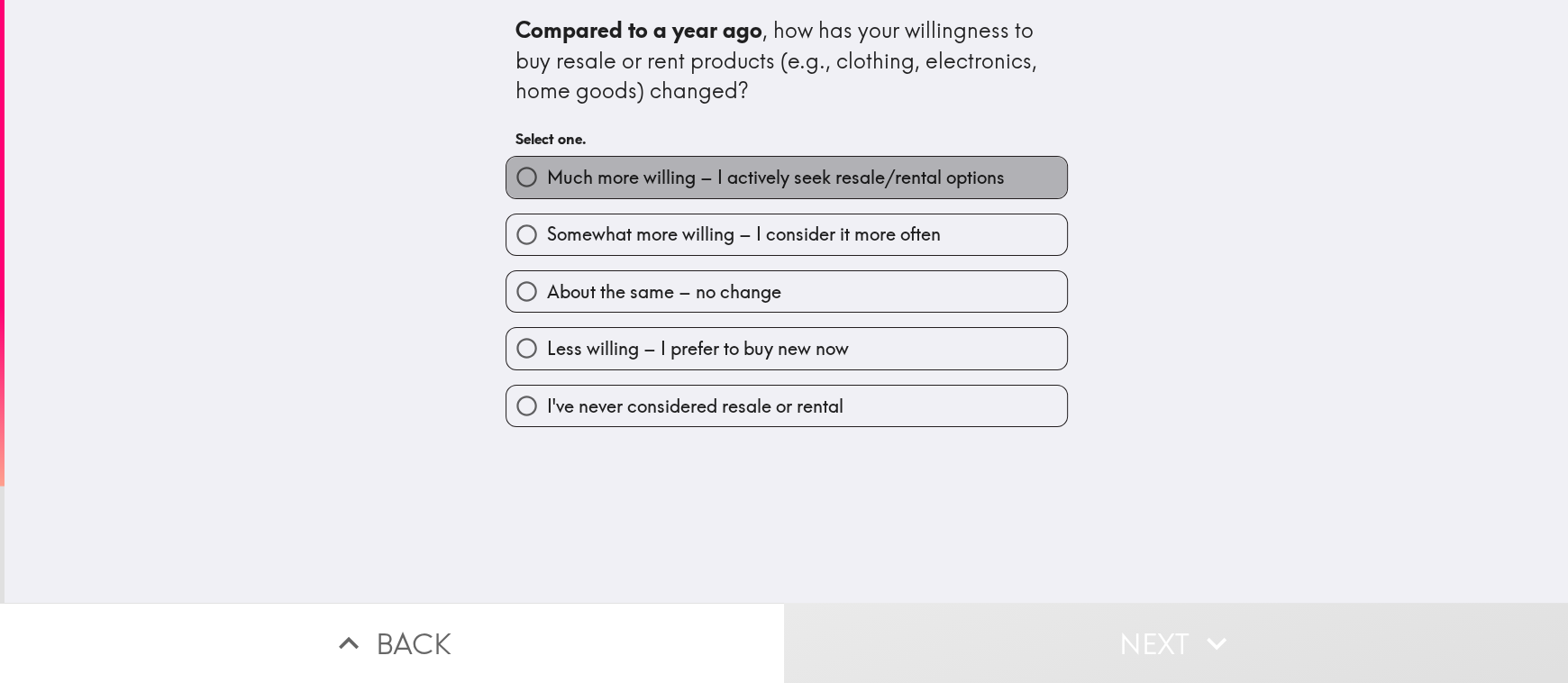
click at [547, 170] on span "Much more willing – I actively seek resale/rental options" at bounding box center [776, 176] width 458 height 25
click at [540, 170] on input "Much more willing – I actively seek resale/rental options" at bounding box center [526, 176] width 41 height 41
radio input "true"
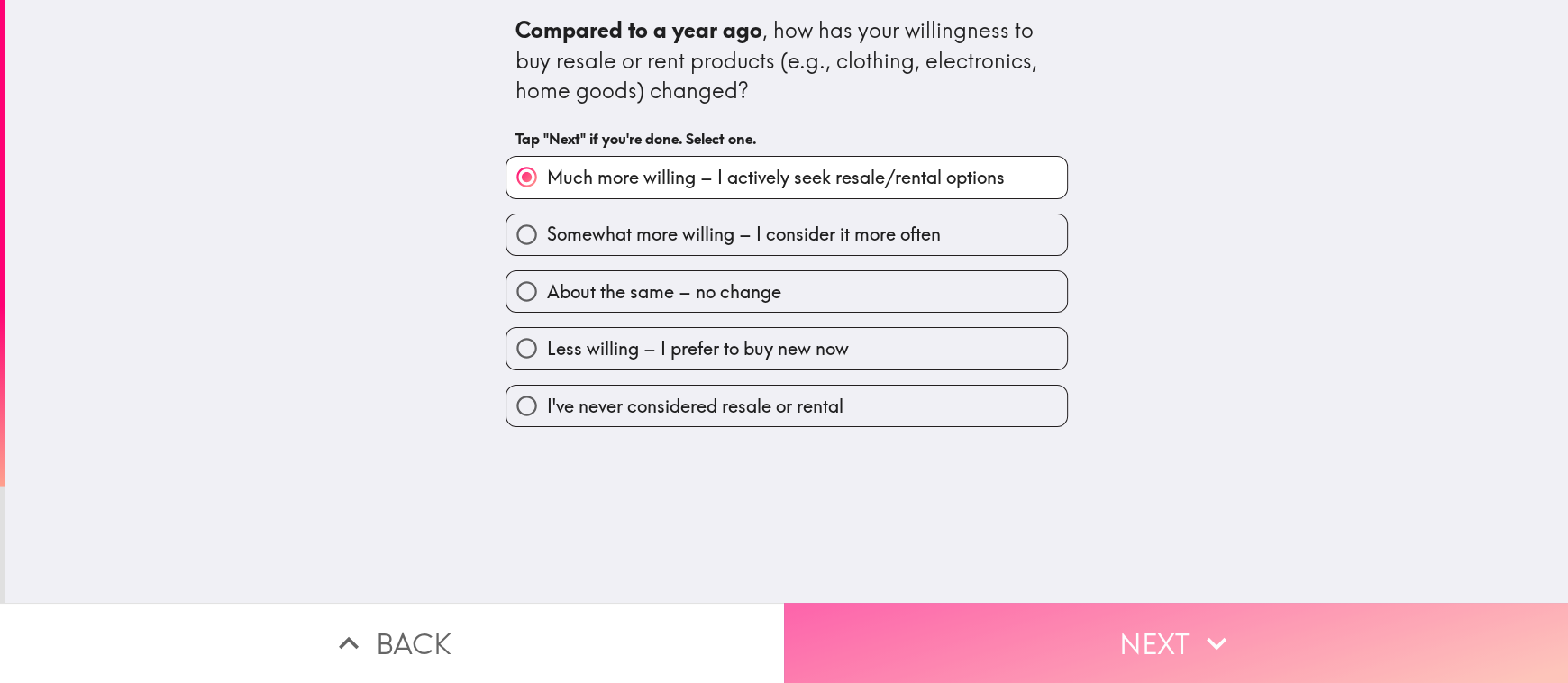
click at [1229, 615] on button "Next" at bounding box center [1175, 643] width 784 height 80
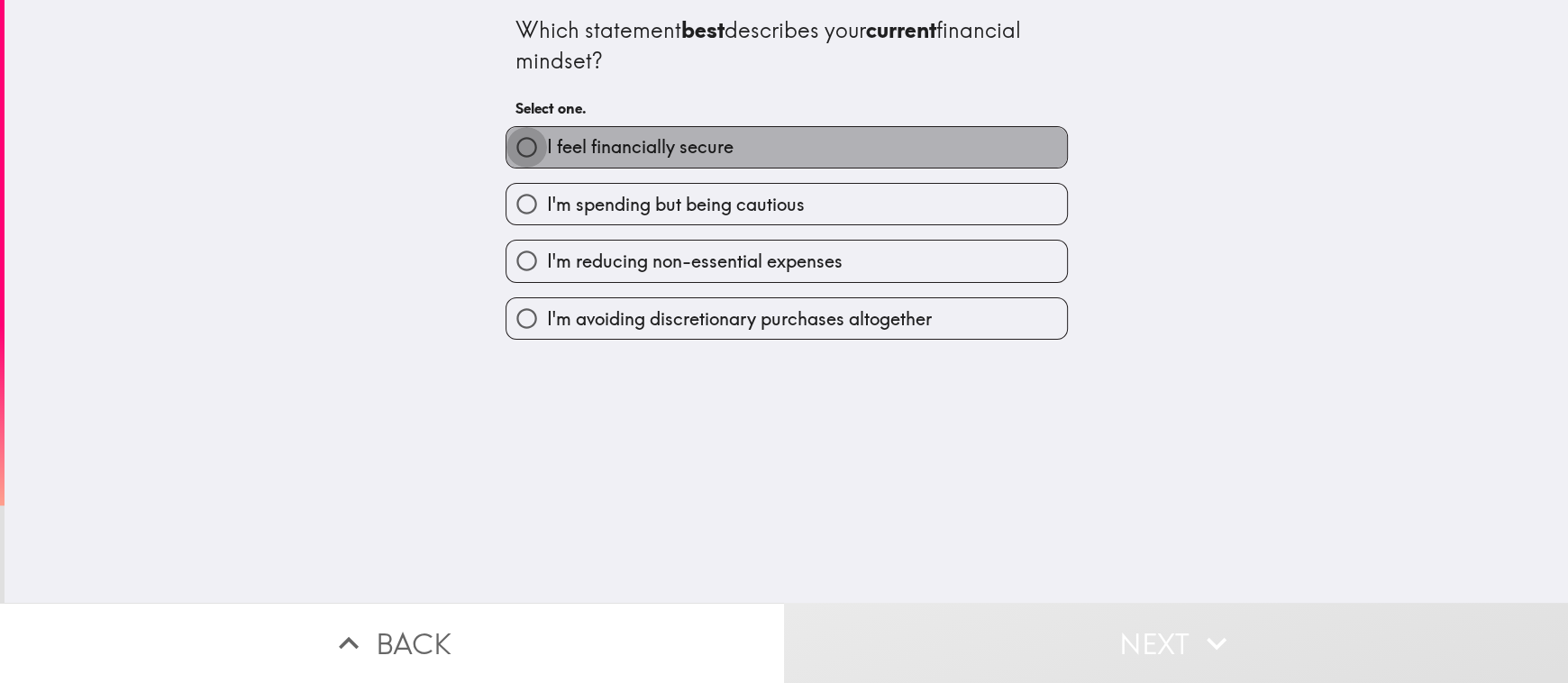
click at [521, 147] on input "I feel financially secure" at bounding box center [526, 147] width 41 height 41
radio input "true"
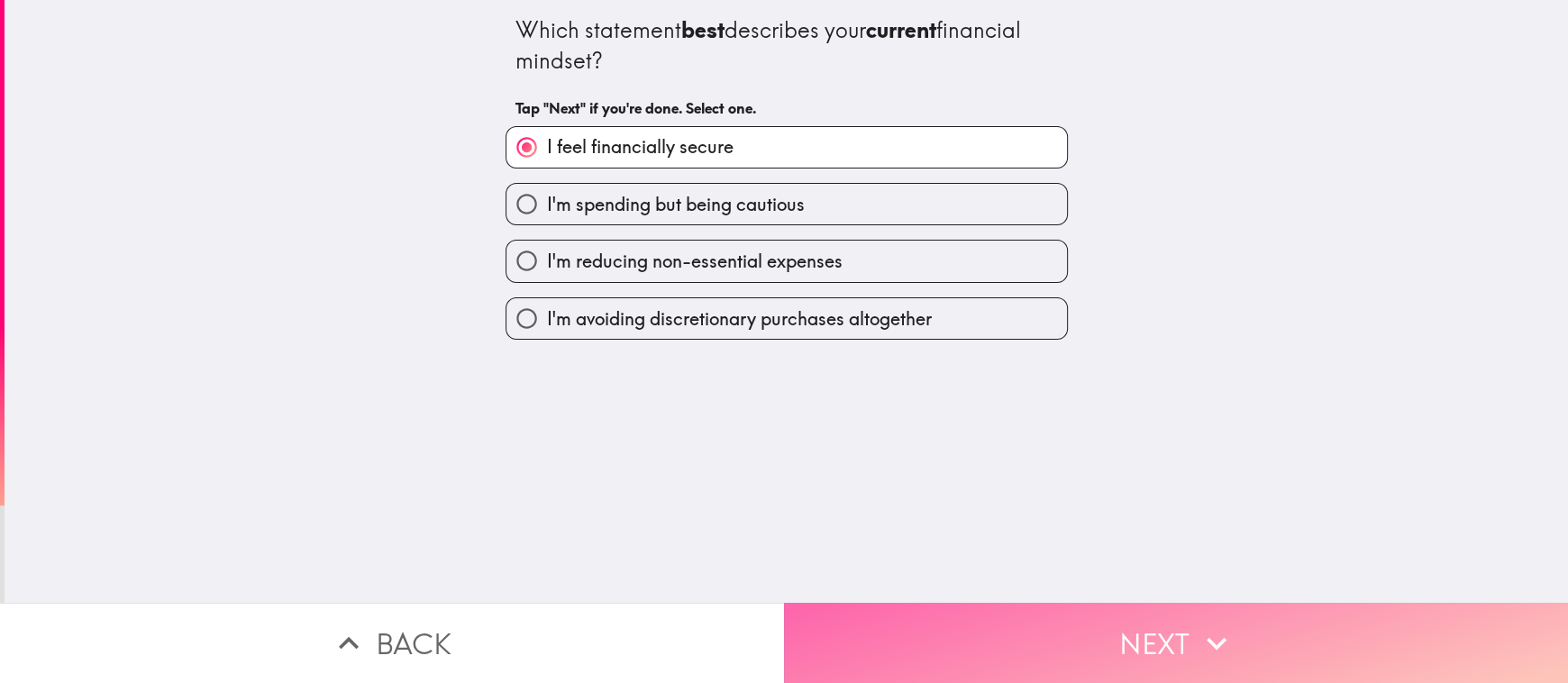
click at [1274, 640] on button "Next" at bounding box center [1175, 643] width 784 height 80
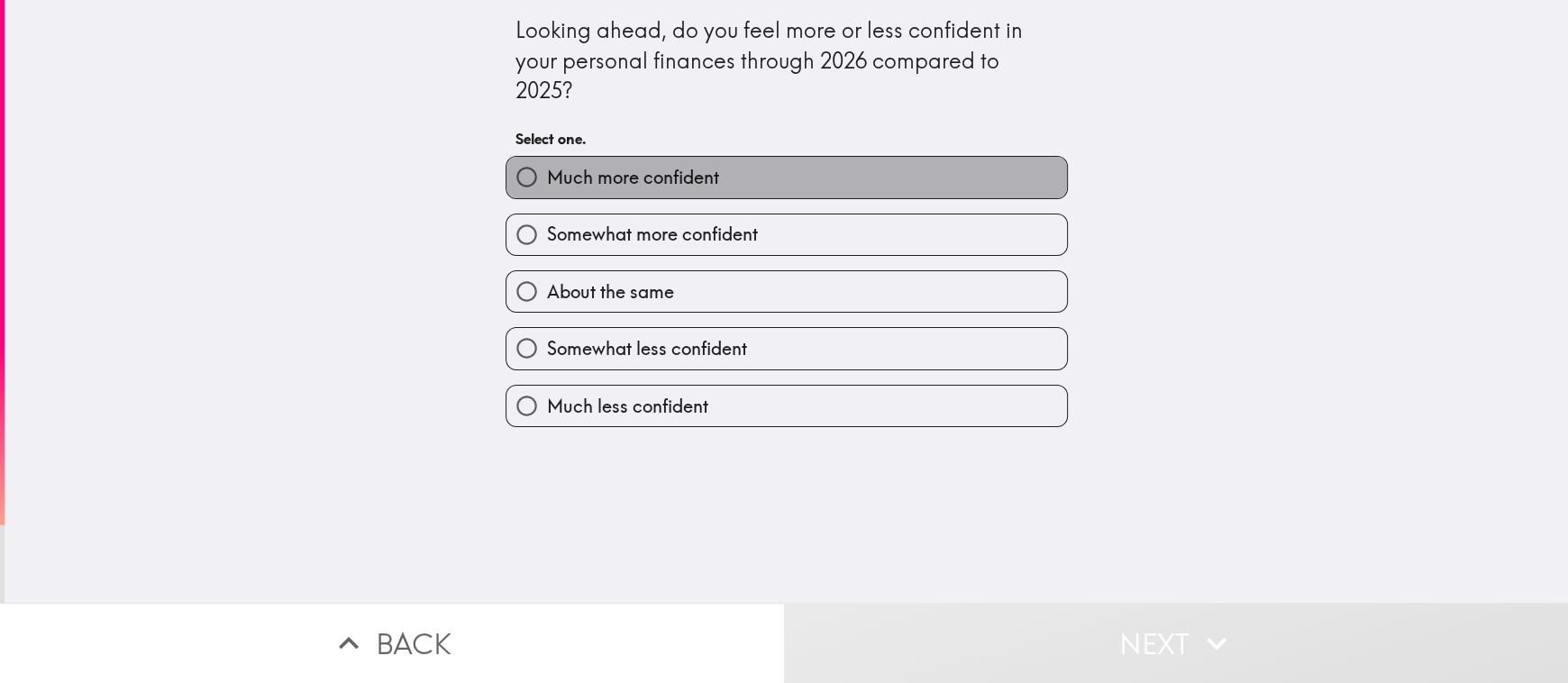
click at [547, 167] on span "Much more confident" at bounding box center [633, 176] width 172 height 25
click at [537, 167] on input "Much more confident" at bounding box center [526, 176] width 41 height 41
radio input "true"
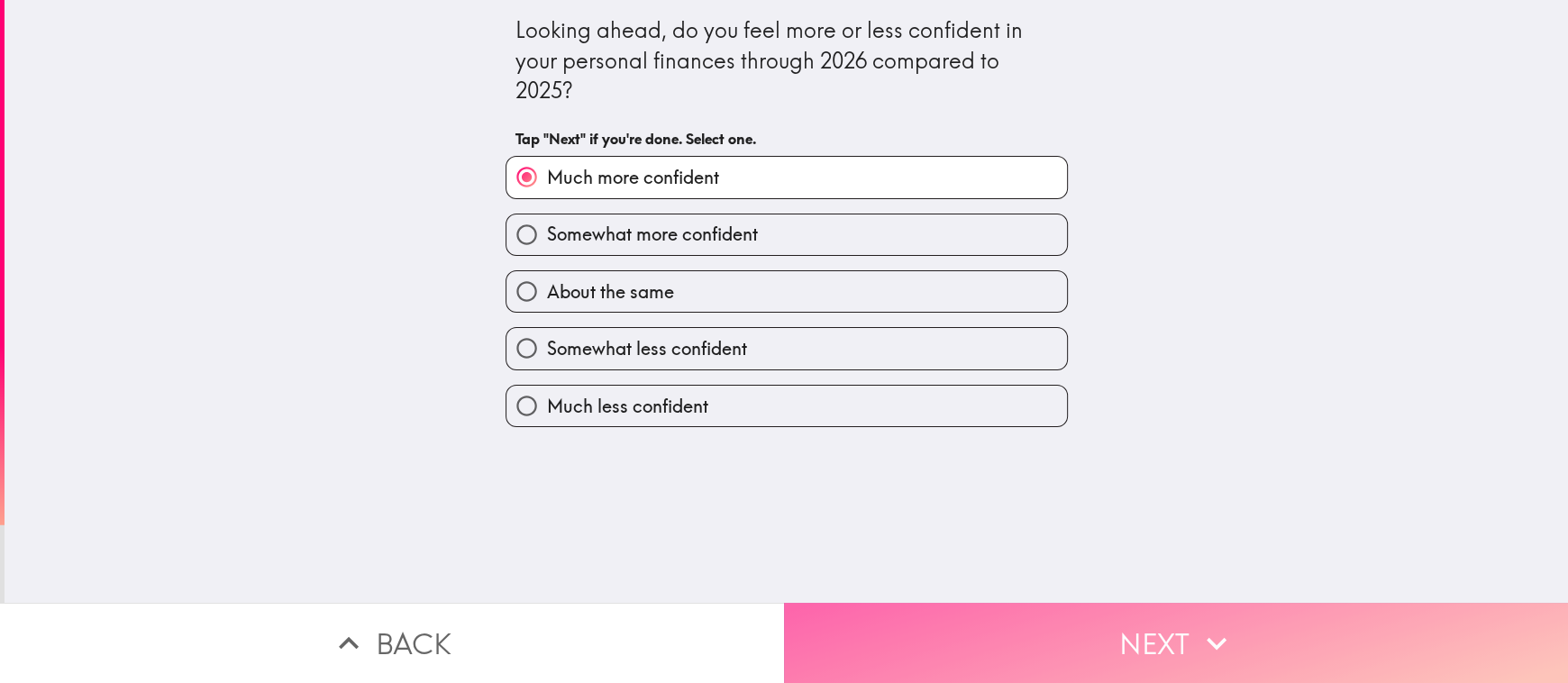
click at [1217, 637] on icon "button" at bounding box center [1216, 643] width 20 height 13
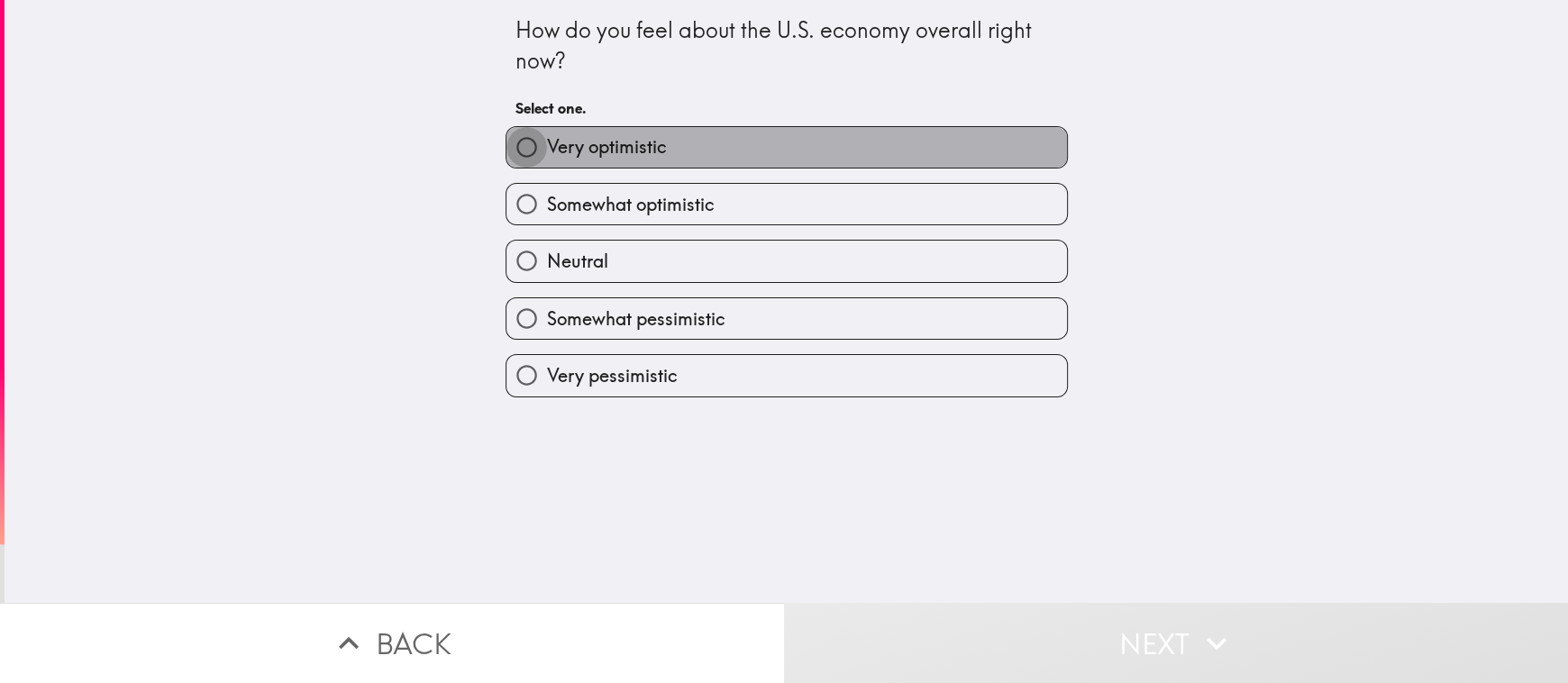
click at [528, 144] on input "Very optimistic" at bounding box center [526, 147] width 41 height 41
radio input "true"
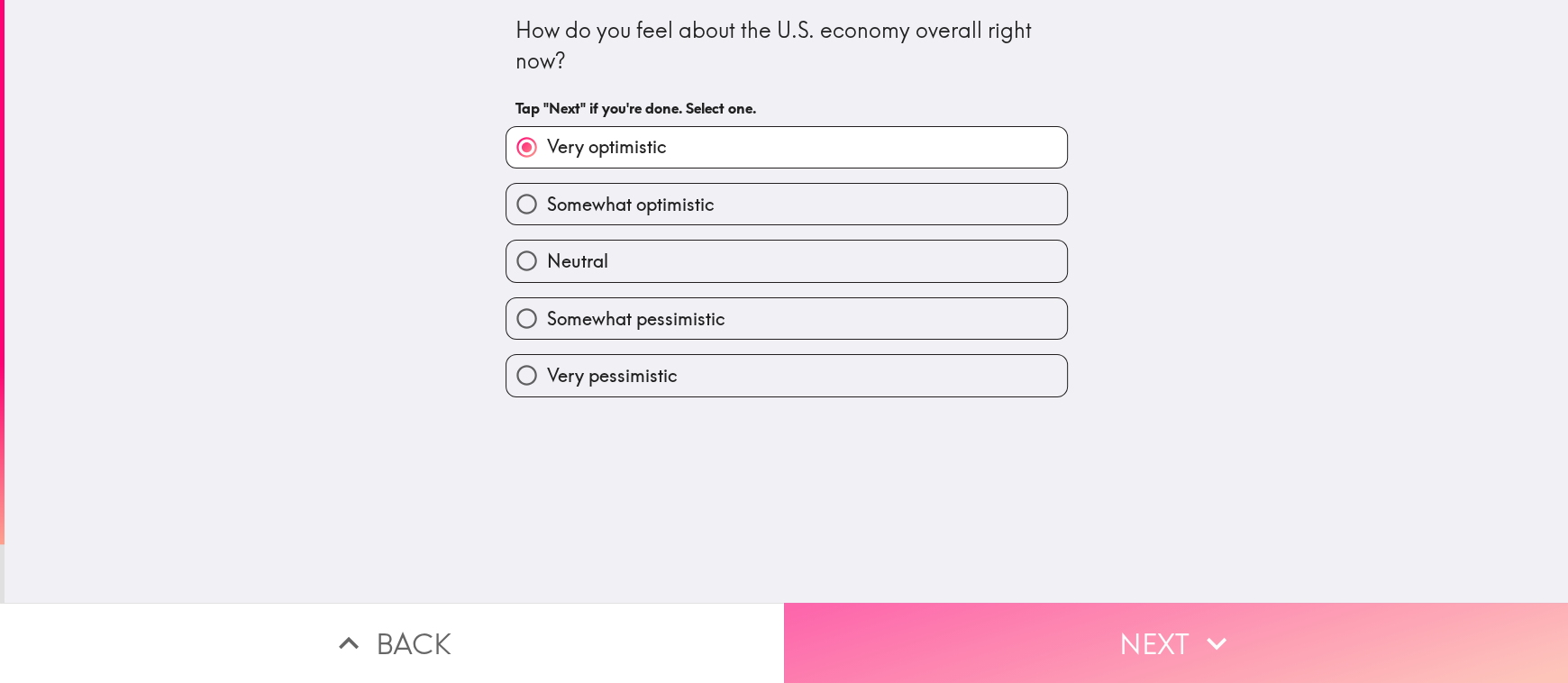
click at [1223, 635] on icon "button" at bounding box center [1216, 643] width 40 height 40
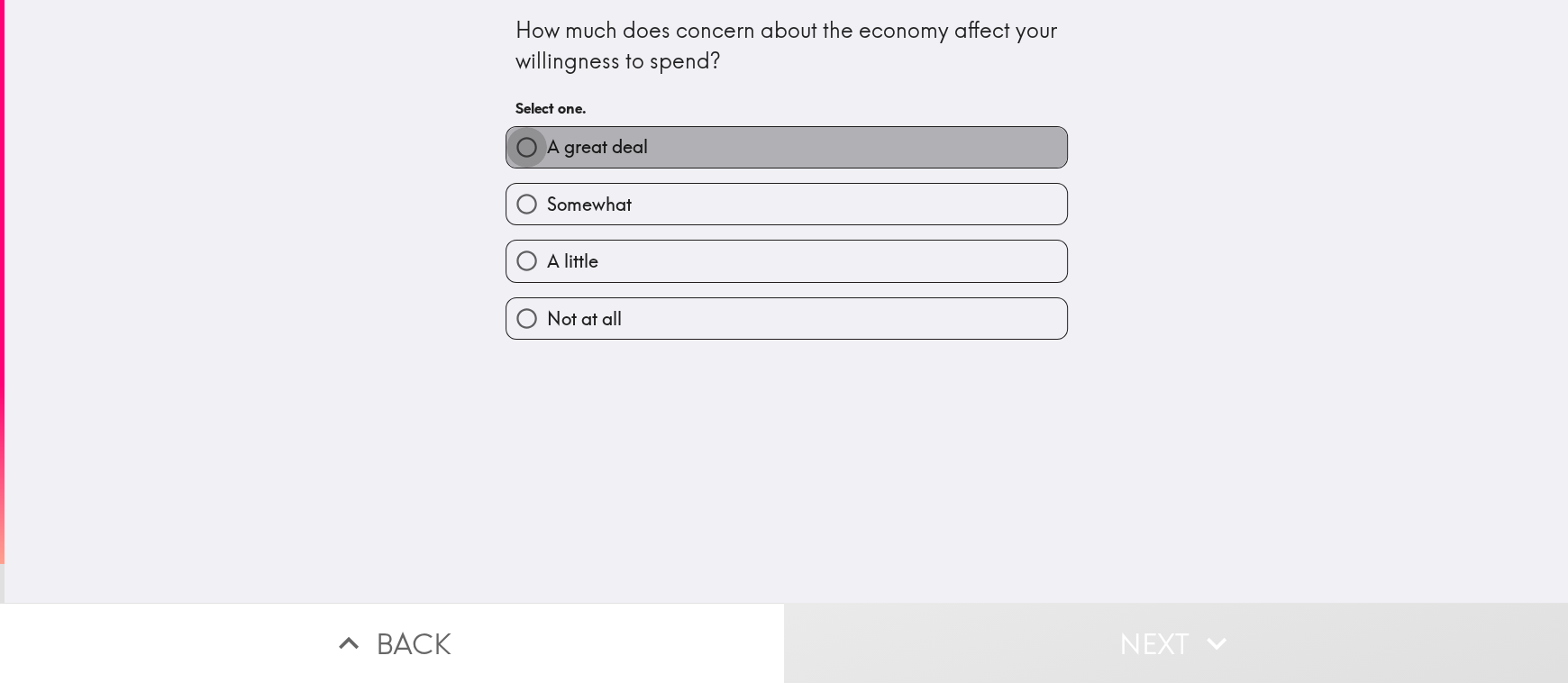
click at [527, 163] on input "A great deal" at bounding box center [526, 147] width 41 height 41
radio input "true"
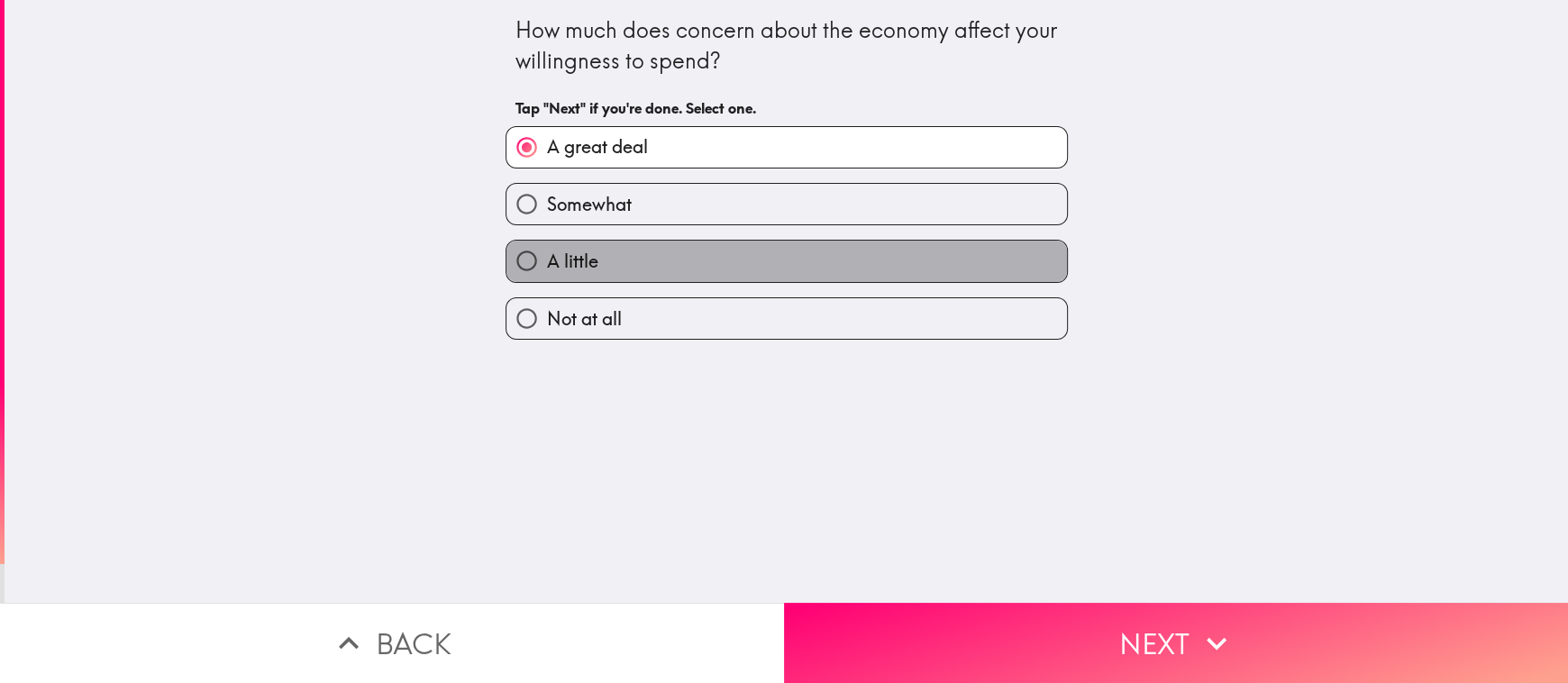
click at [547, 261] on span "A little" at bounding box center [573, 260] width 52 height 25
click at [532, 261] on input "A little" at bounding box center [526, 260] width 41 height 41
radio input "true"
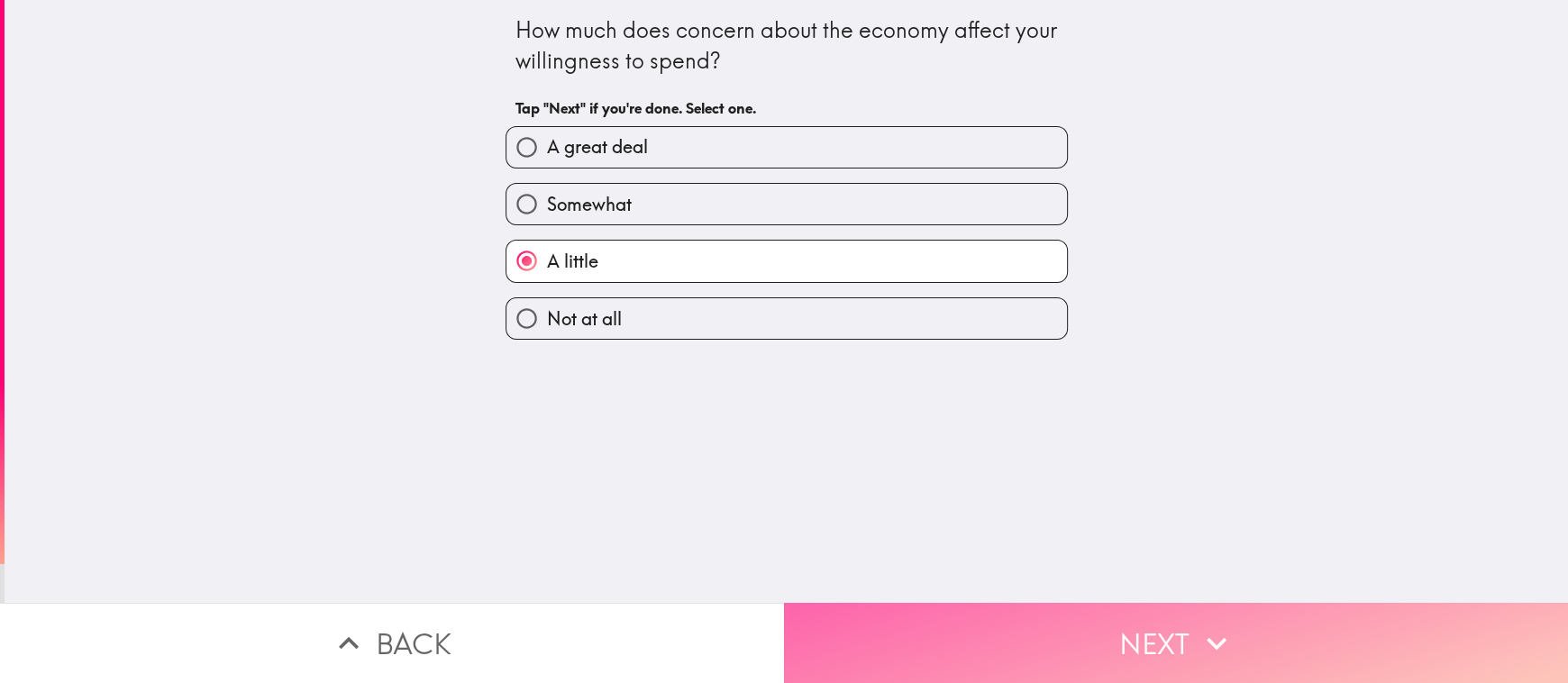
click at [1224, 623] on icon "button" at bounding box center [1216, 643] width 40 height 40
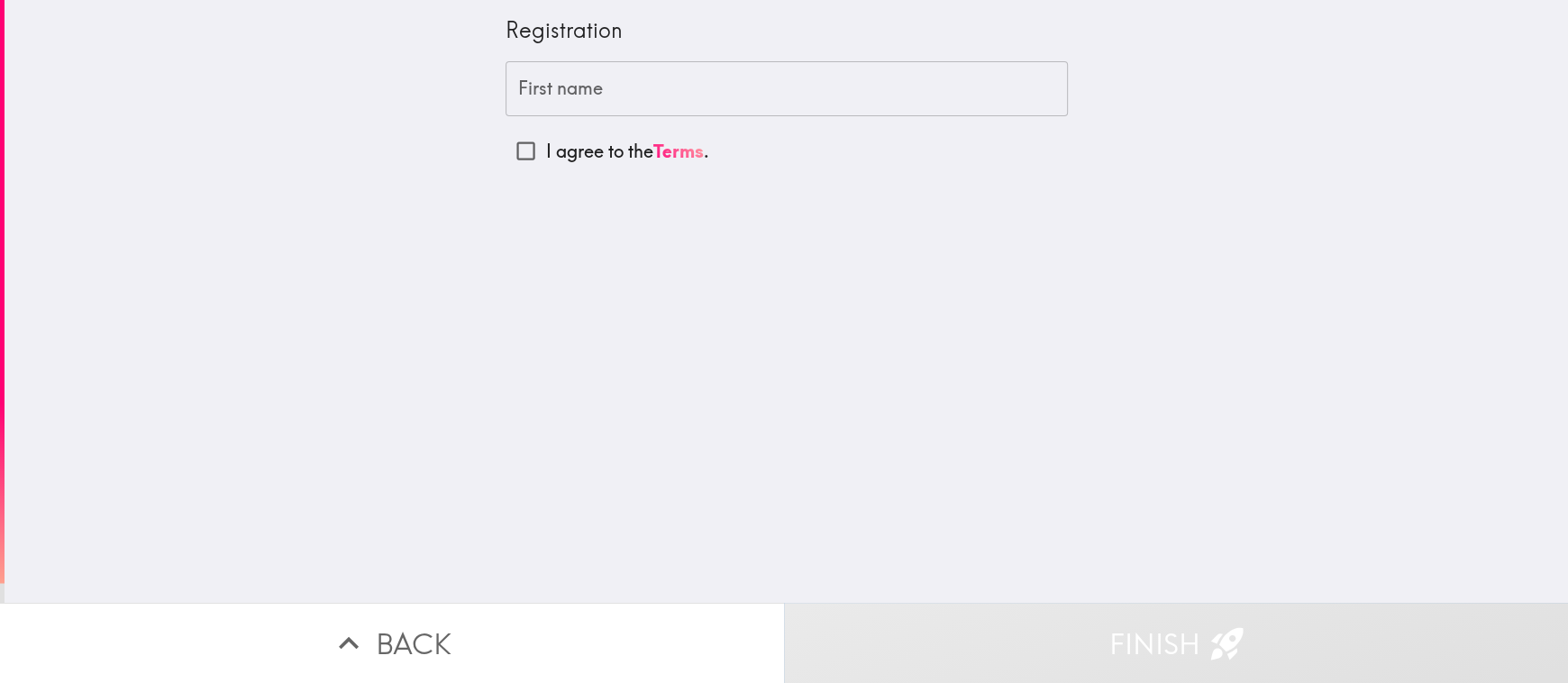
click at [505, 104] on input "First name" at bounding box center [786, 89] width 562 height 56
click at [345, 196] on div "Registration First name First name I agree to the Terms ." at bounding box center [786, 301] width 1563 height 603
